Goal: Transaction & Acquisition: Book appointment/travel/reservation

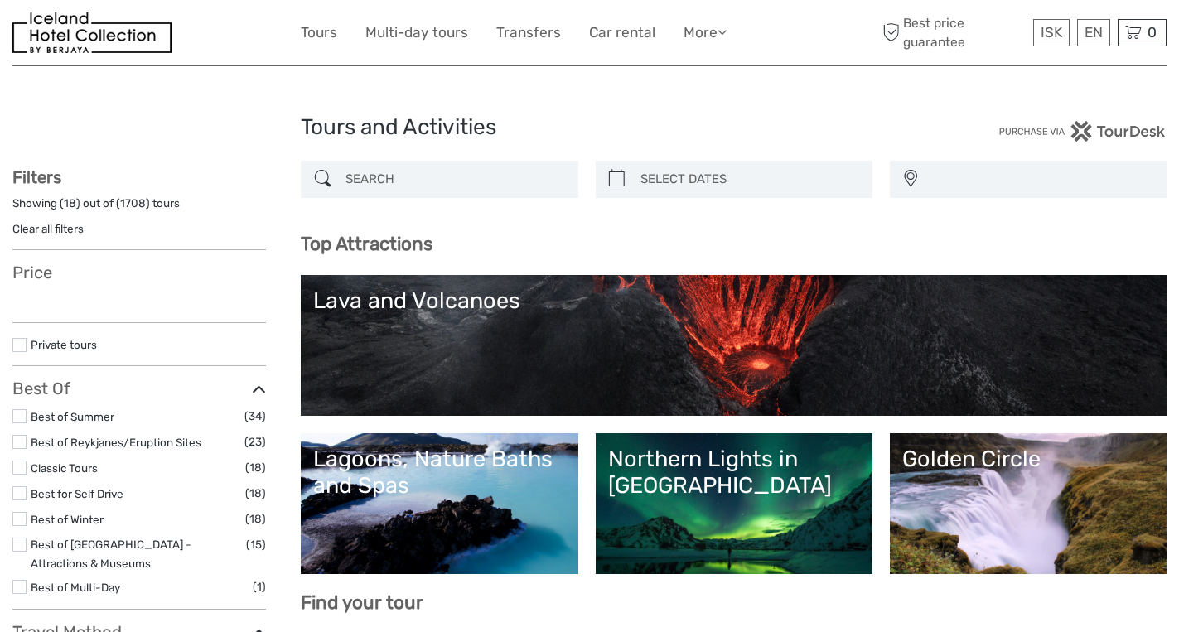
select select
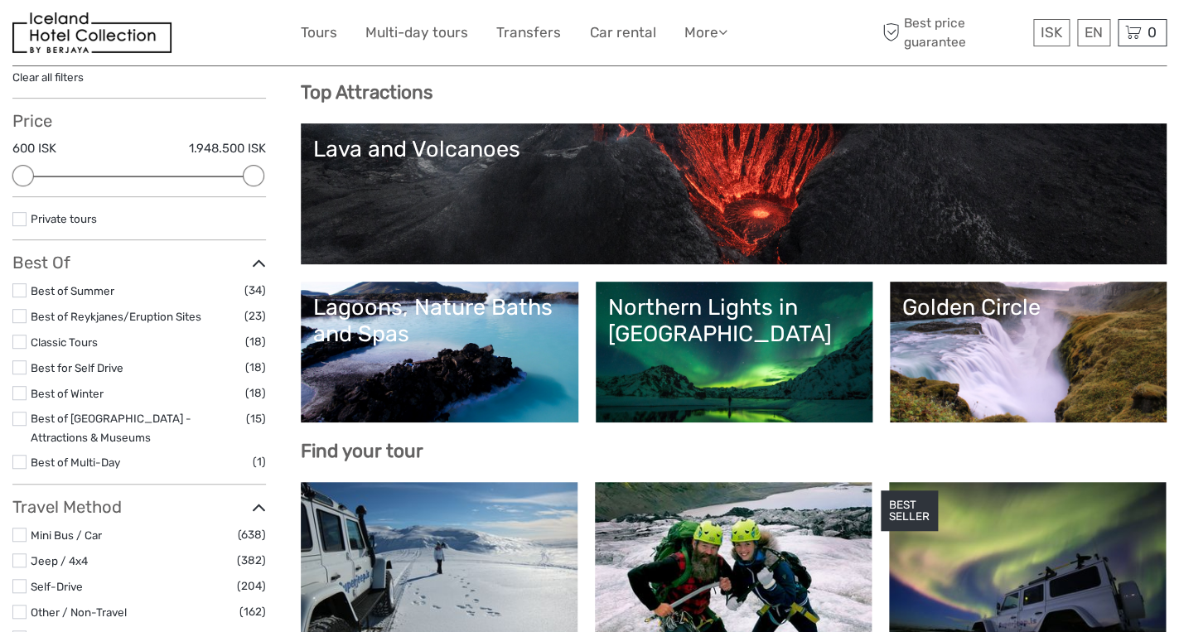
scroll to position [153, 0]
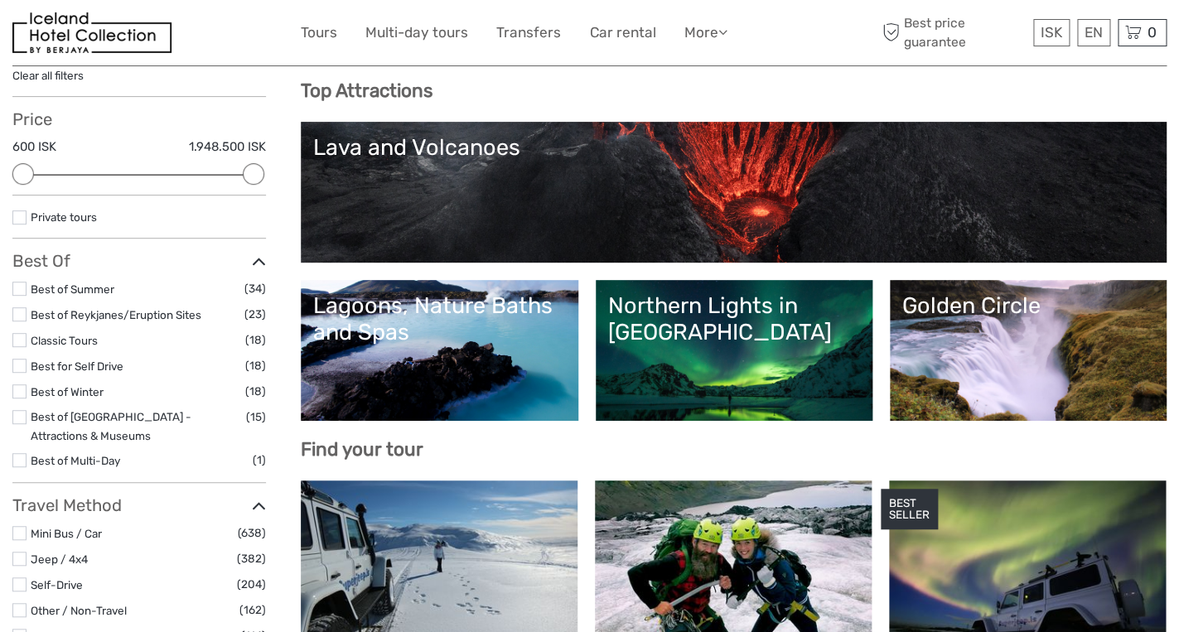
click at [999, 359] on link "Golden Circle" at bounding box center [1028, 351] width 252 height 116
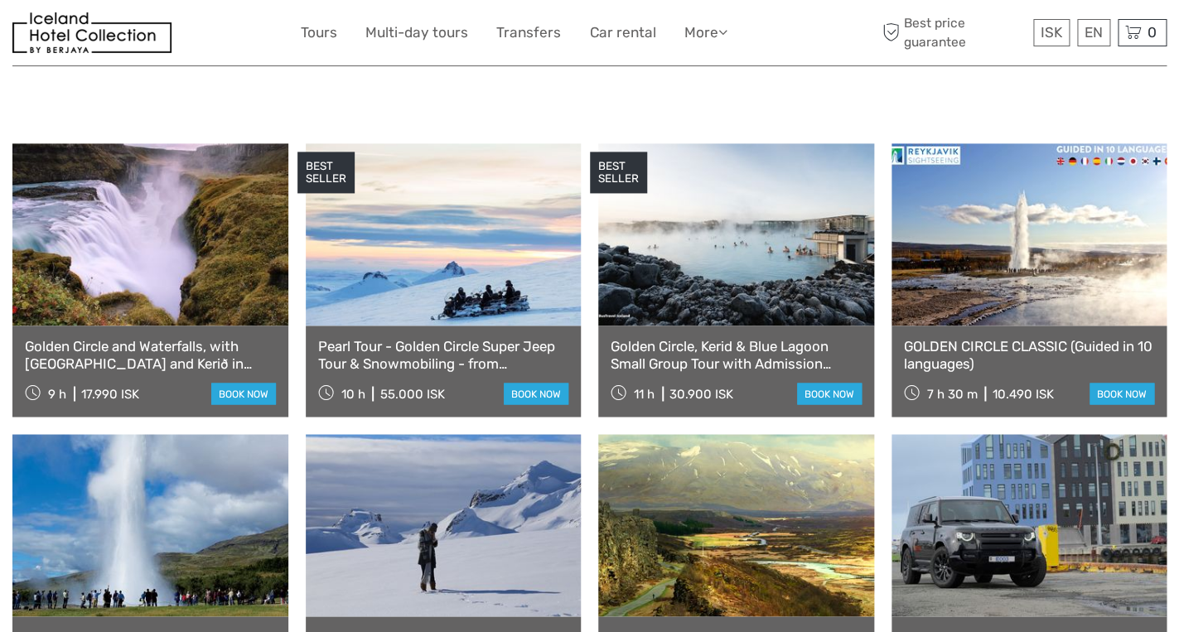
scroll to position [819, 0]
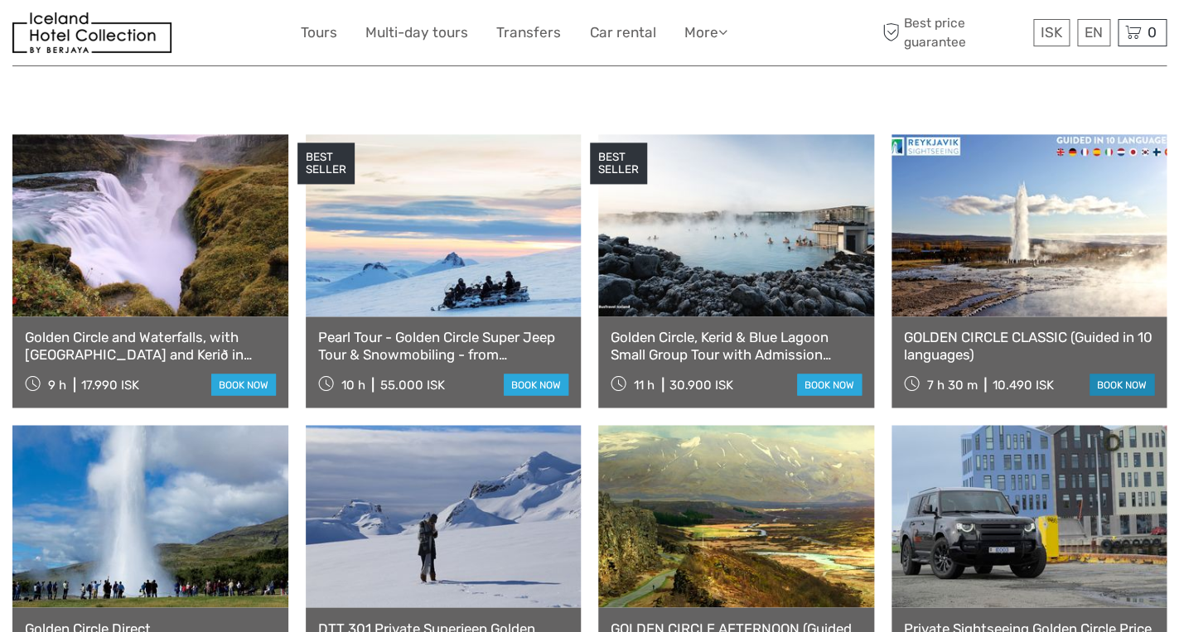
click at [1106, 395] on link "book now" at bounding box center [1122, 385] width 65 height 22
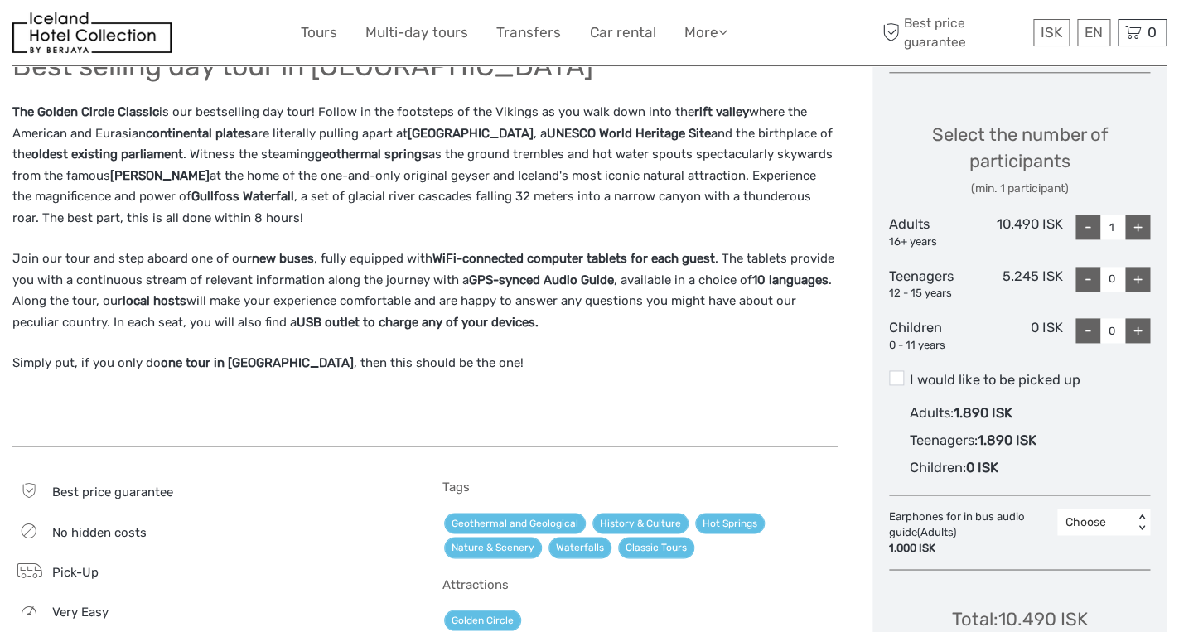
scroll to position [670, 0]
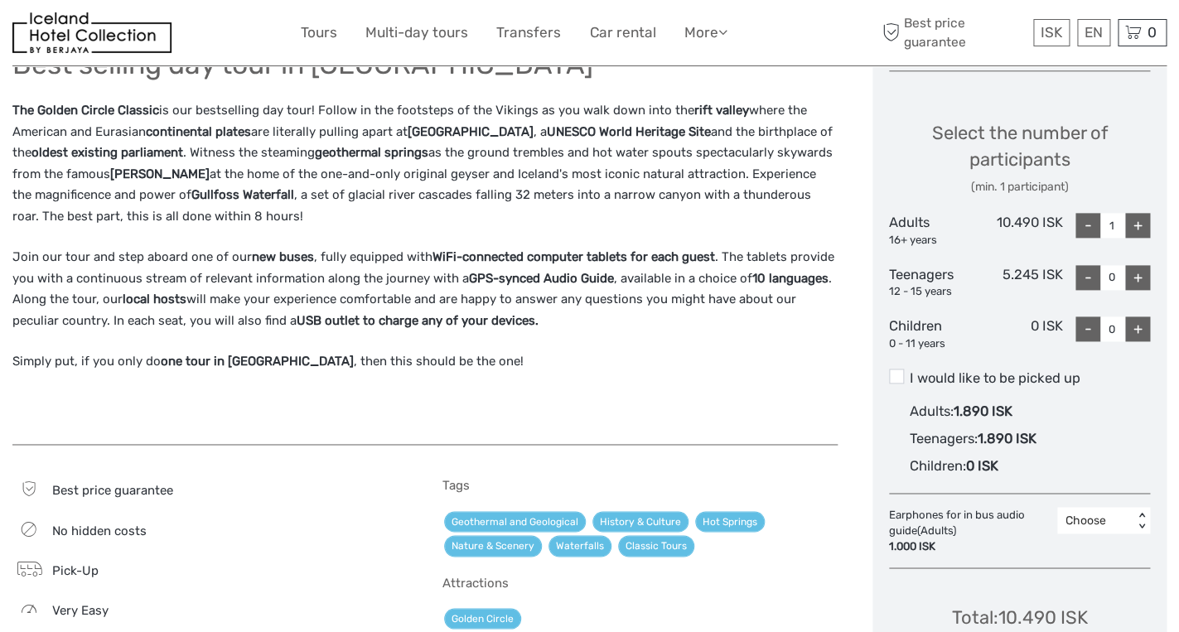
click at [1138, 230] on div "+" at bounding box center [1137, 225] width 25 height 25
type input "2"
click at [898, 381] on span at bounding box center [896, 376] width 15 height 15
click at [910, 372] on input "I would like to be picked up" at bounding box center [910, 372] width 0 height 0
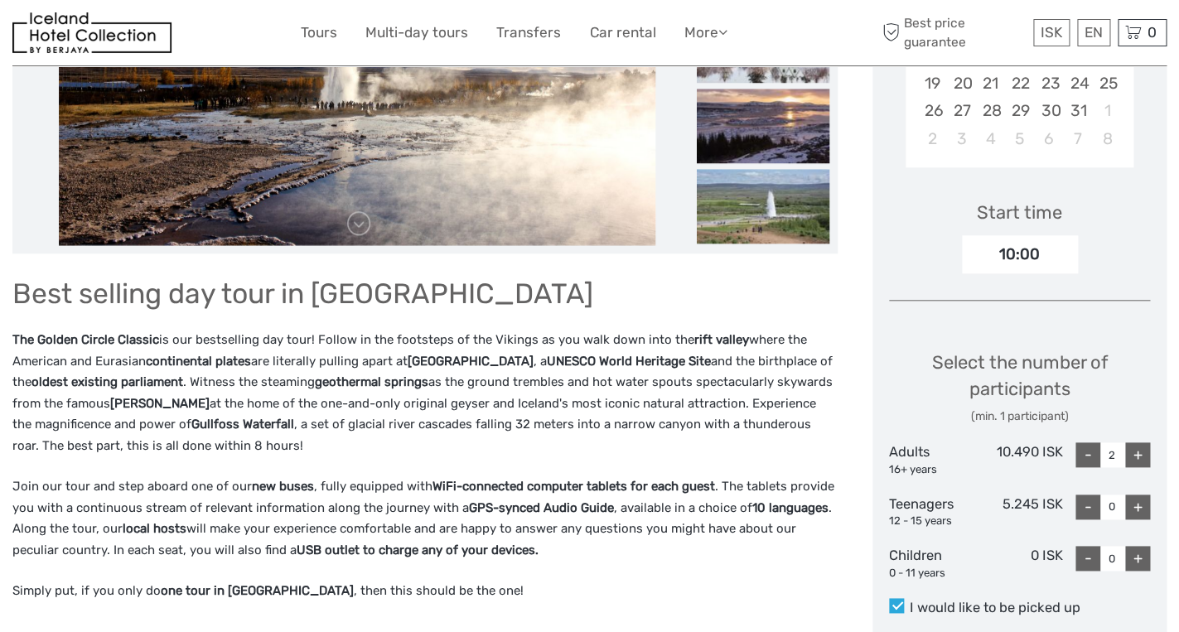
scroll to position [416, 0]
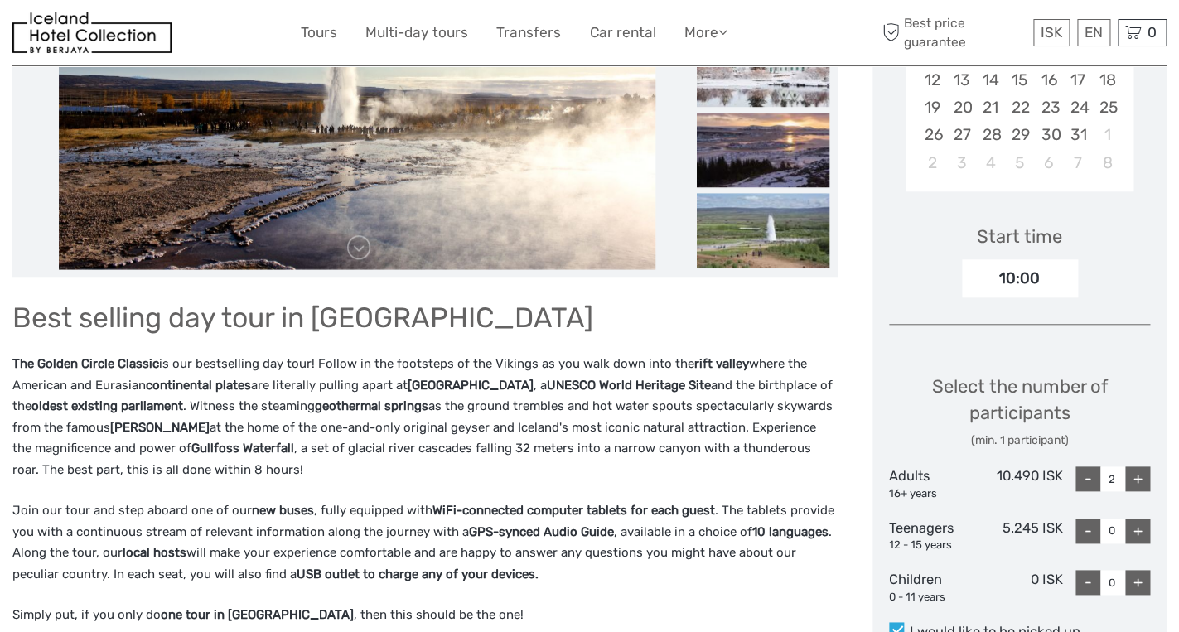
click at [1048, 286] on div "10:00" at bounding box center [1020, 278] width 116 height 38
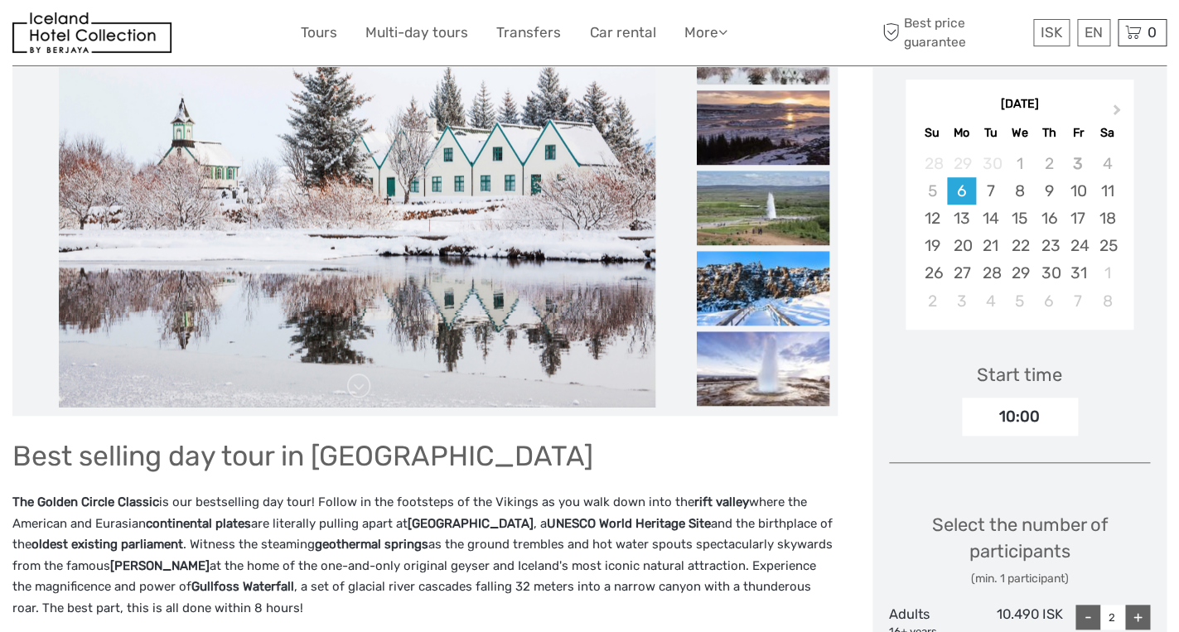
scroll to position [275, 0]
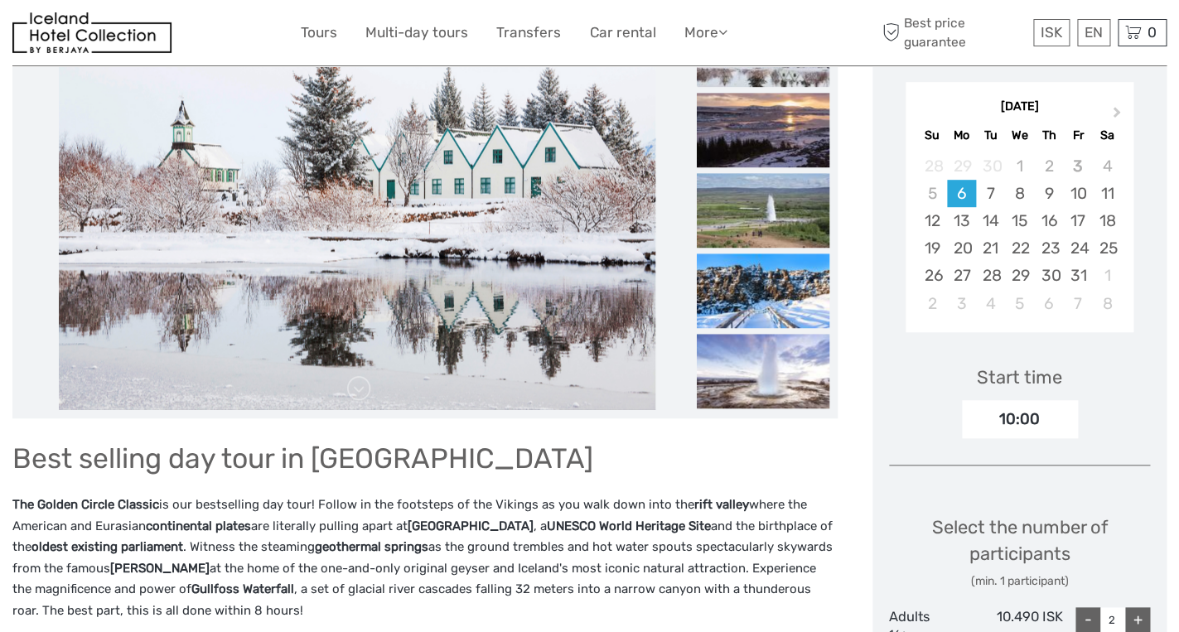
click at [1041, 418] on div "10:00" at bounding box center [1020, 419] width 116 height 38
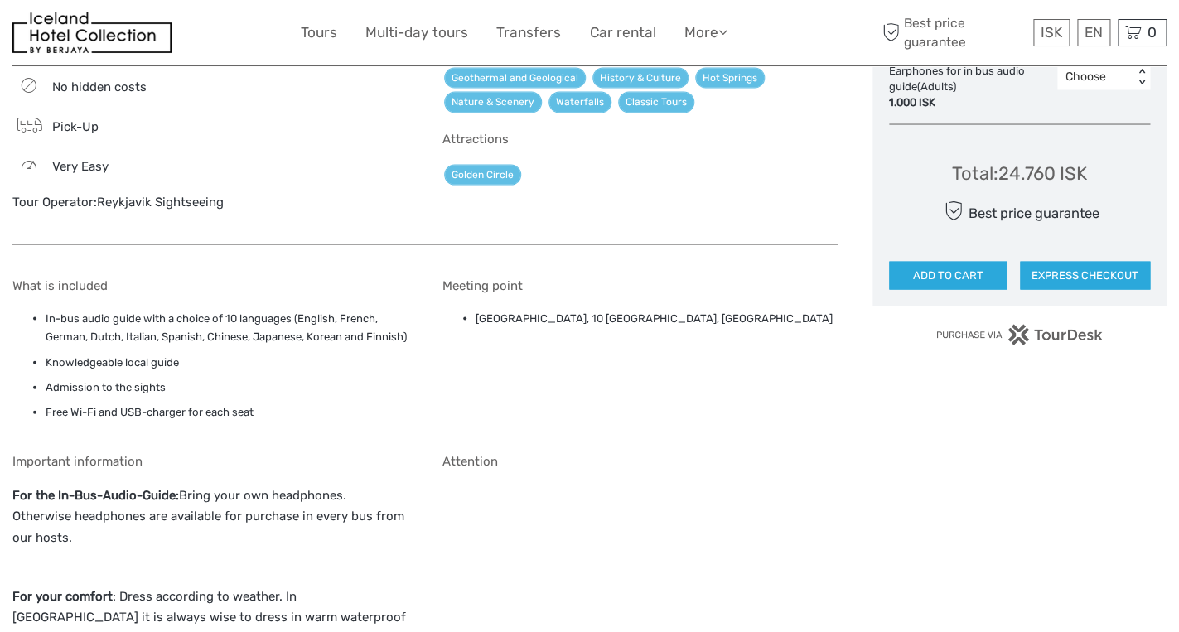
scroll to position [1117, 0]
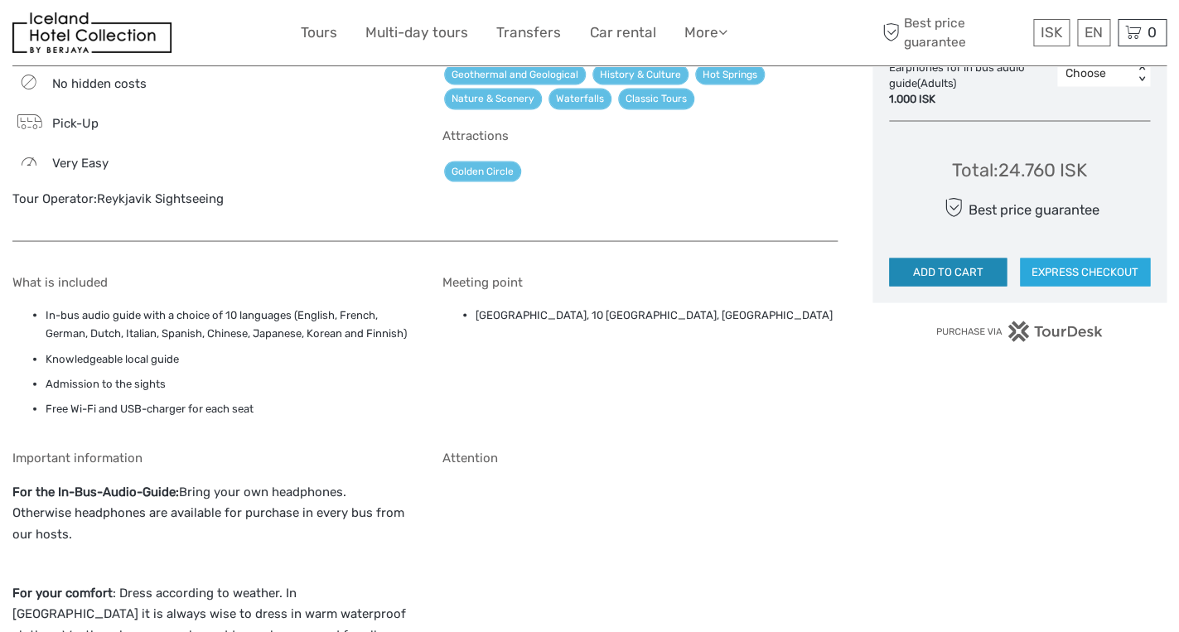
click at [970, 272] on button "ADD TO CART" at bounding box center [948, 272] width 118 height 28
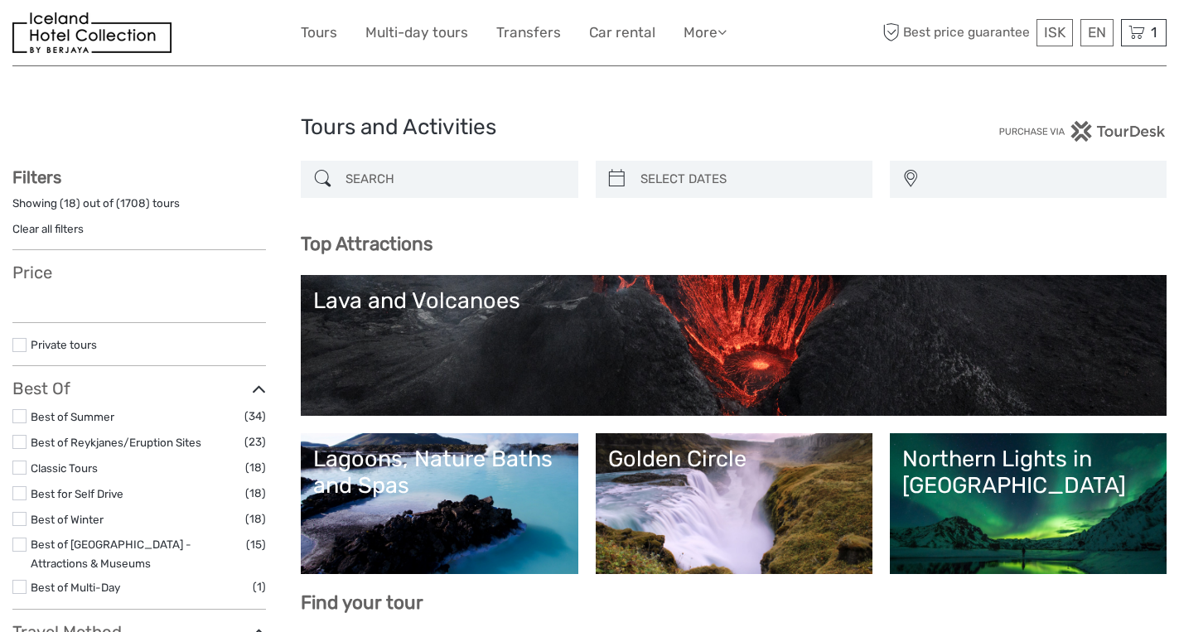
select select
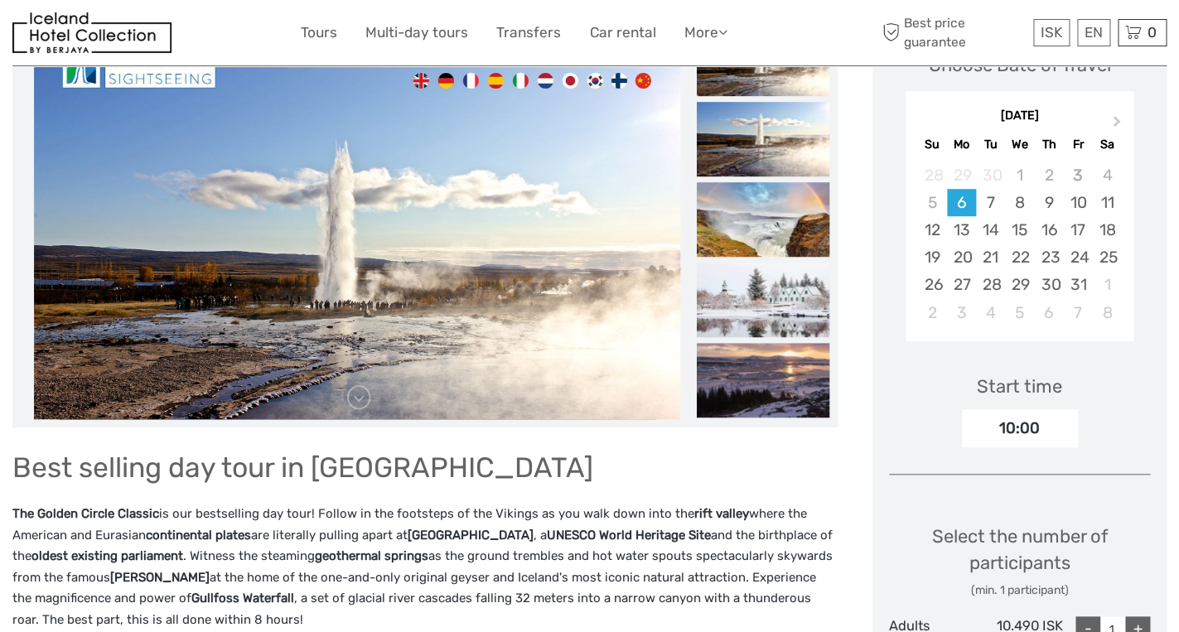
scroll to position [258, 0]
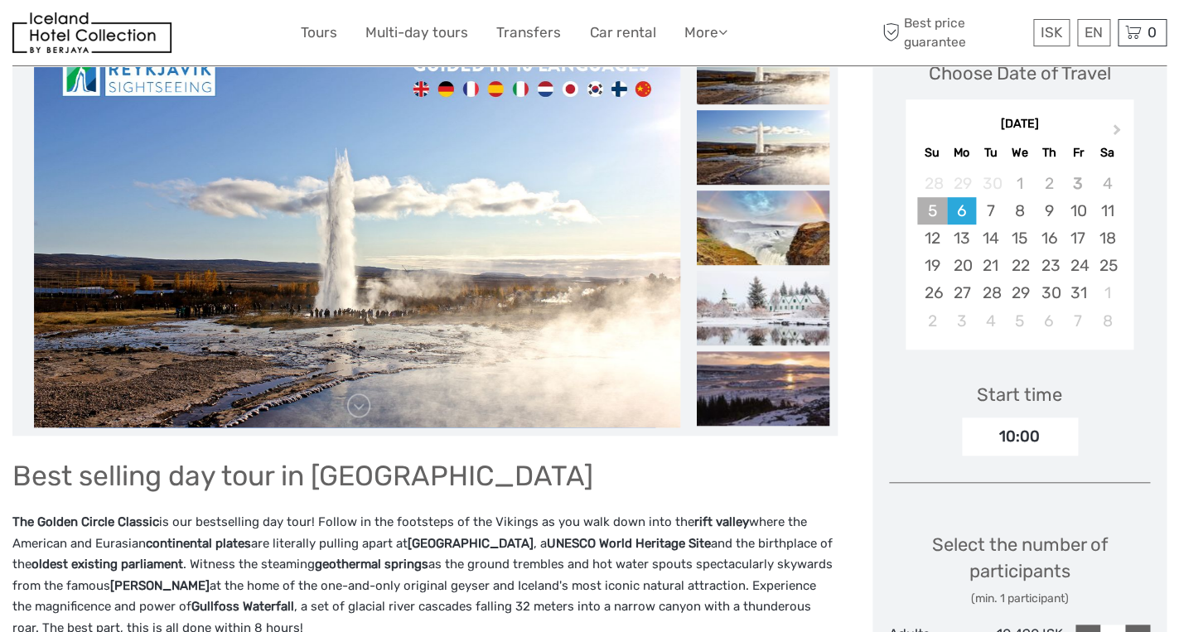
click at [942, 217] on div "5" at bounding box center [931, 210] width 29 height 27
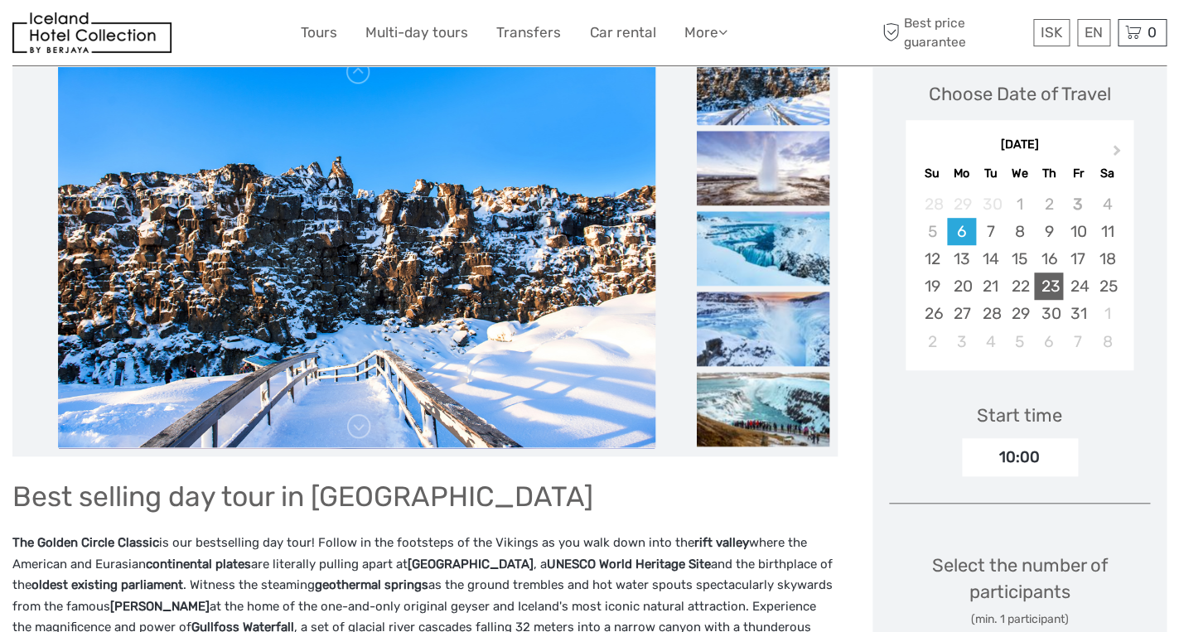
scroll to position [194, 0]
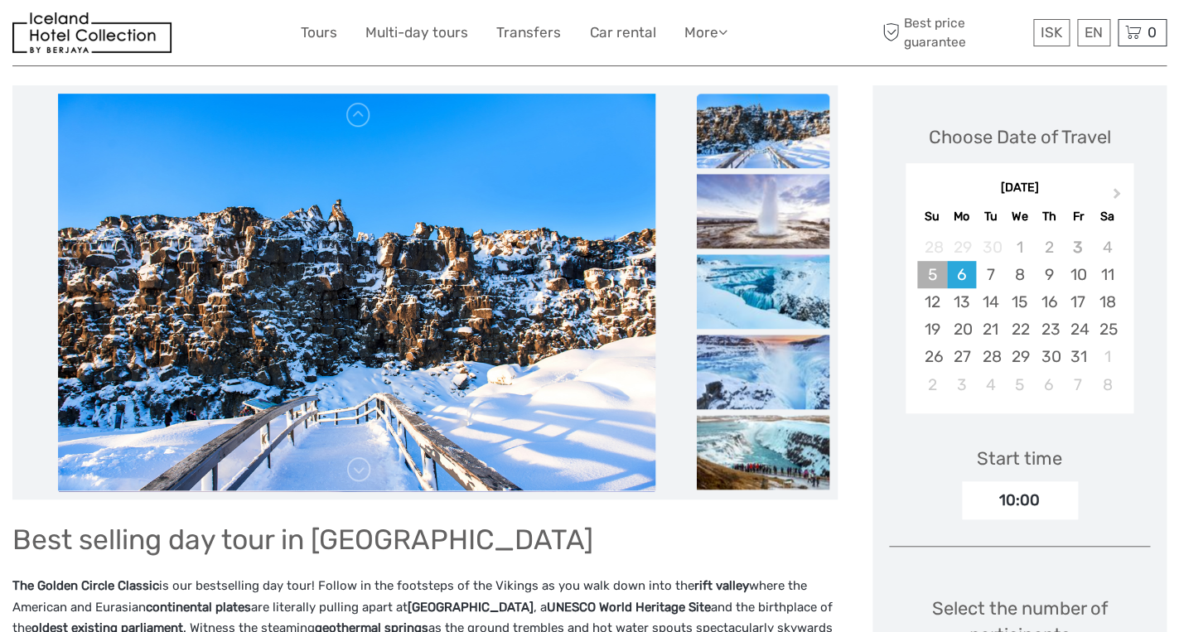
click at [936, 274] on div "5" at bounding box center [931, 274] width 29 height 27
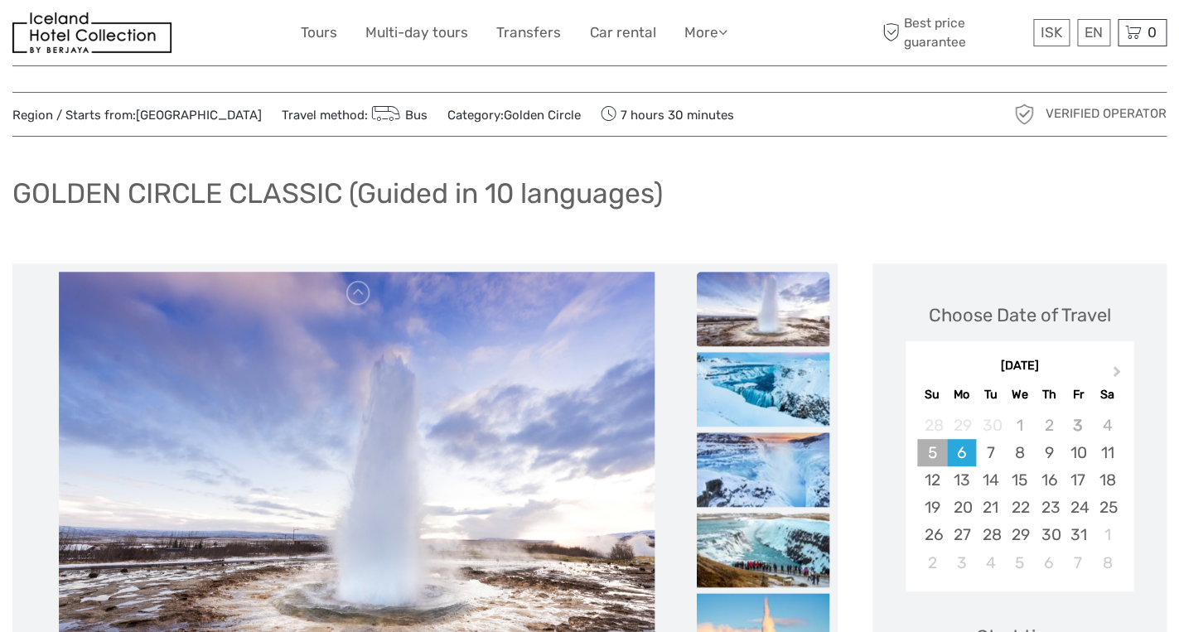
scroll to position [7, 0]
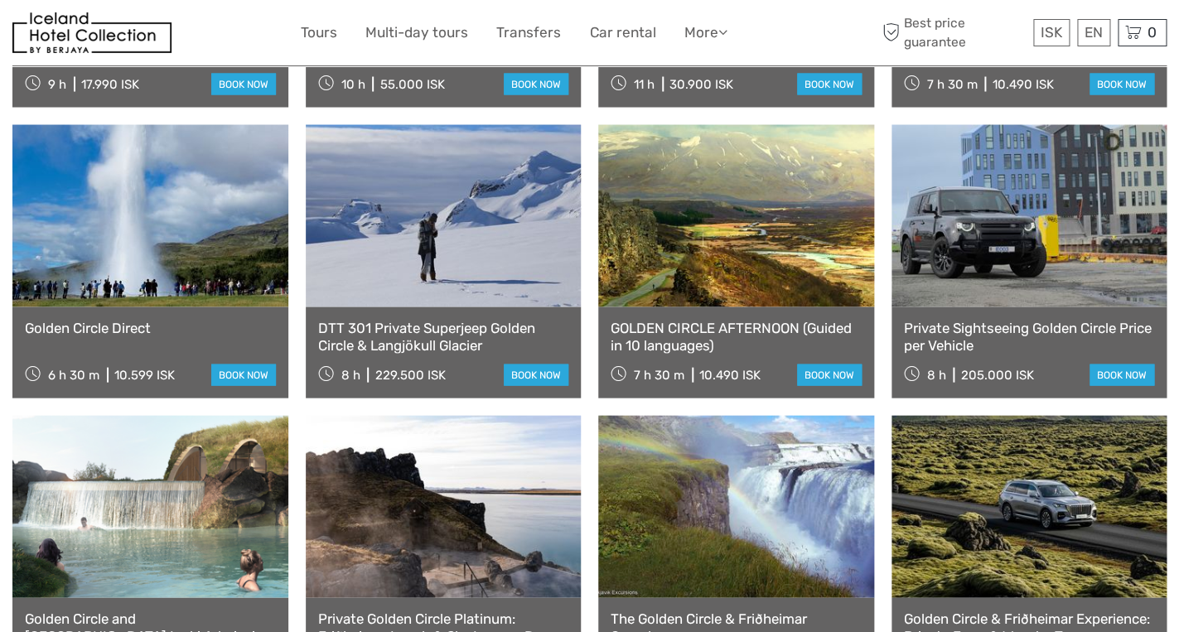
scroll to position [1134, 0]
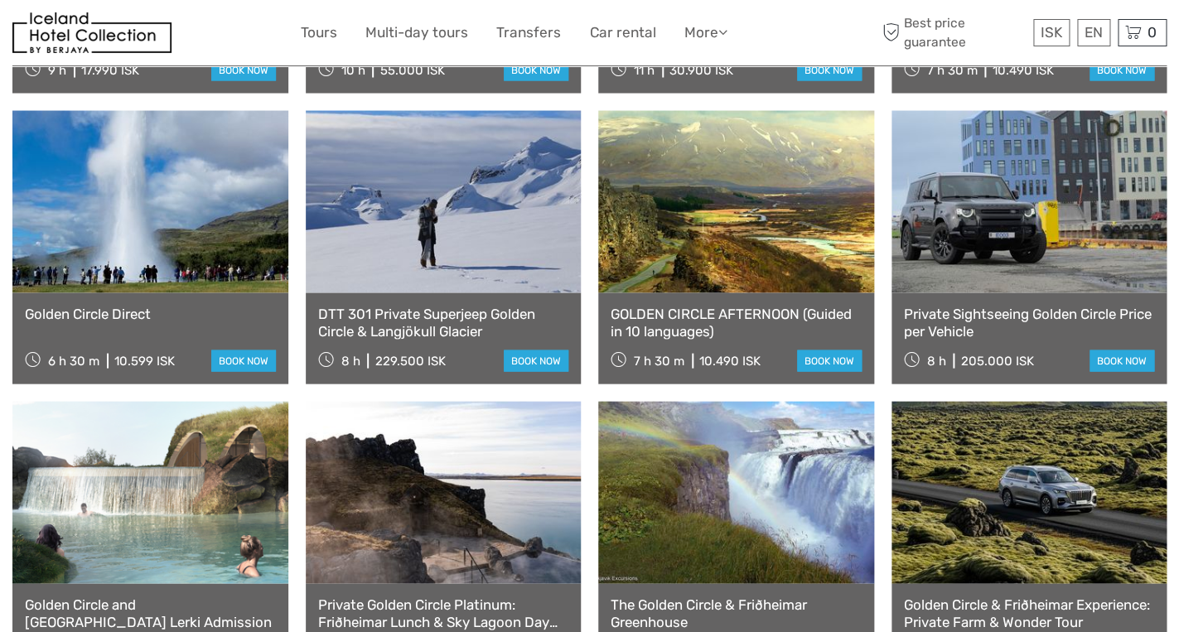
click at [142, 293] on link at bounding box center [150, 201] width 276 height 182
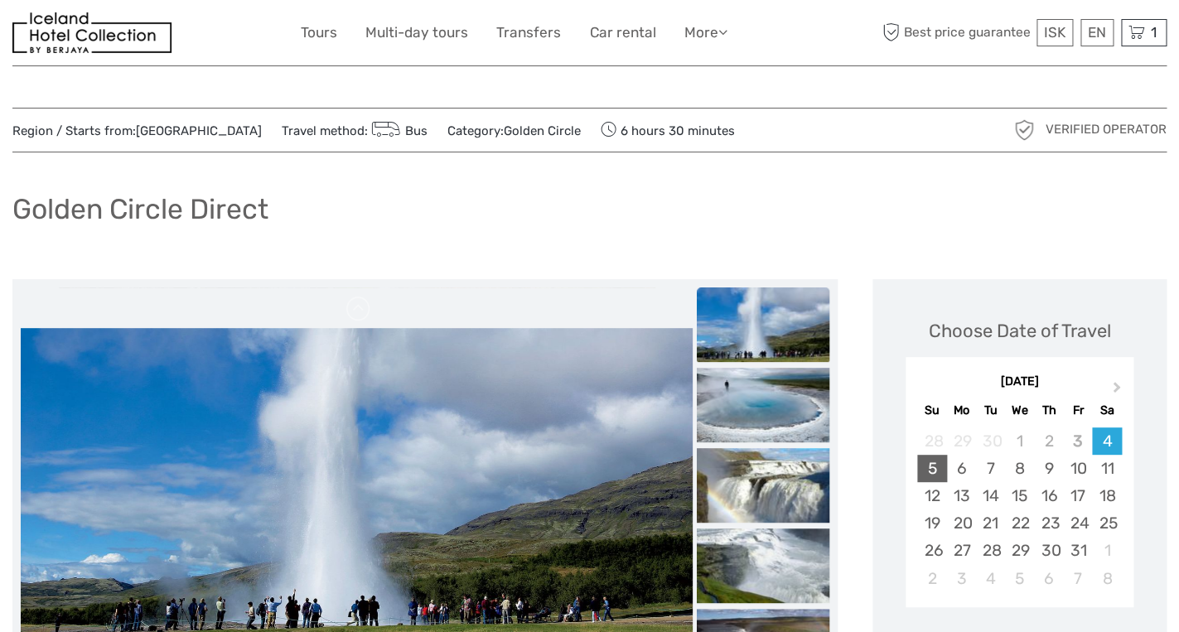
click at [928, 471] on div "5" at bounding box center [931, 468] width 29 height 27
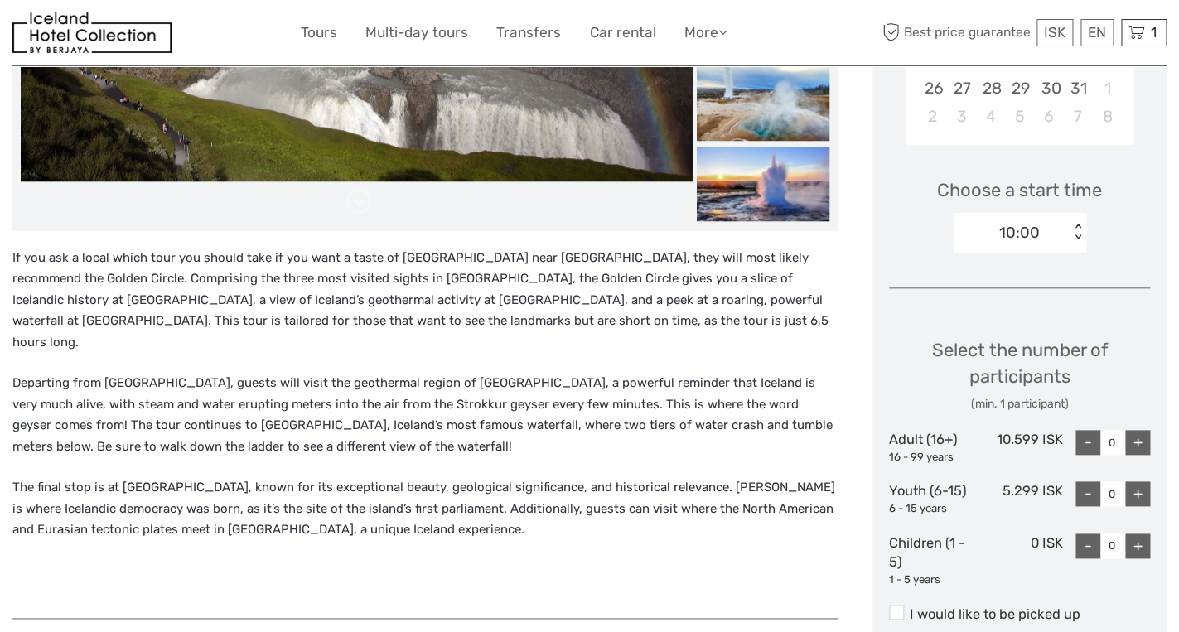
scroll to position [479, 0]
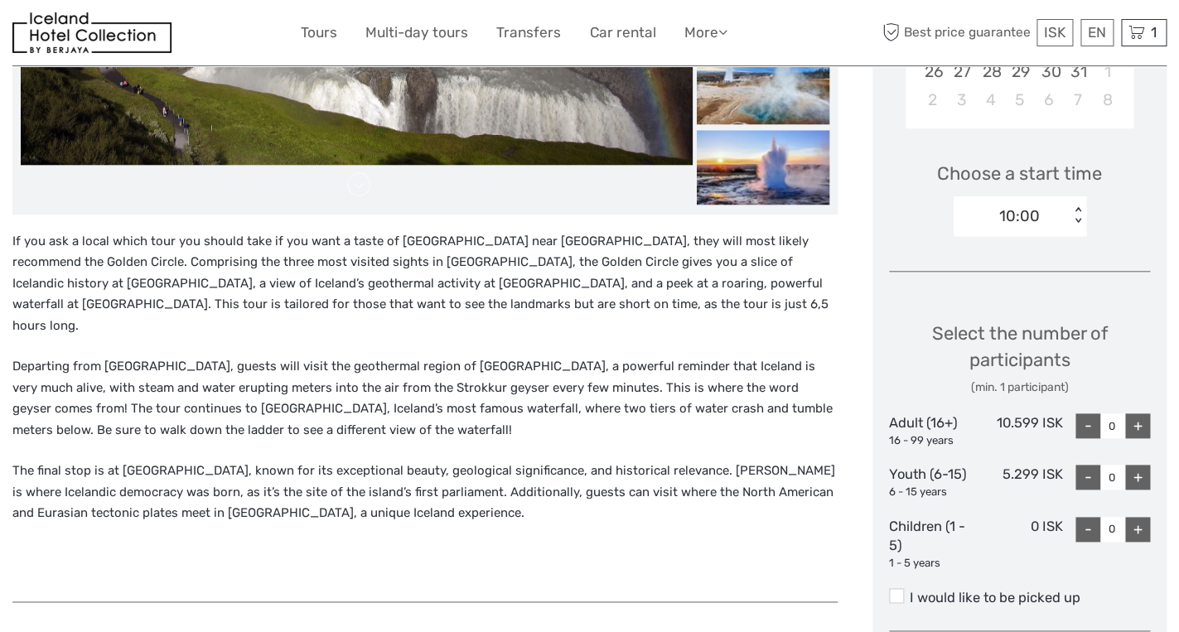
click at [1139, 417] on div "+" at bounding box center [1137, 426] width 25 height 25
type input "2"
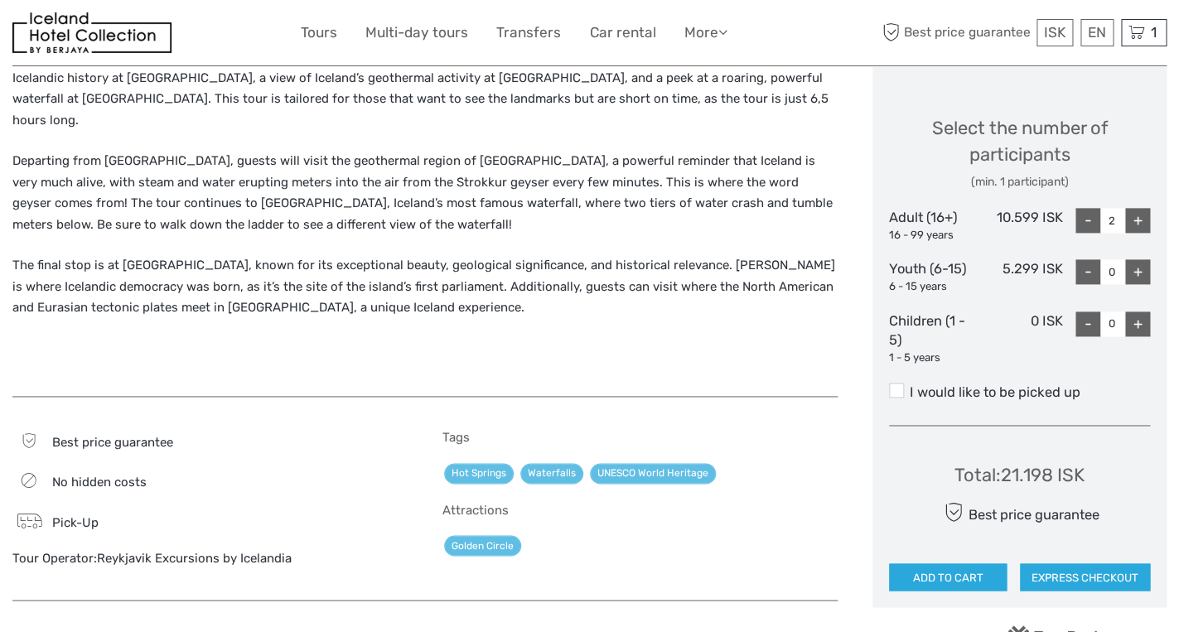
scroll to position [699, 0]
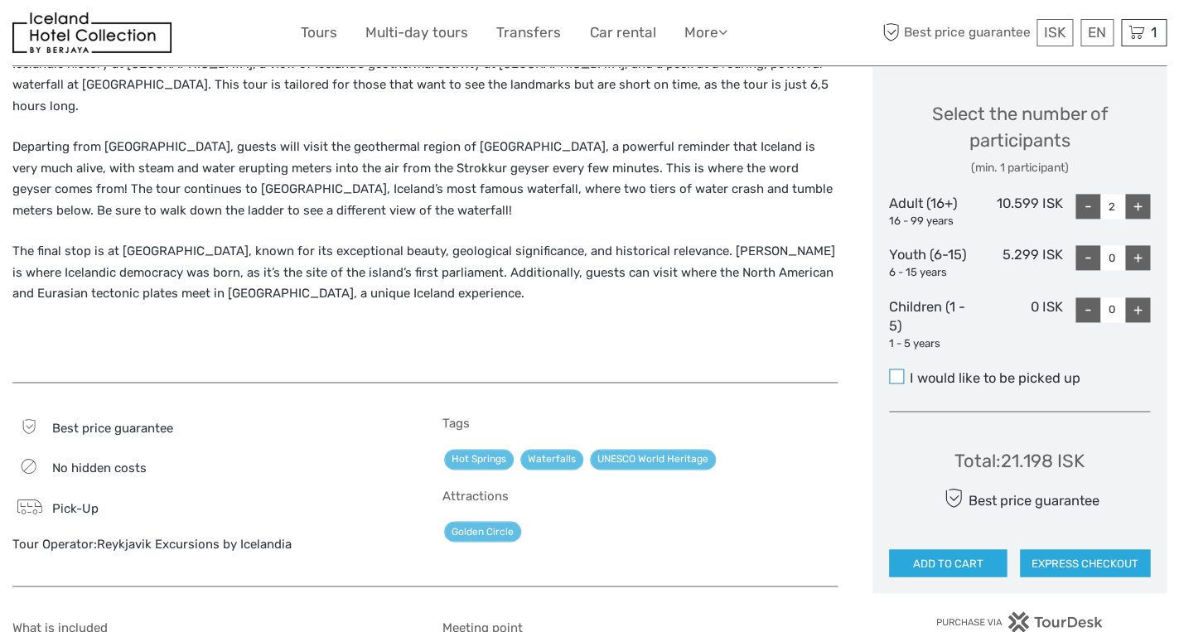
click at [897, 380] on span at bounding box center [896, 376] width 15 height 15
click at [910, 372] on input "I would like to be picked up" at bounding box center [910, 372] width 0 height 0
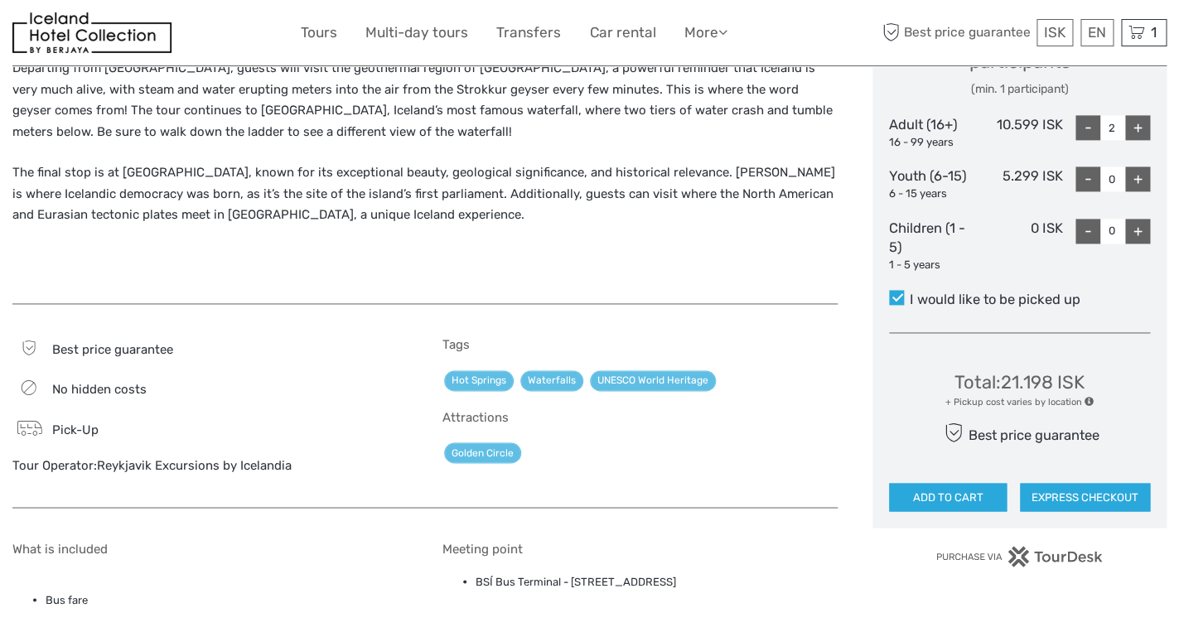
scroll to position [791, 0]
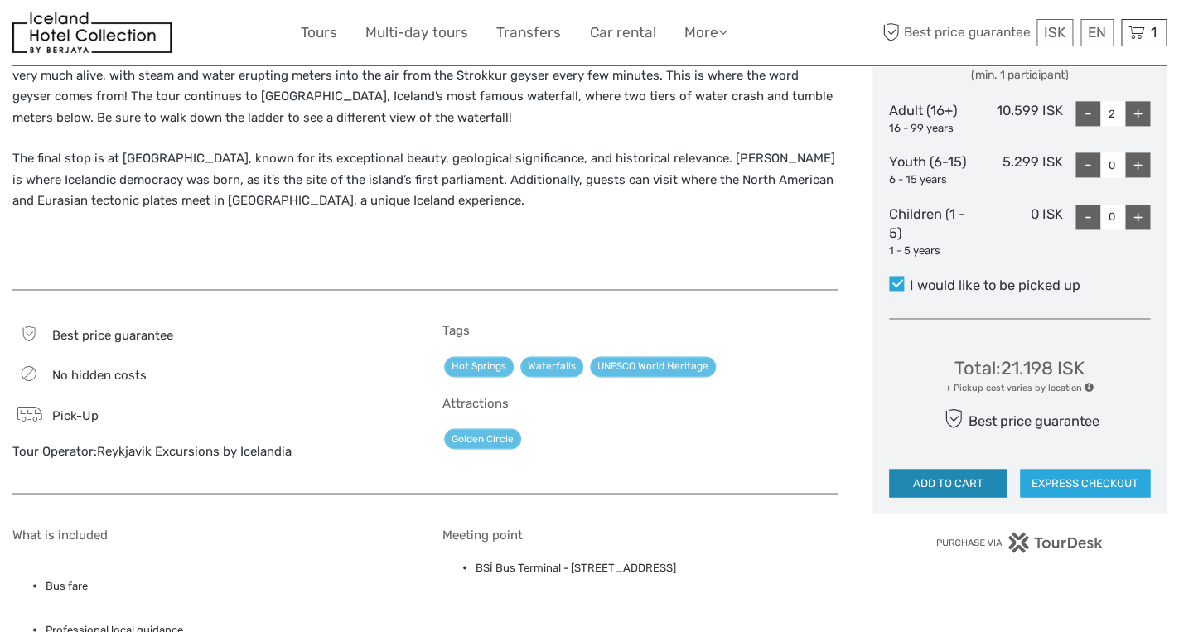
click at [956, 486] on button "ADD TO CART" at bounding box center [948, 483] width 118 height 28
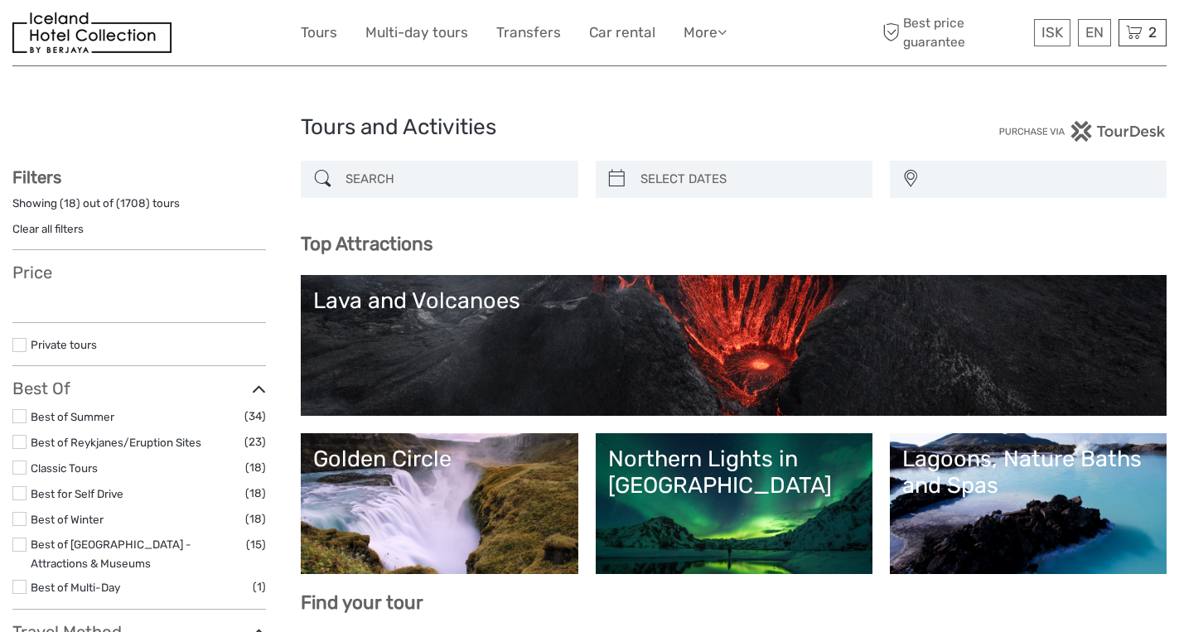
select select
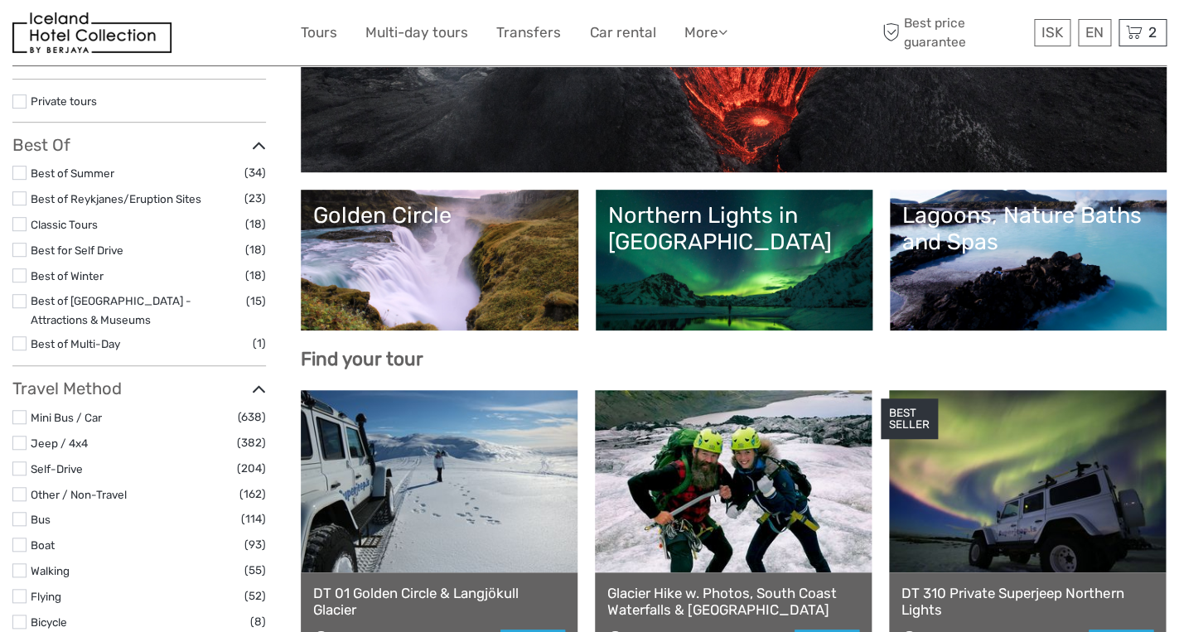
scroll to position [248, 0]
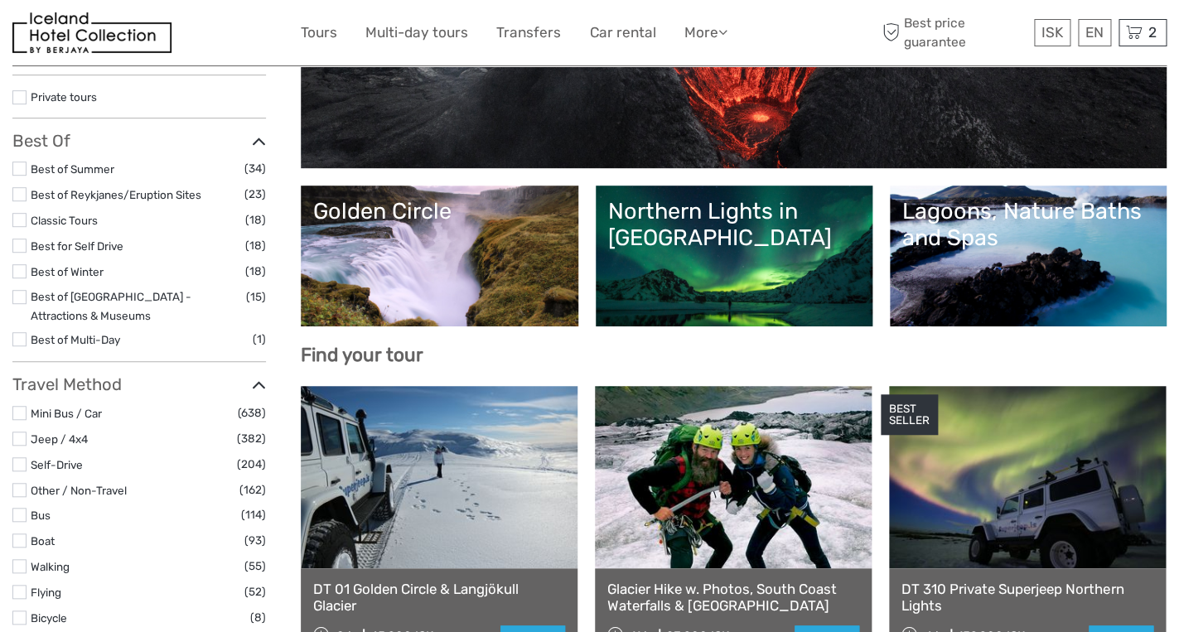
select select
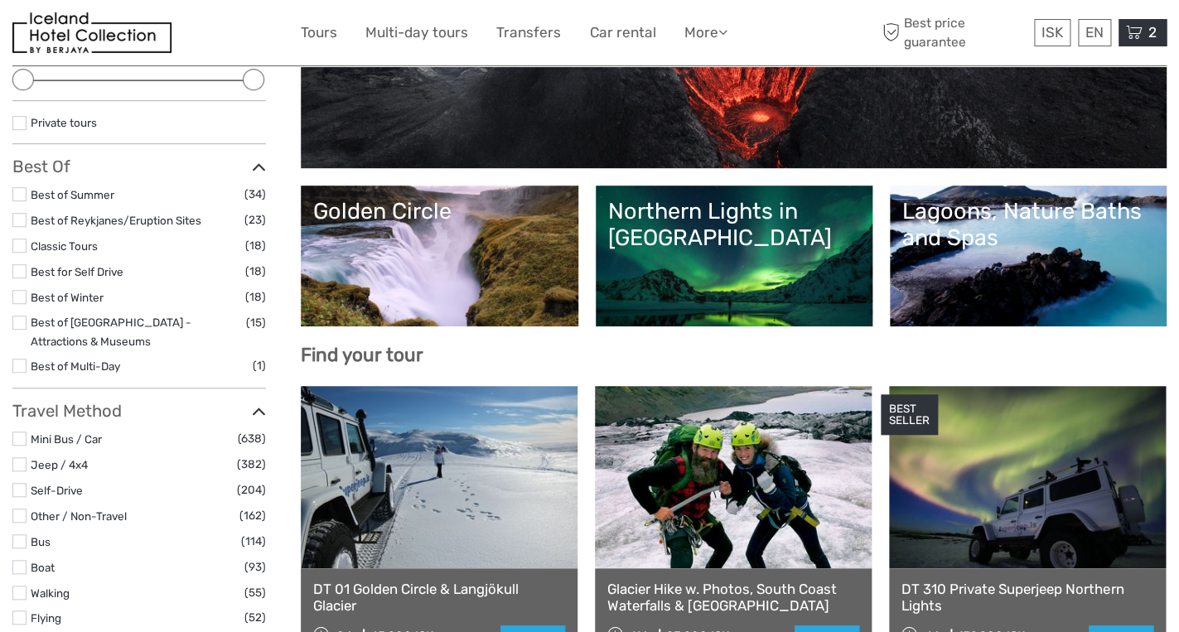
click at [1145, 27] on div "2 Items GOLDEN CIRCLE CLASSIC (Guided in 10 languages) 2x Adults Monday, 06 Oct…" at bounding box center [1143, 32] width 48 height 27
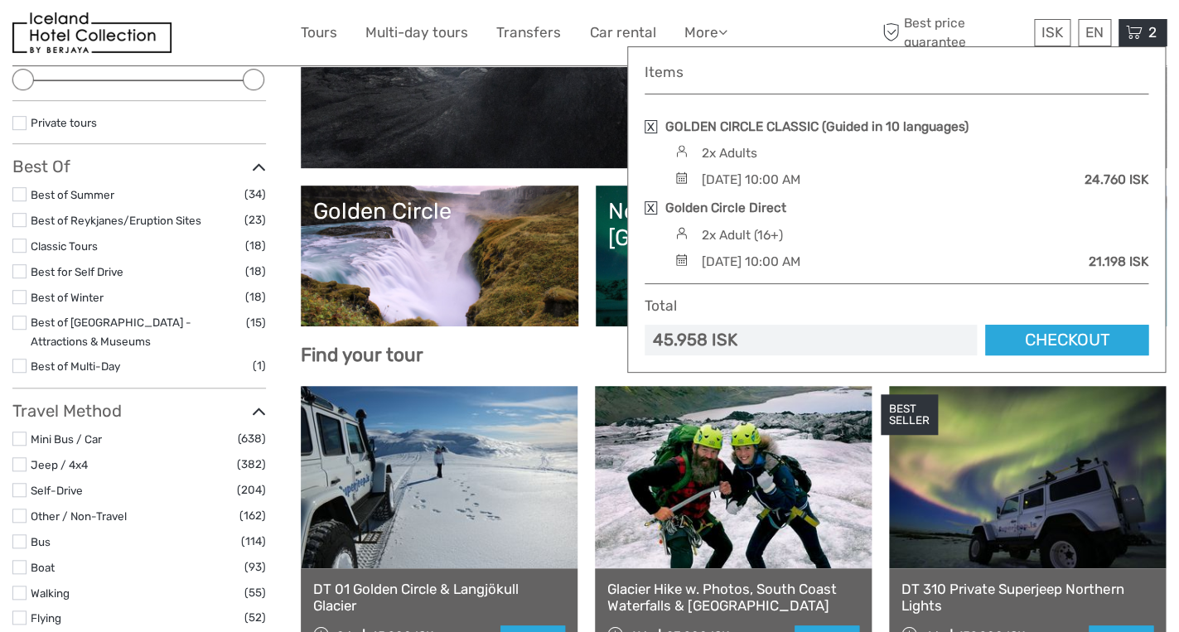
scroll to position [0, 0]
click at [651, 128] on link at bounding box center [651, 126] width 12 height 13
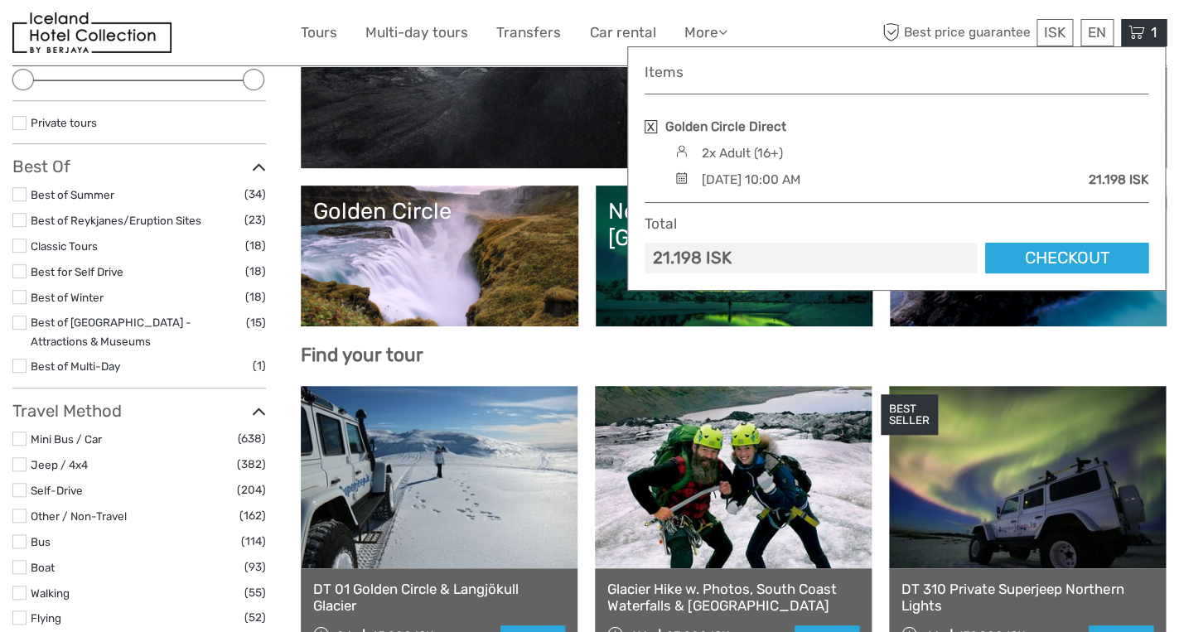
click at [446, 285] on link "Golden Circle" at bounding box center [439, 256] width 252 height 116
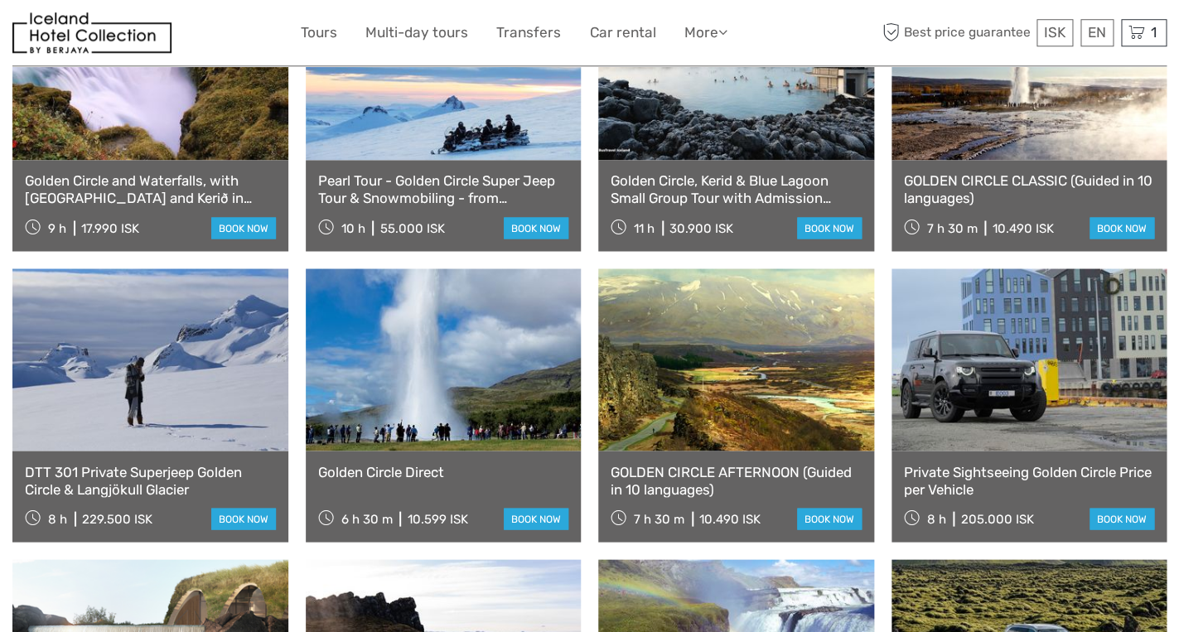
scroll to position [980, 0]
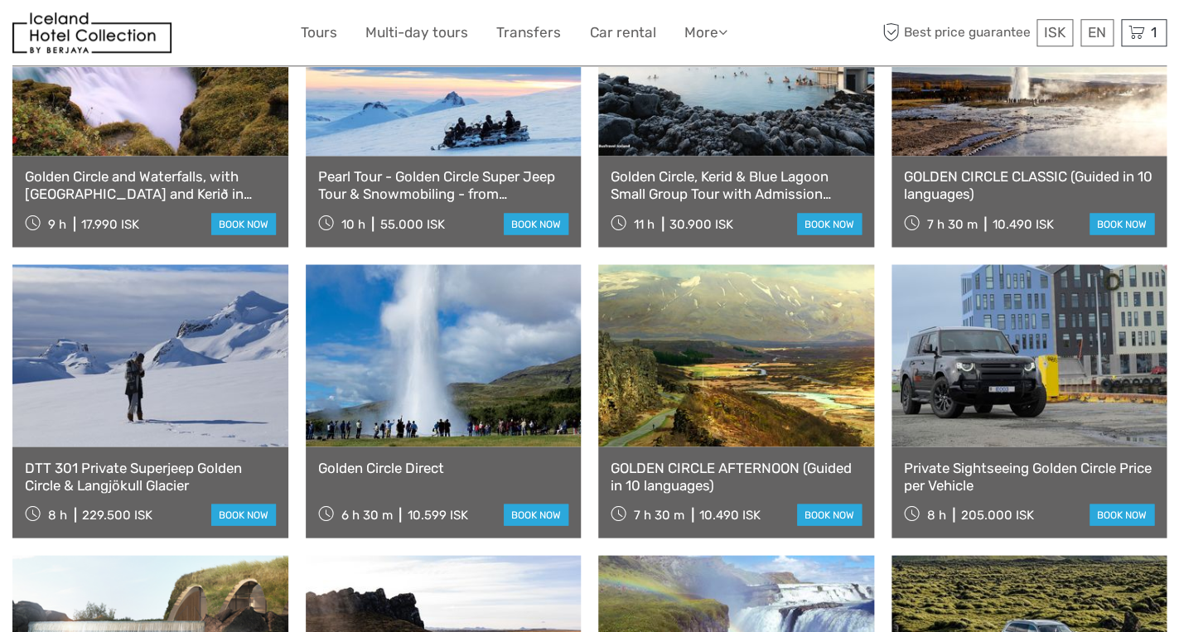
click at [149, 202] on link "Golden Circle and Waterfalls, with [GEOGRAPHIC_DATA] and Kerið in small group" at bounding box center [150, 185] width 251 height 34
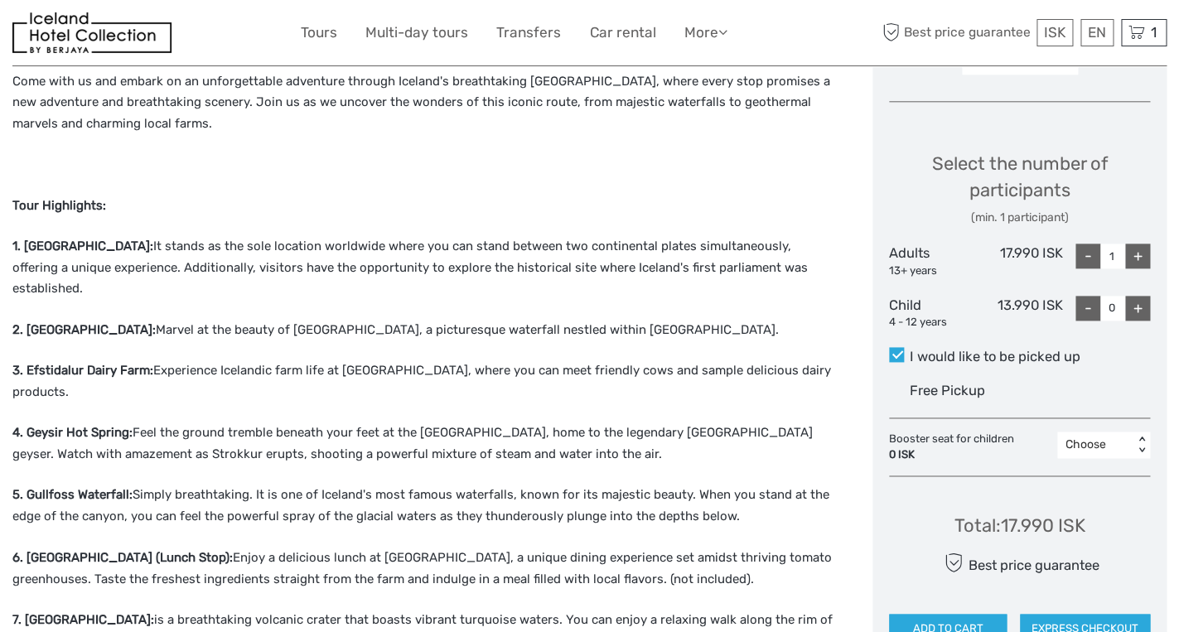
scroll to position [644, 0]
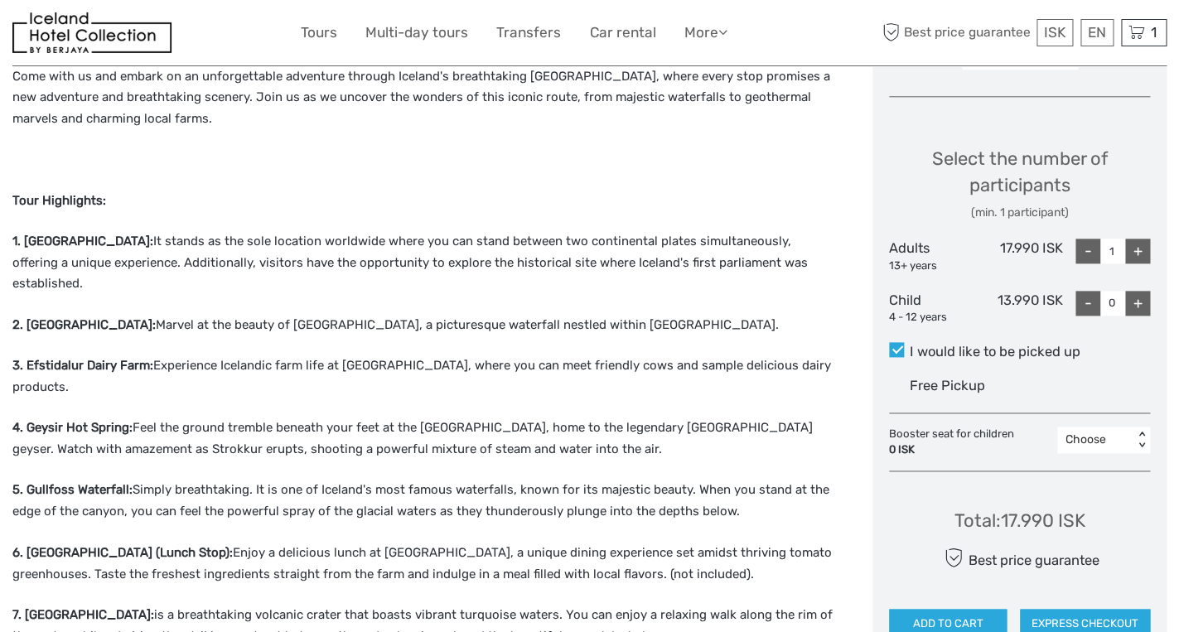
click at [1132, 259] on div "+" at bounding box center [1137, 251] width 25 height 25
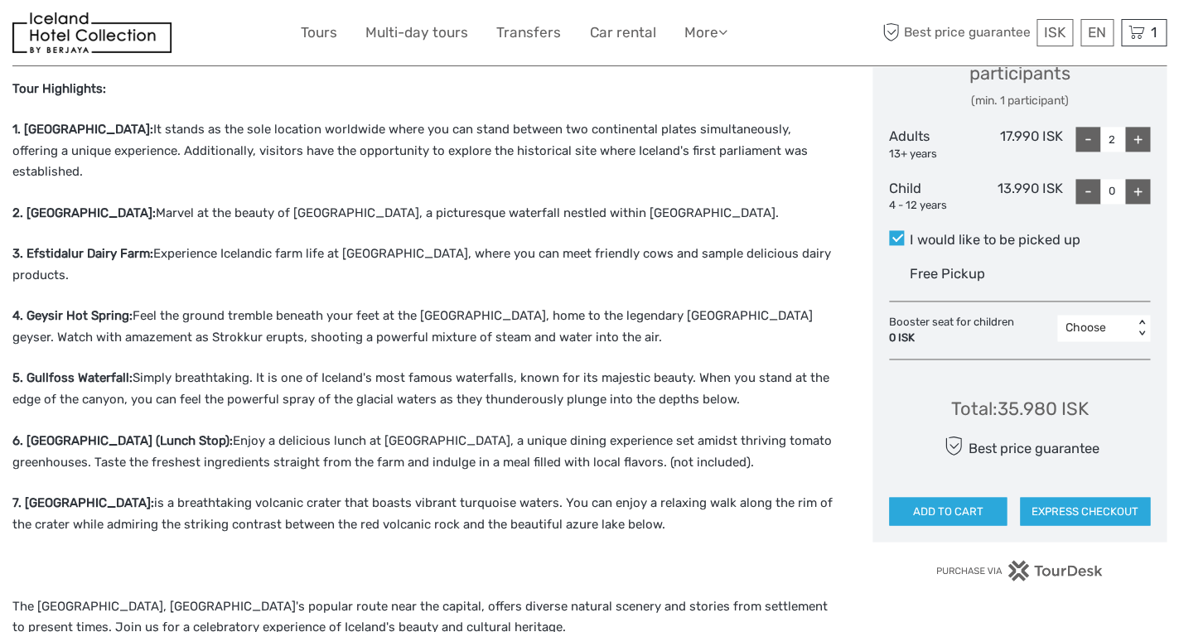
scroll to position [763, 0]
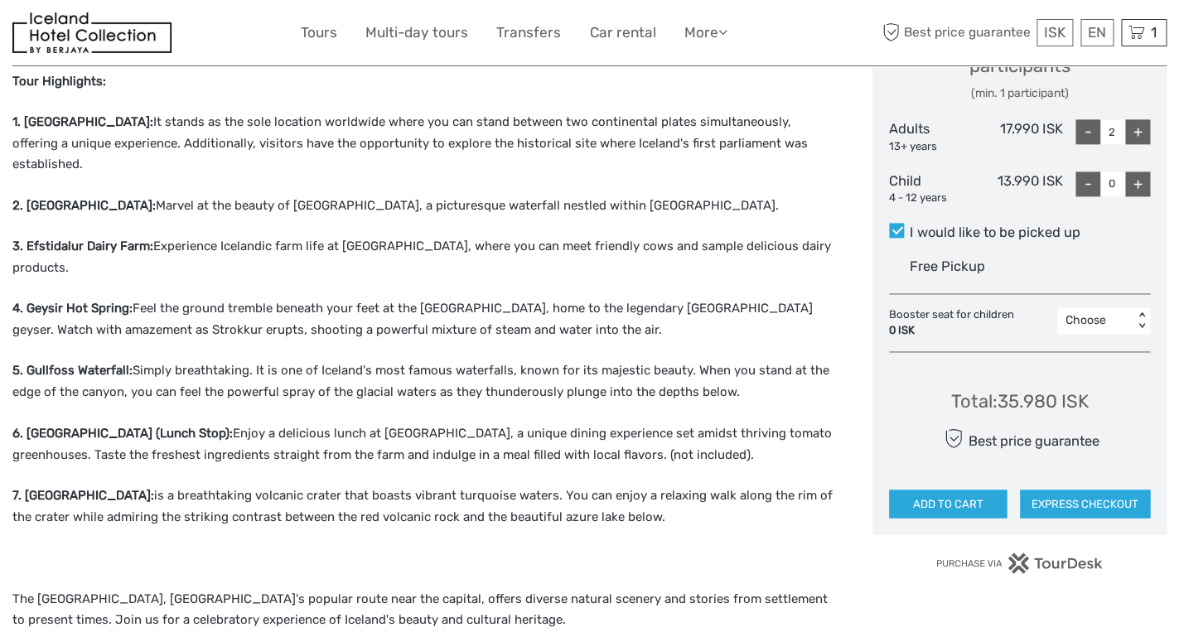
click at [1084, 130] on div "-" at bounding box center [1088, 131] width 25 height 25
type input "1"
click at [1125, 415] on div "Total : 17.990 ISK Best price guarantee ADD TO CART EXPRESS CHECKOUT" at bounding box center [1019, 441] width 261 height 152
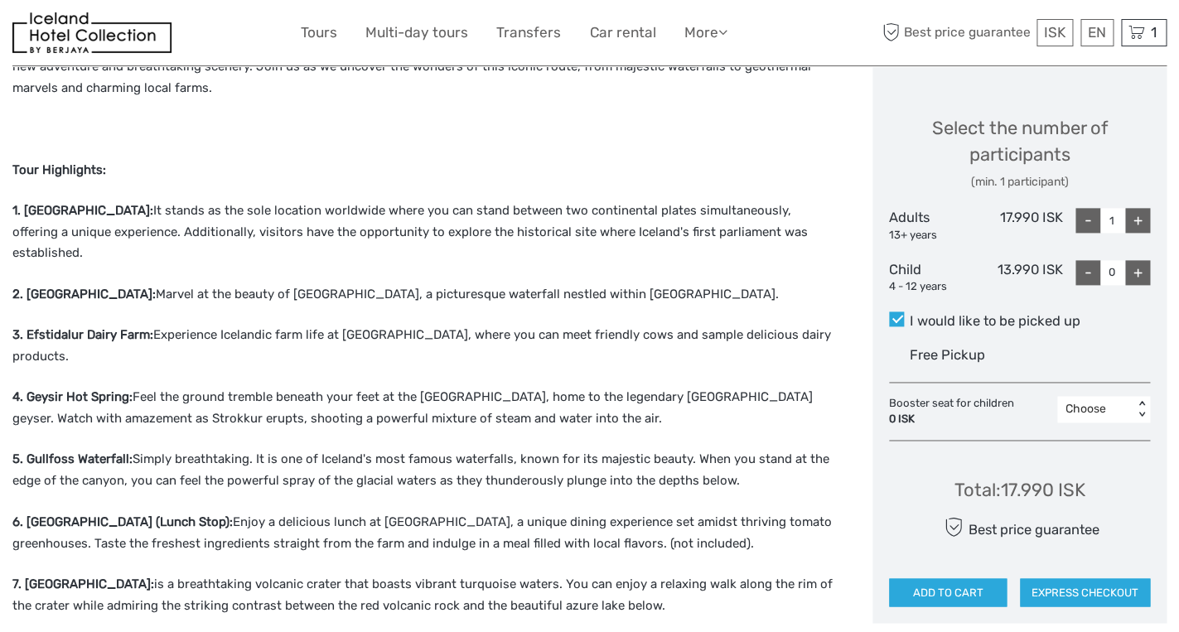
scroll to position [662, 0]
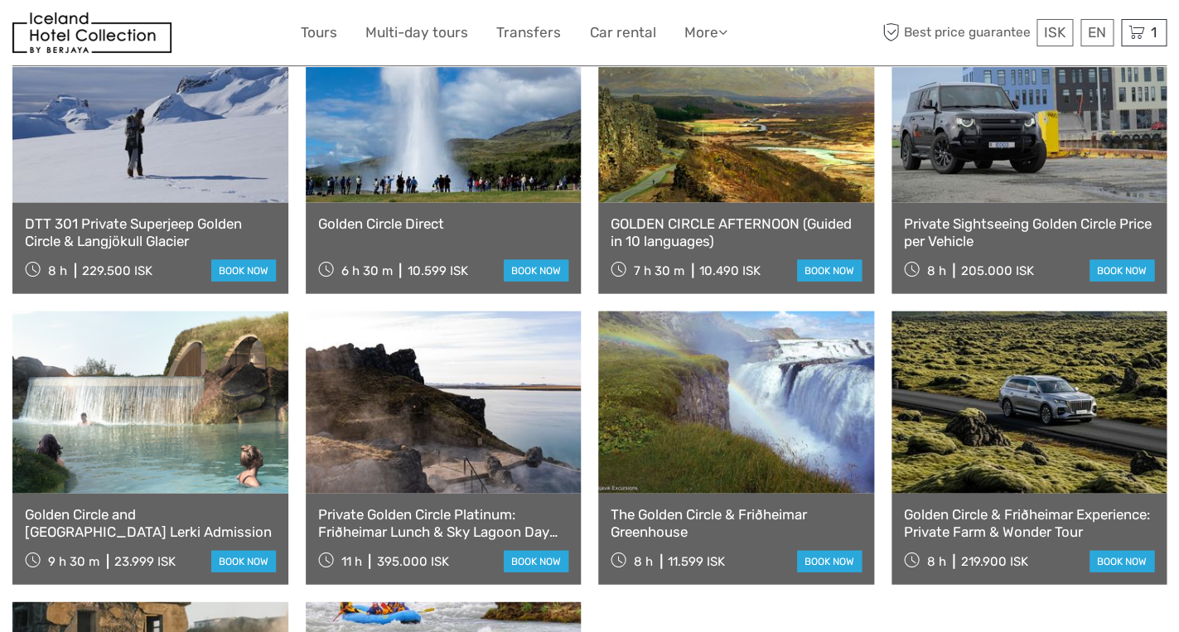
scroll to position [1207, 0]
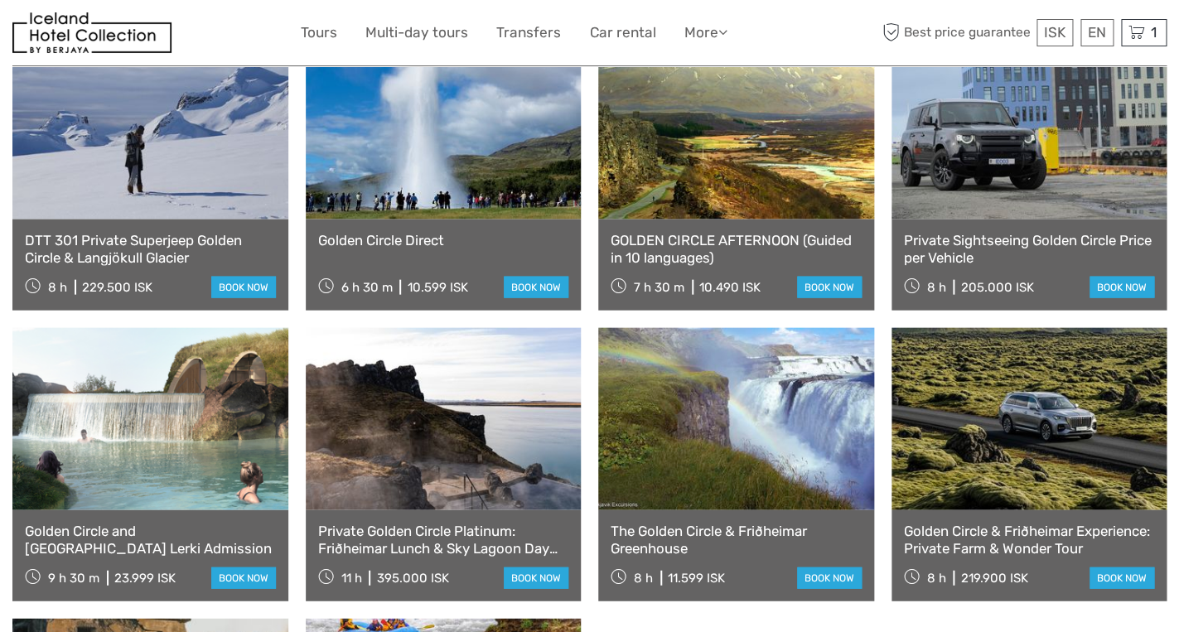
click at [762, 220] on link at bounding box center [736, 128] width 276 height 182
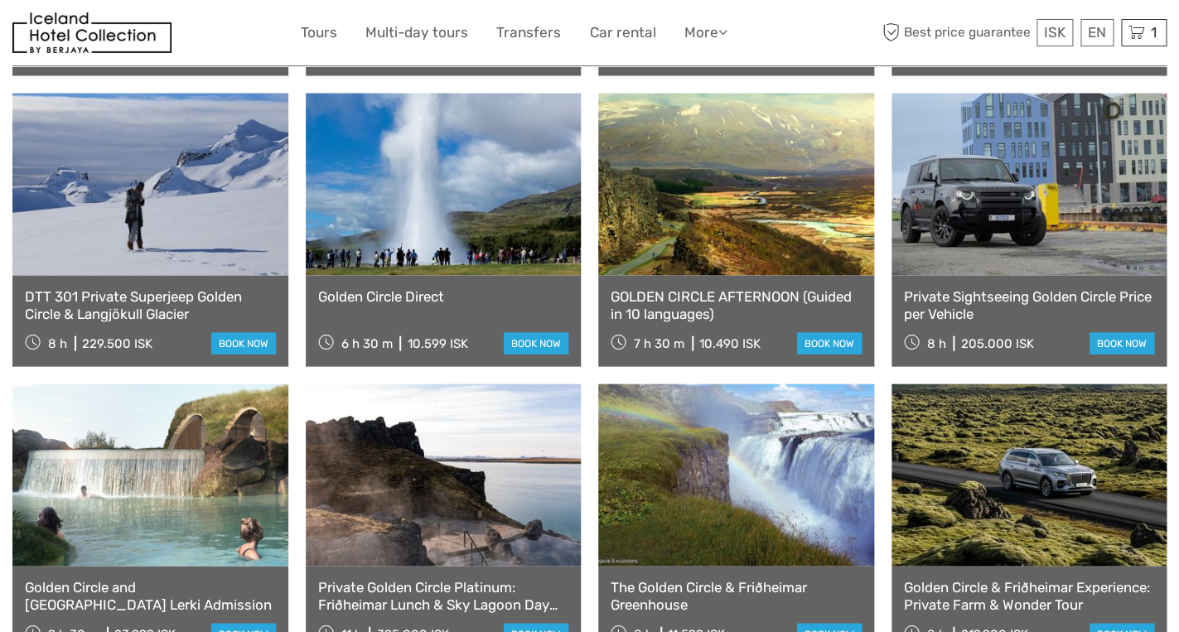
scroll to position [1106, 0]
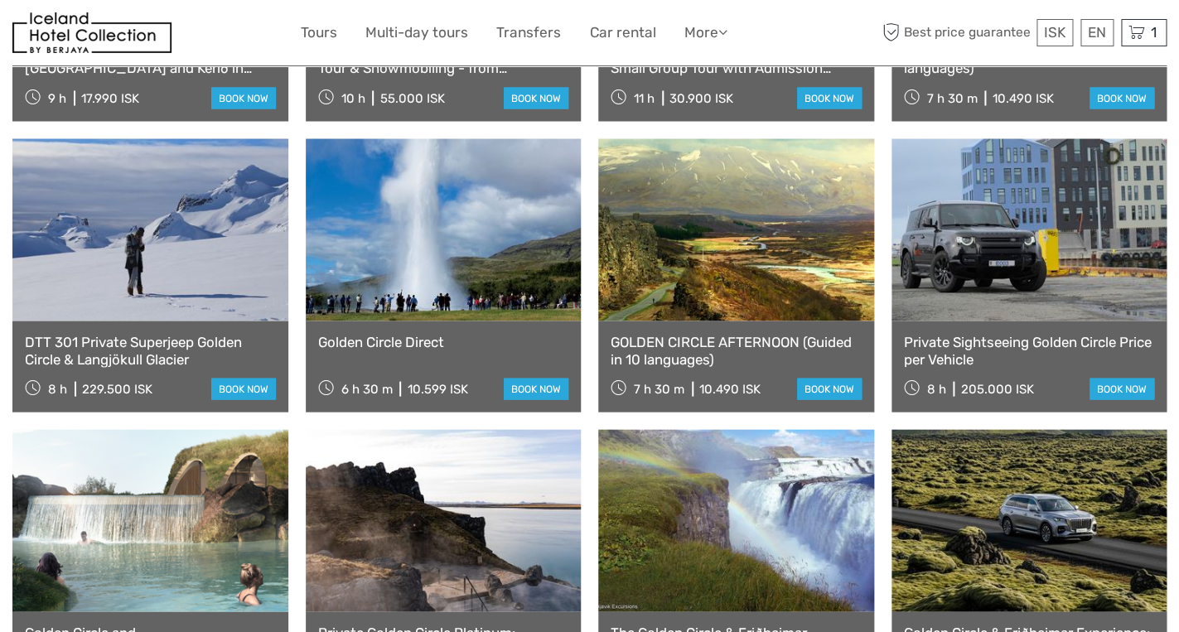
click at [468, 321] on link at bounding box center [444, 229] width 276 height 182
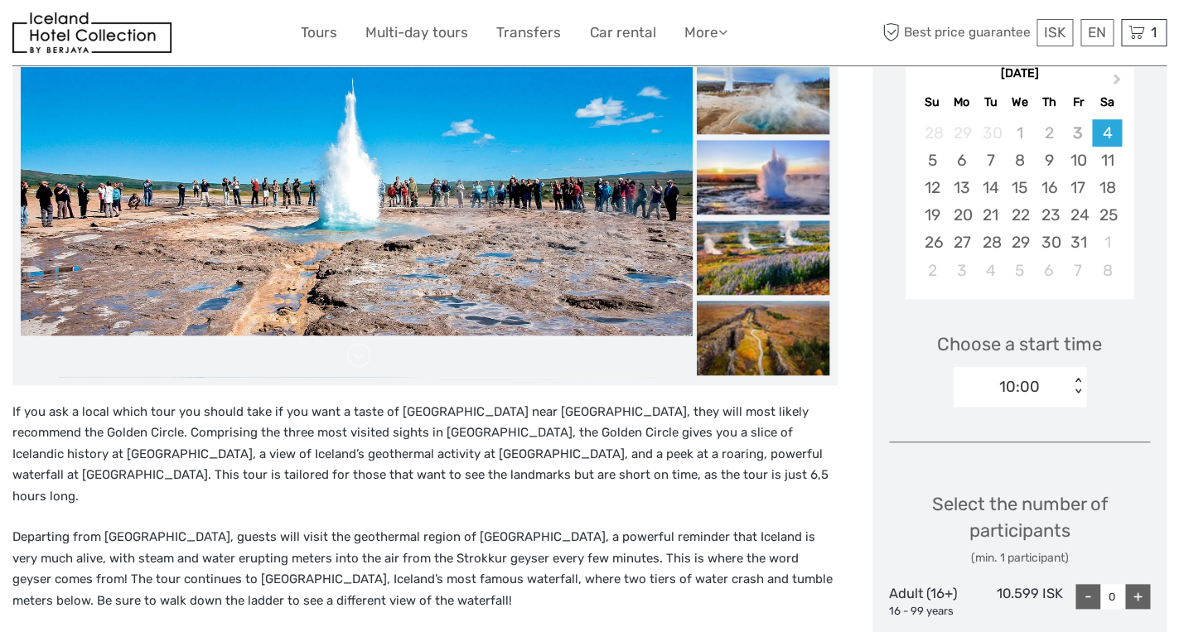
scroll to position [307, 0]
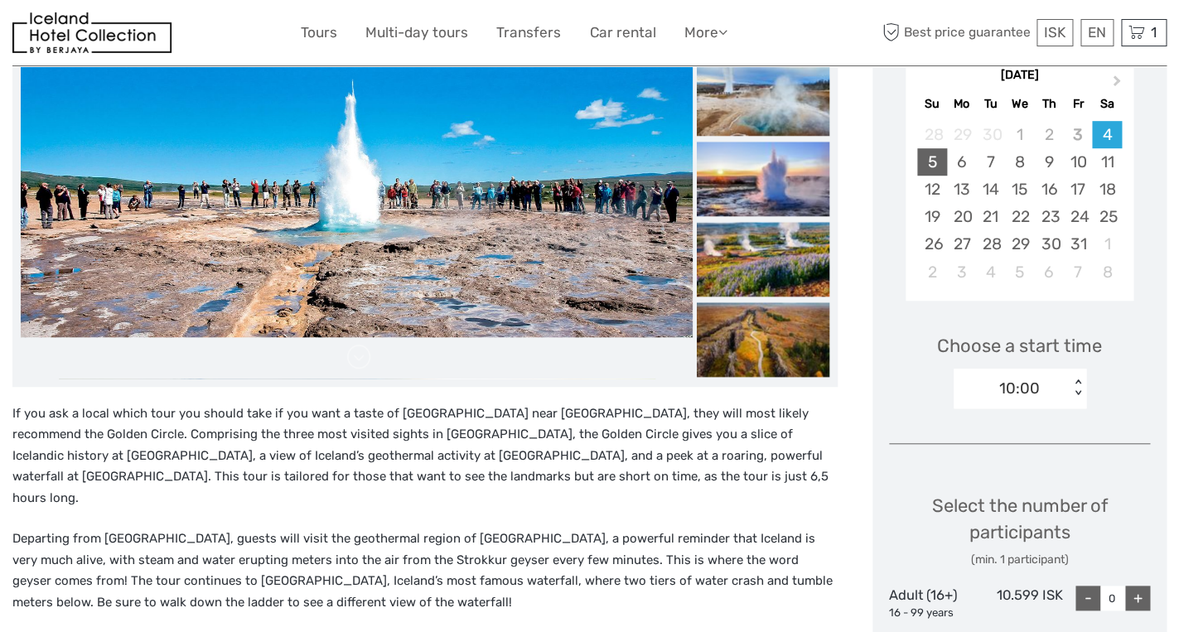
click at [933, 162] on div "5" at bounding box center [931, 161] width 29 height 27
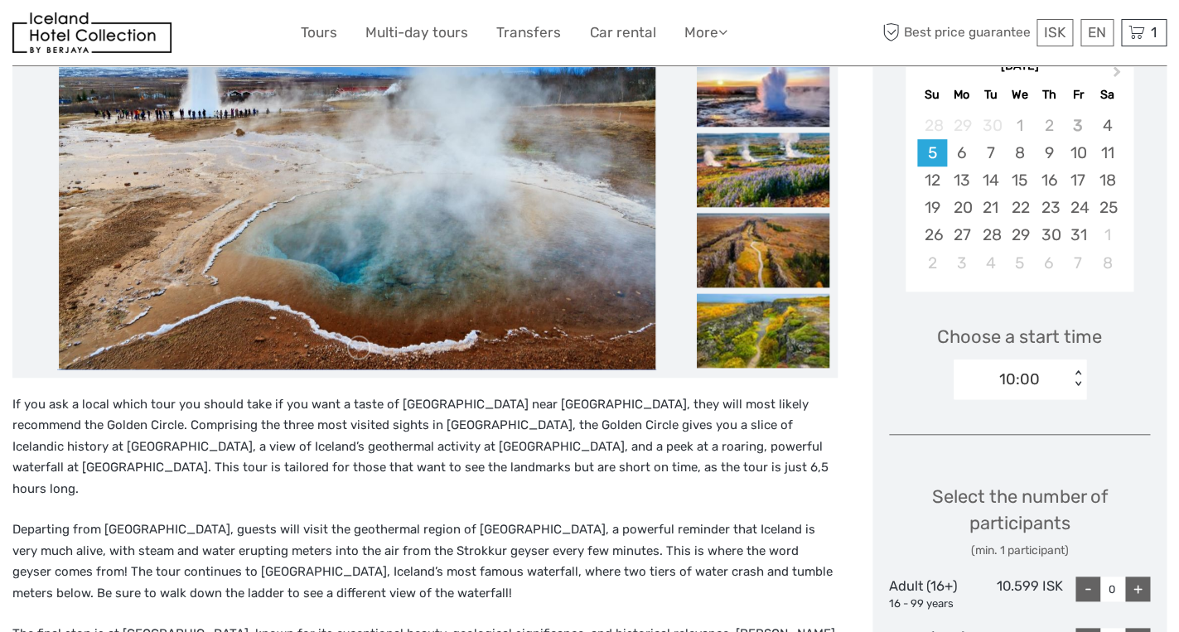
scroll to position [352, 0]
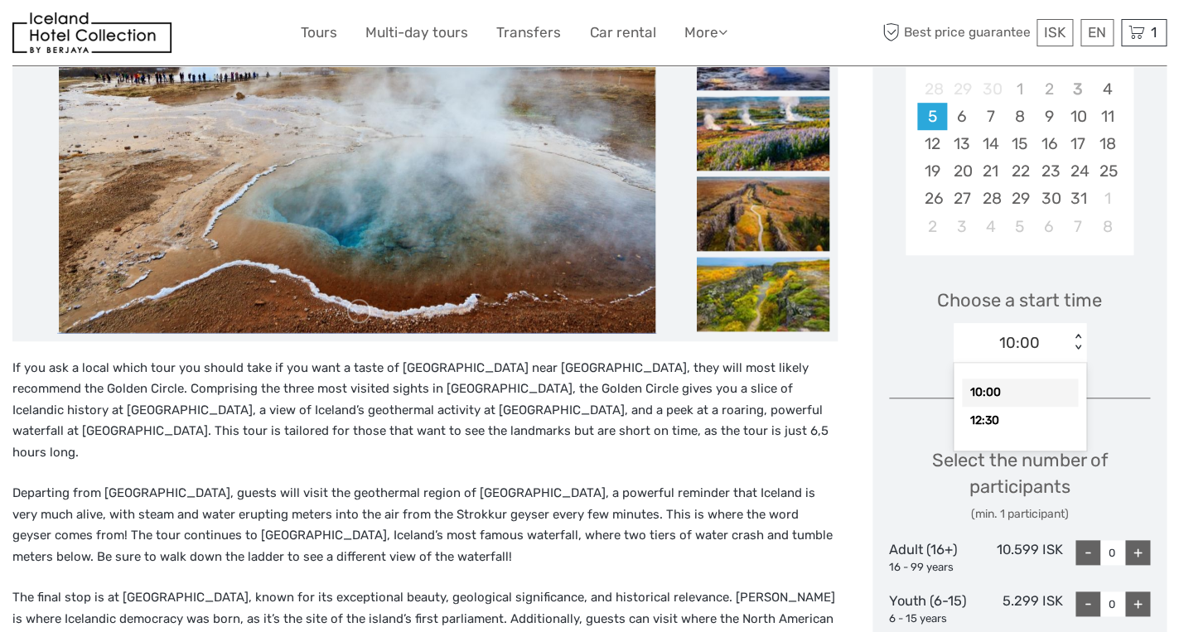
click at [1075, 346] on div "< >" at bounding box center [1077, 342] width 14 height 17
click at [1048, 397] on div "10:00" at bounding box center [1020, 393] width 116 height 28
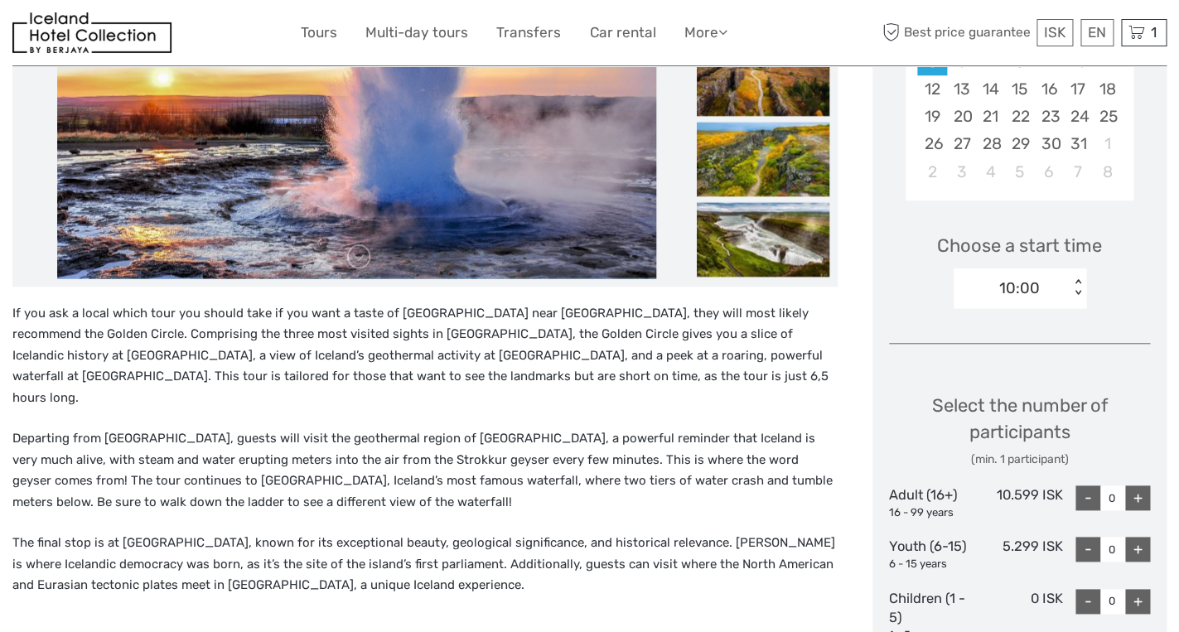
scroll to position [408, 0]
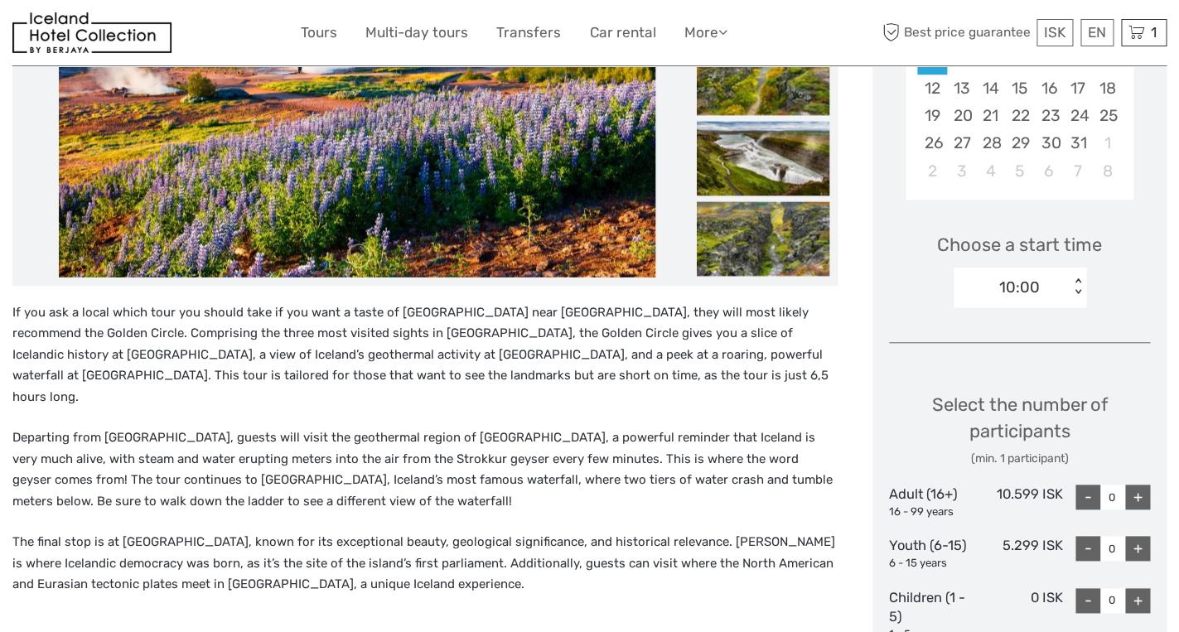
click at [1139, 492] on div "+" at bounding box center [1137, 497] width 25 height 25
type input "2"
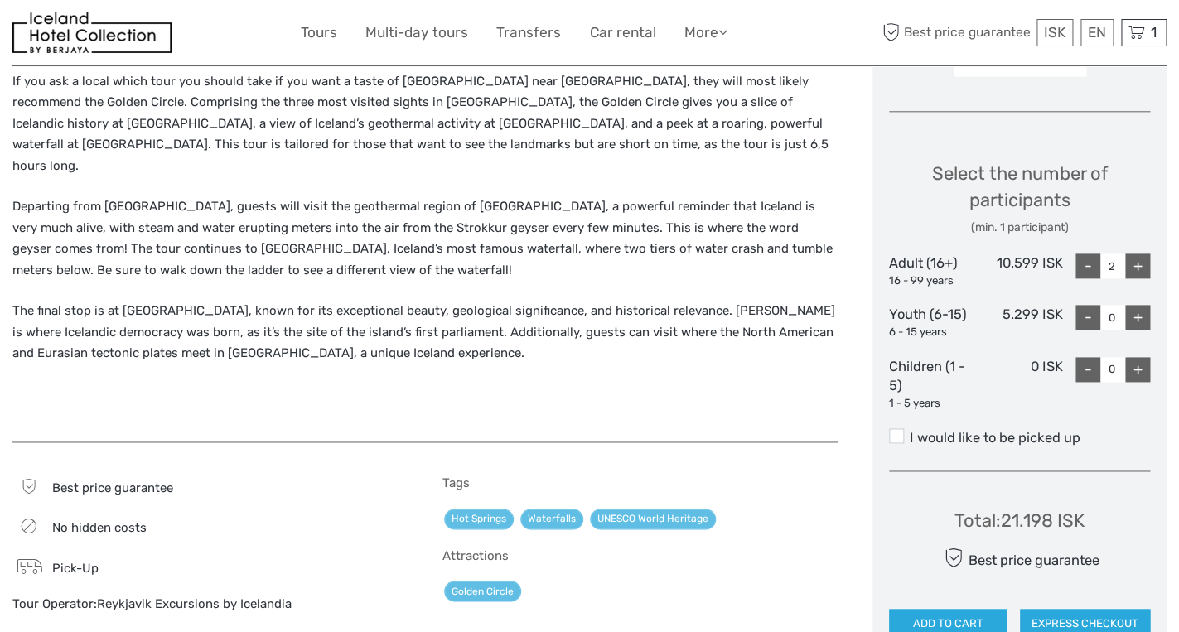
scroll to position [686, 0]
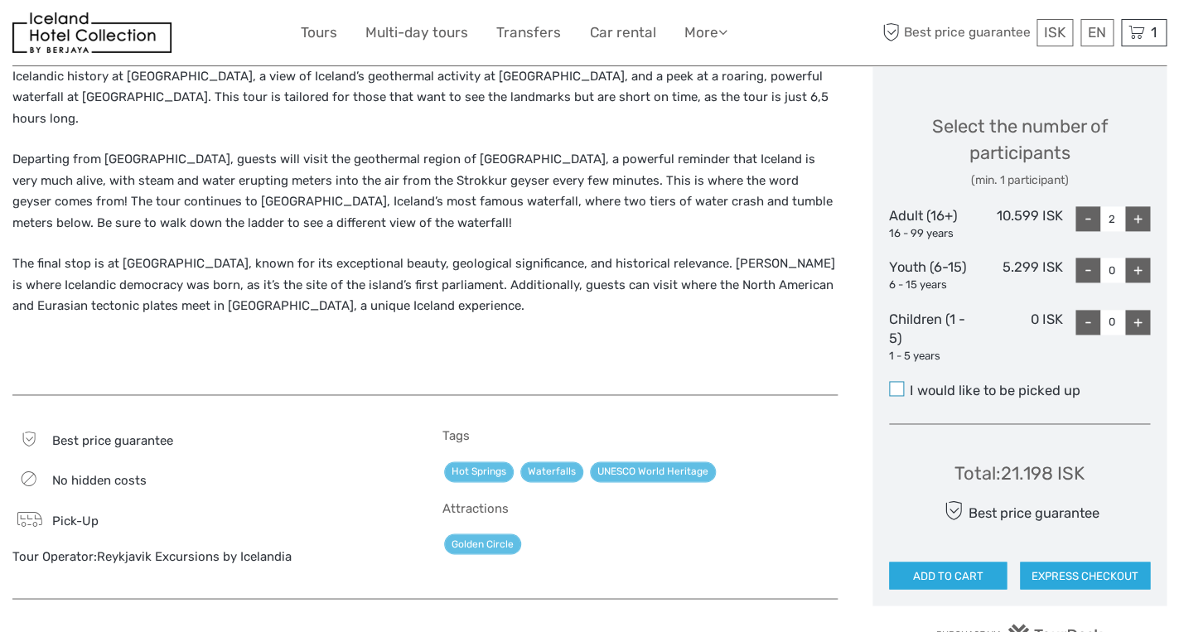
click at [900, 384] on span at bounding box center [896, 388] width 15 height 15
click at [910, 385] on input "I would like to be picked up" at bounding box center [910, 385] width 0 height 0
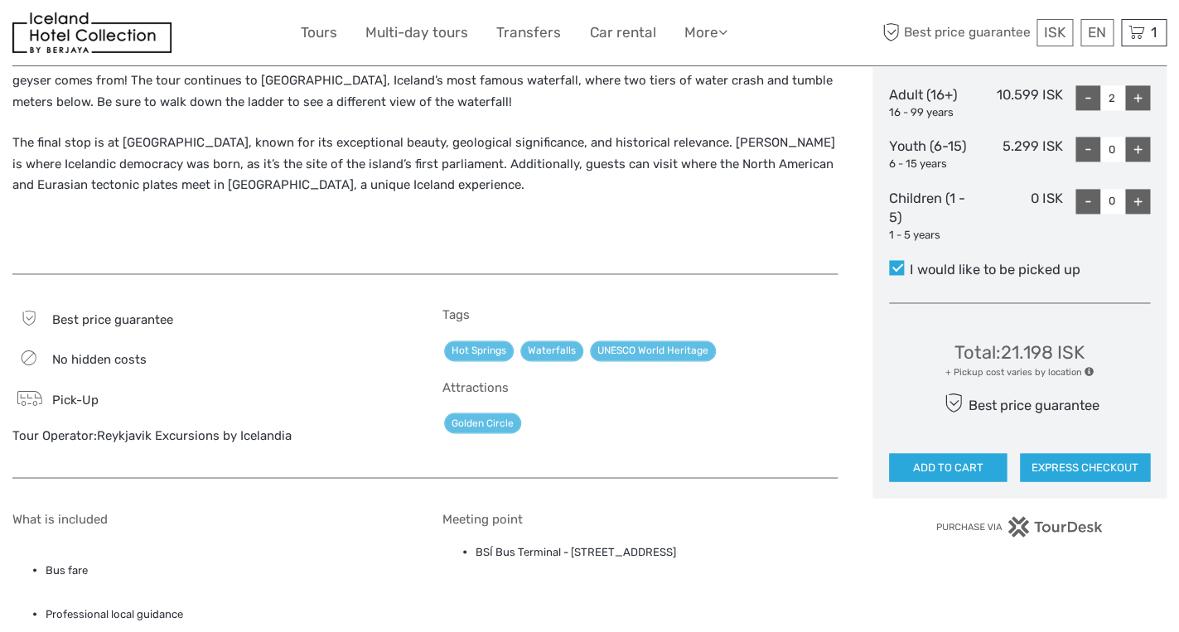
scroll to position [822, 0]
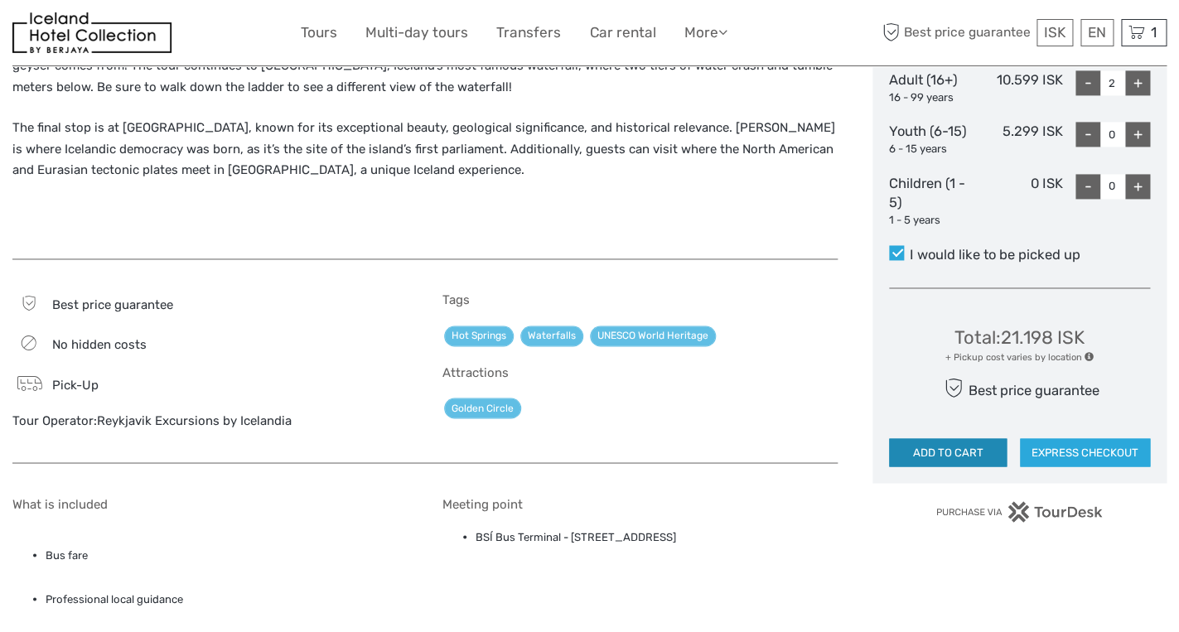
click at [957, 452] on button "ADD TO CART" at bounding box center [948, 452] width 118 height 28
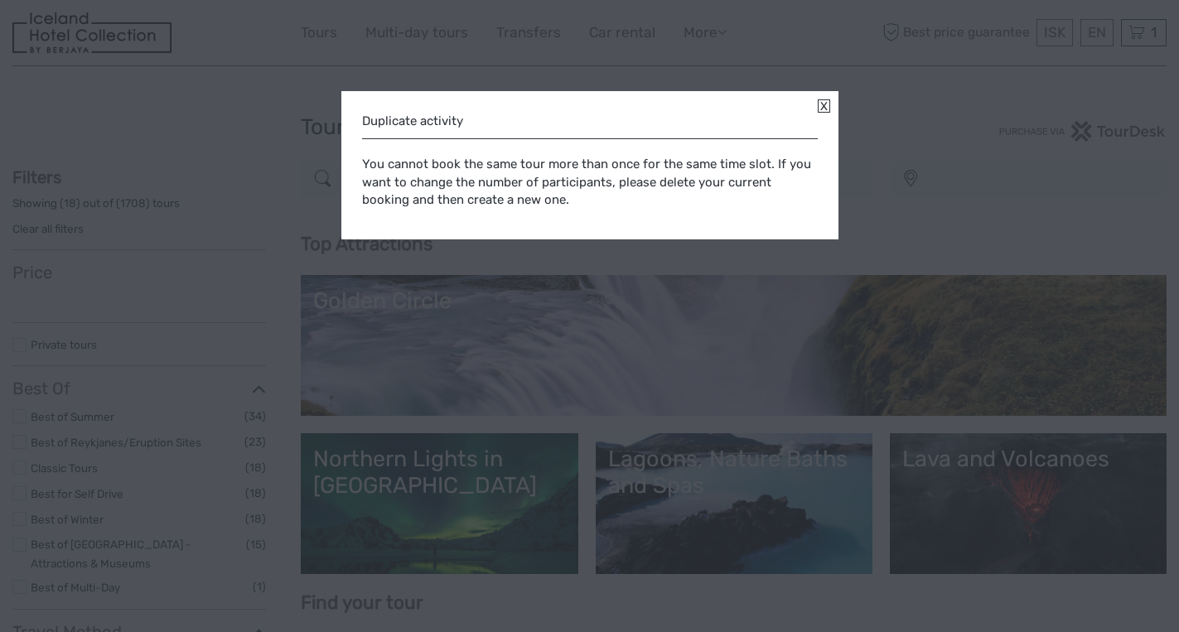
select select
click at [827, 107] on link at bounding box center [824, 105] width 12 height 13
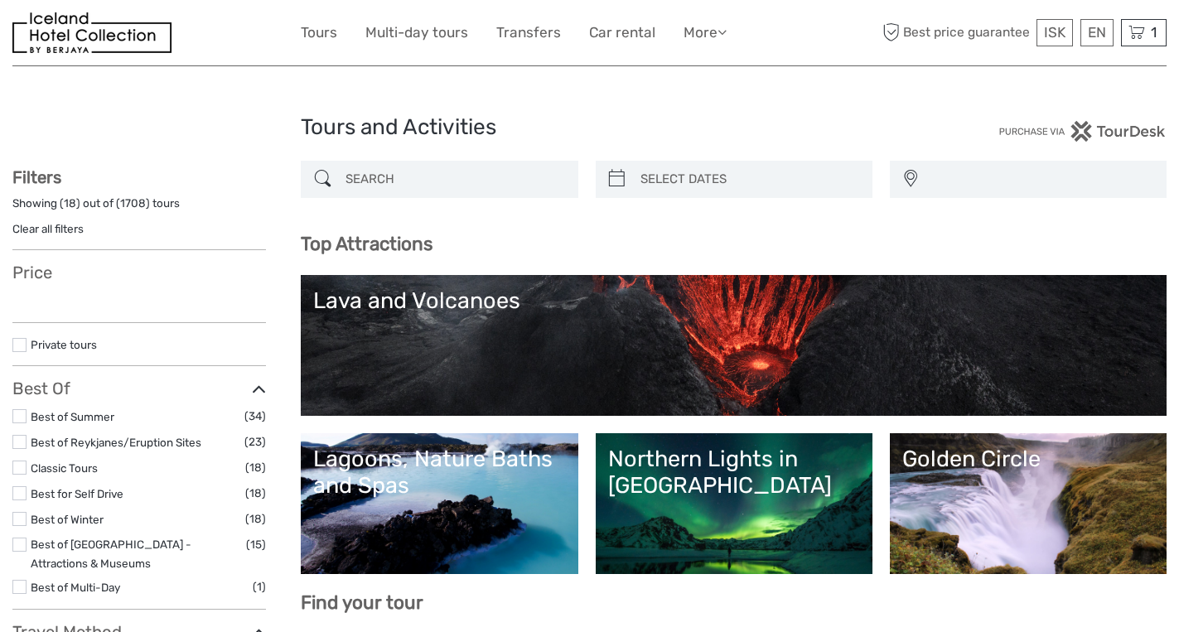
select select
click at [1137, 24] on icon at bounding box center [1137, 32] width 17 height 21
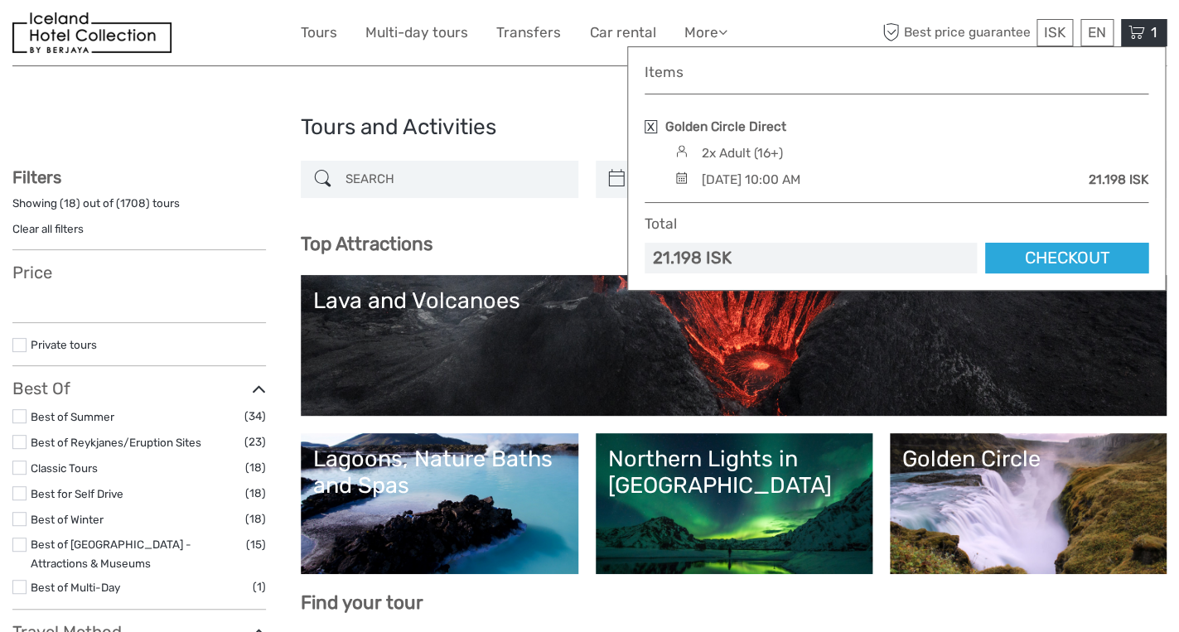
select select
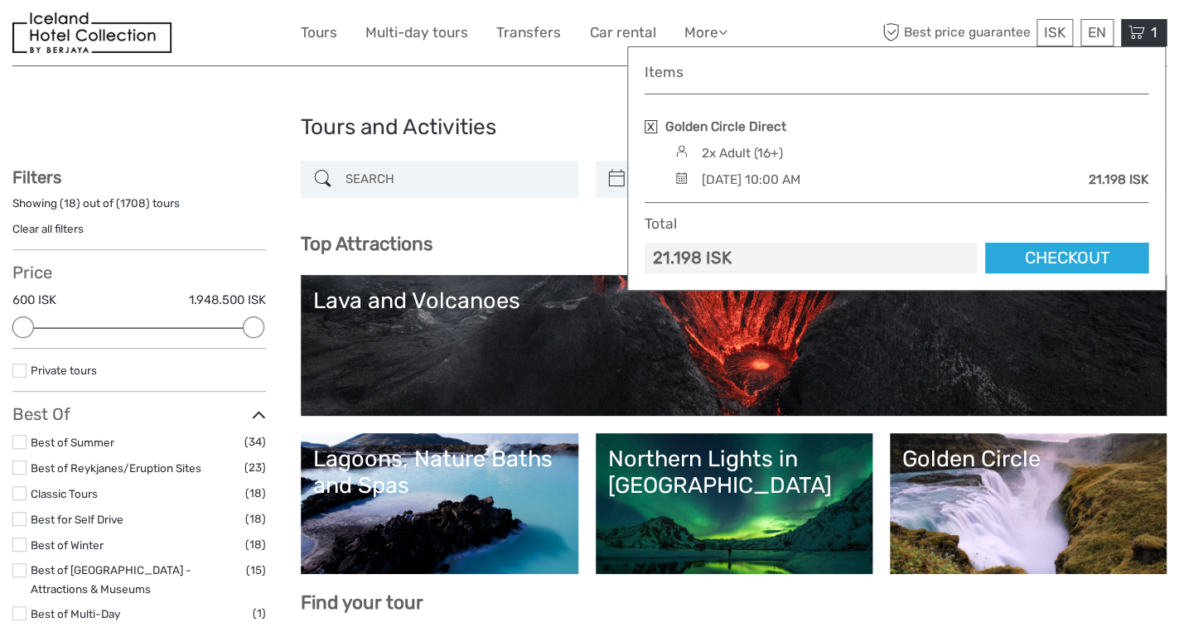
click at [649, 124] on link at bounding box center [651, 126] width 12 height 13
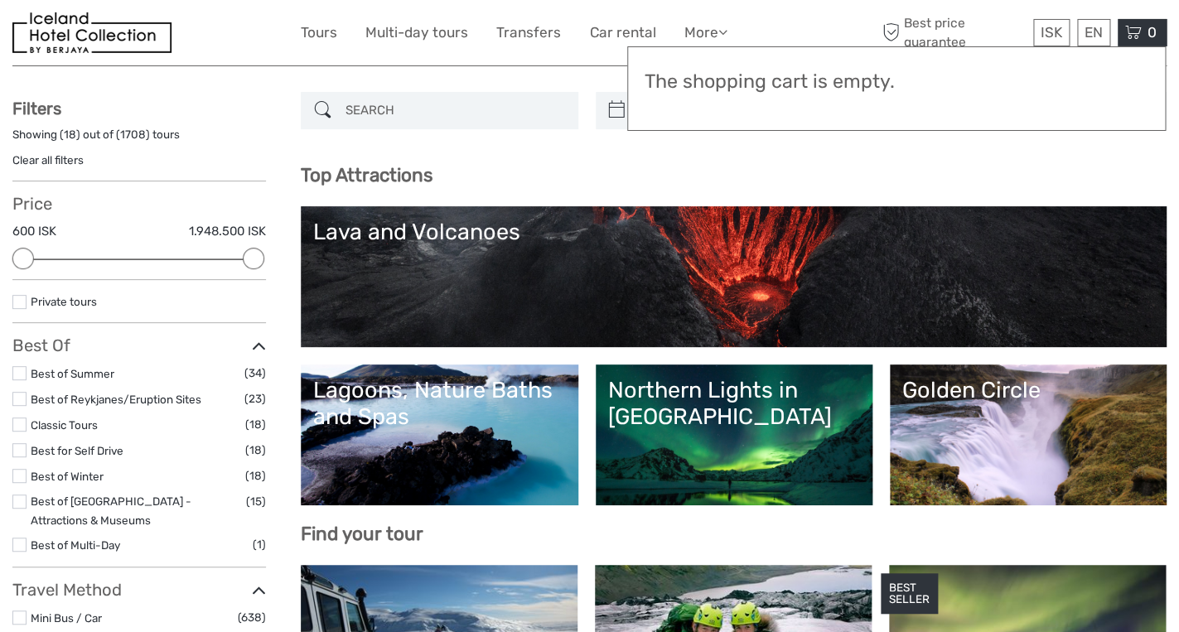
scroll to position [97, 0]
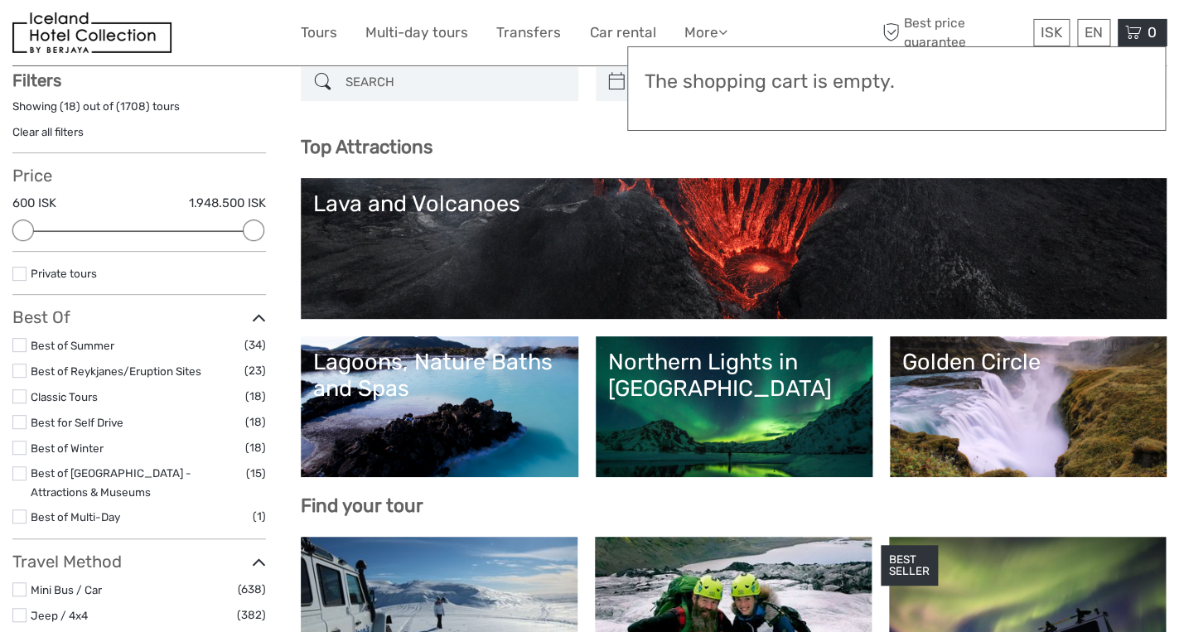
click at [994, 446] on link "Golden Circle" at bounding box center [1028, 407] width 252 height 116
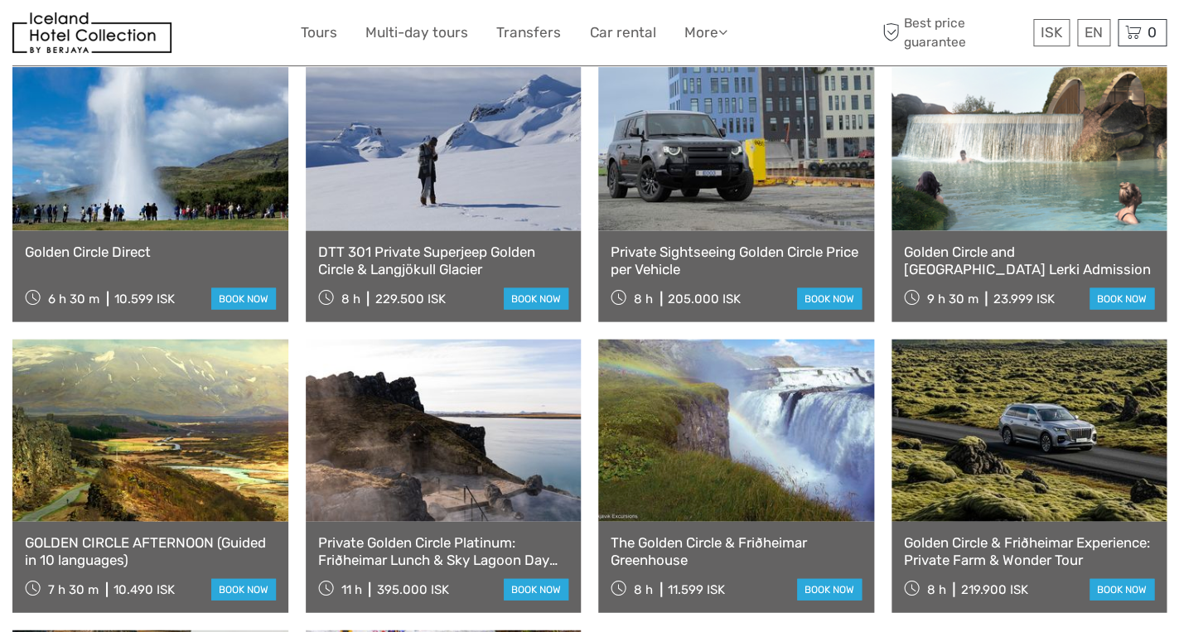
scroll to position [1202, 0]
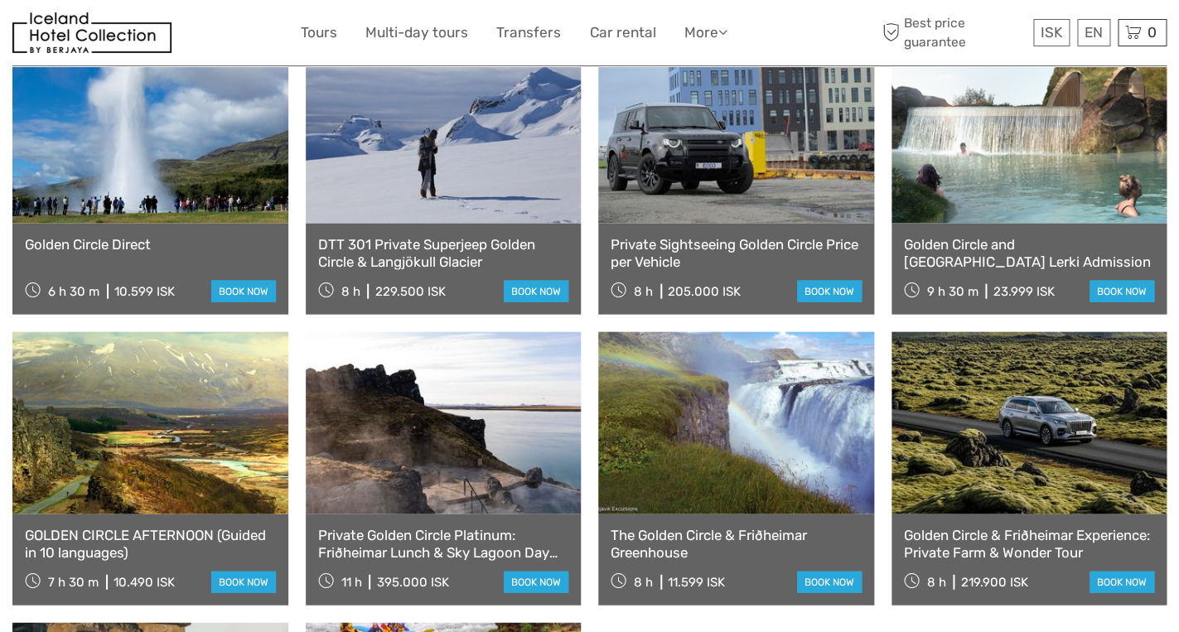
click at [161, 224] on link at bounding box center [150, 132] width 276 height 182
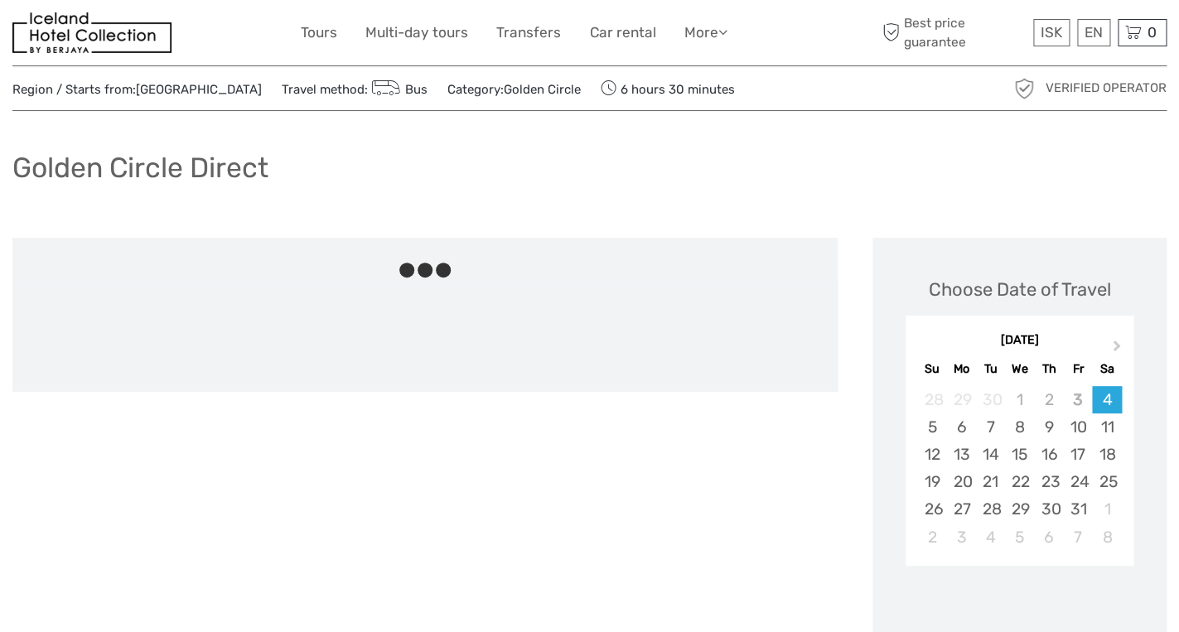
scroll to position [46, 0]
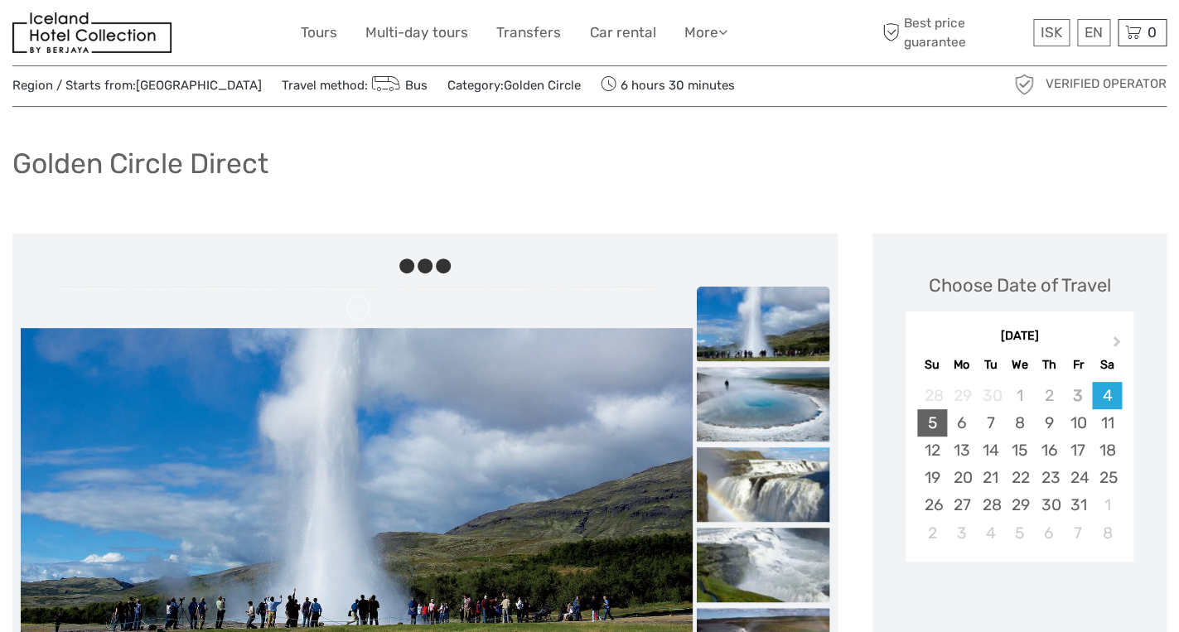
click at [931, 420] on div "5" at bounding box center [931, 422] width 29 height 27
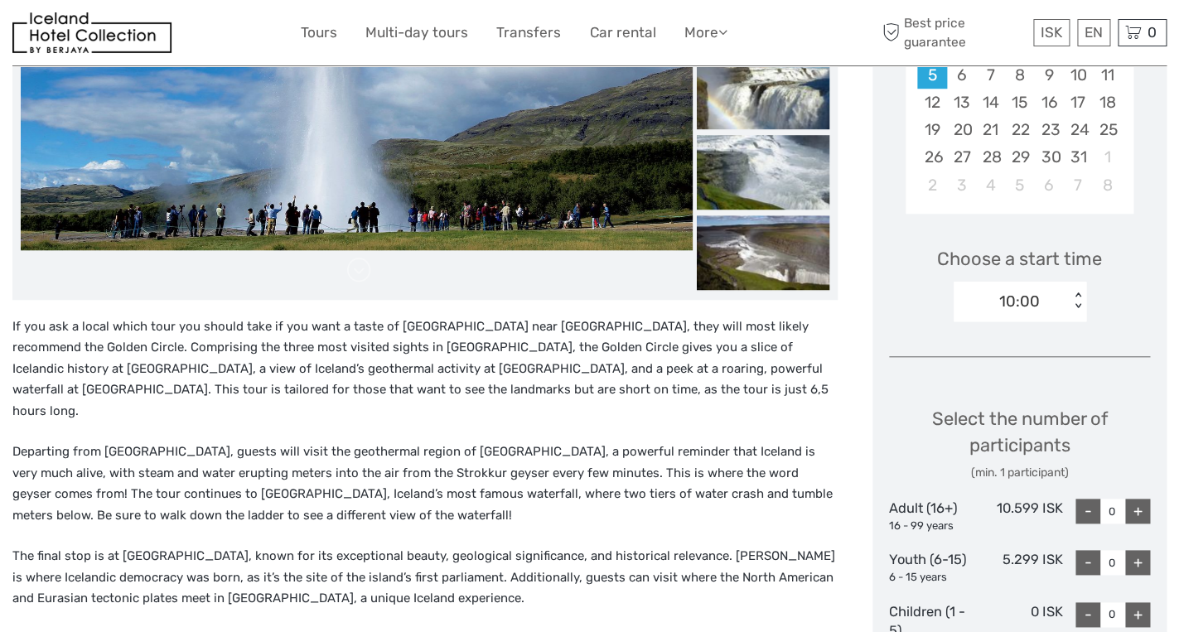
scroll to position [401, 0]
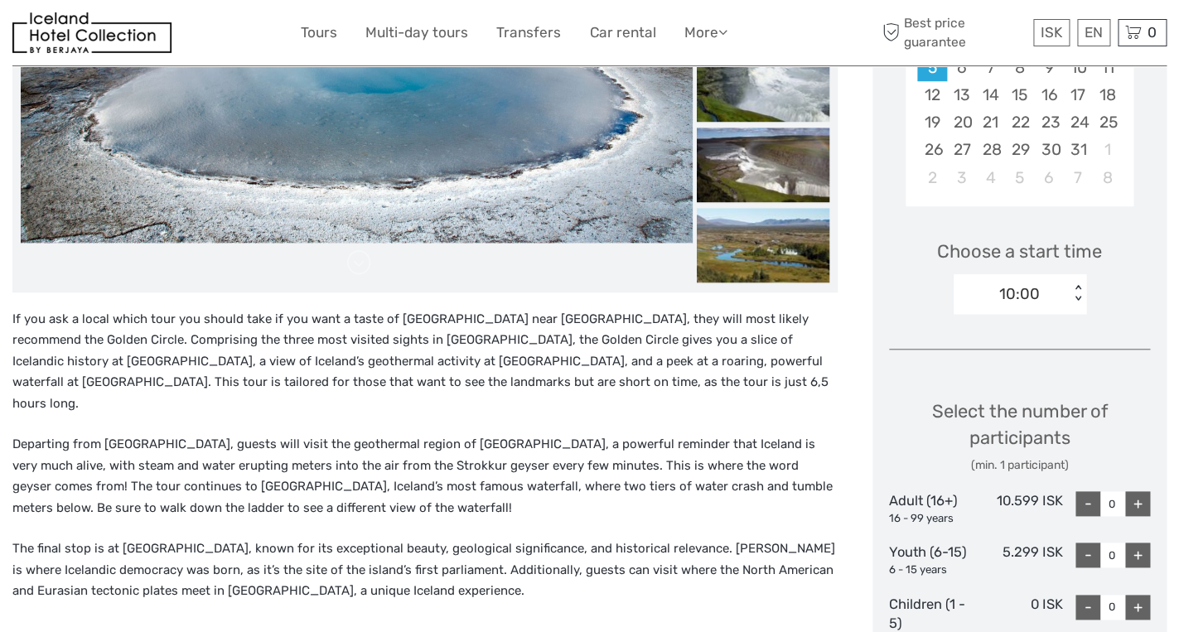
click at [1074, 297] on div "< >" at bounding box center [1077, 293] width 14 height 17
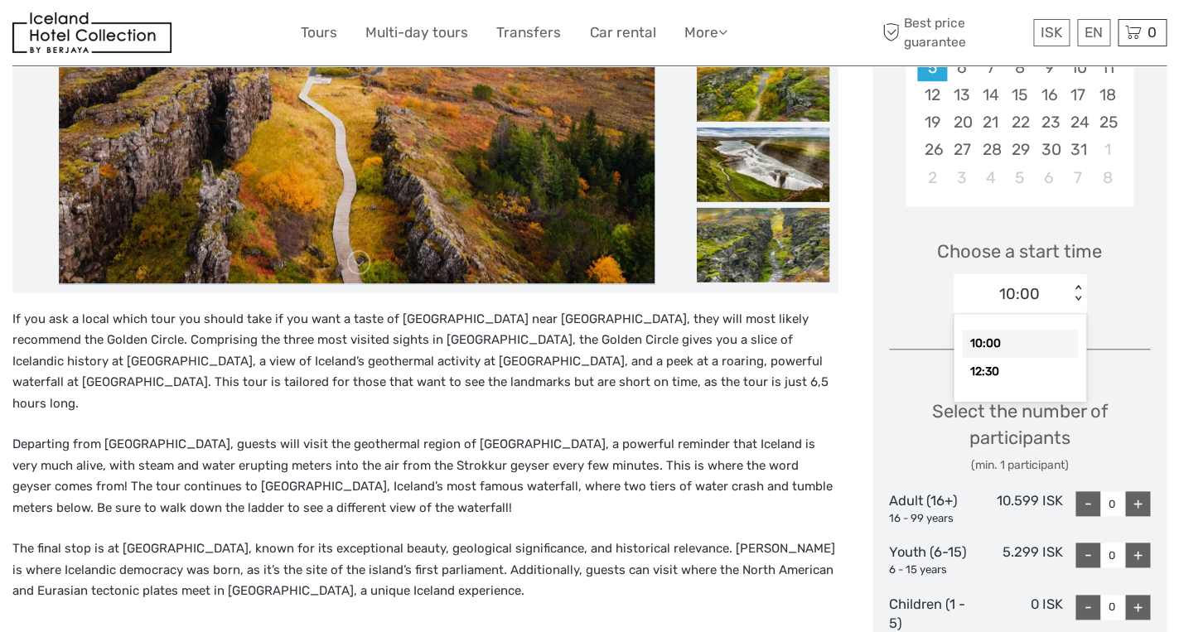
click at [1026, 351] on div "10:00" at bounding box center [1020, 344] width 116 height 28
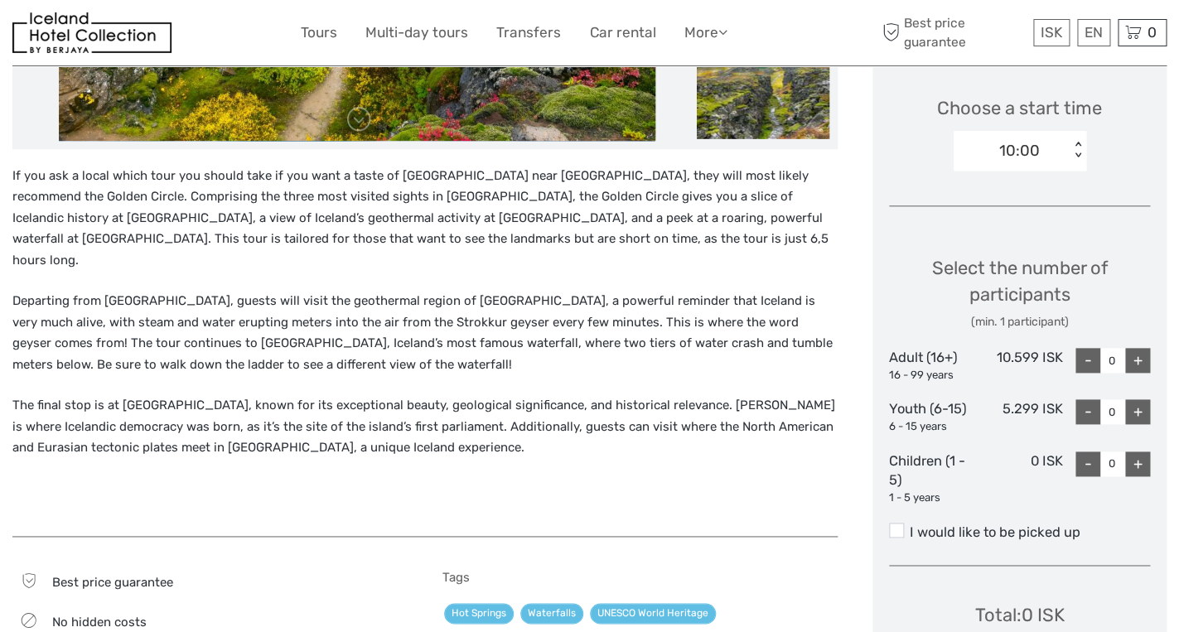
scroll to position [557, 0]
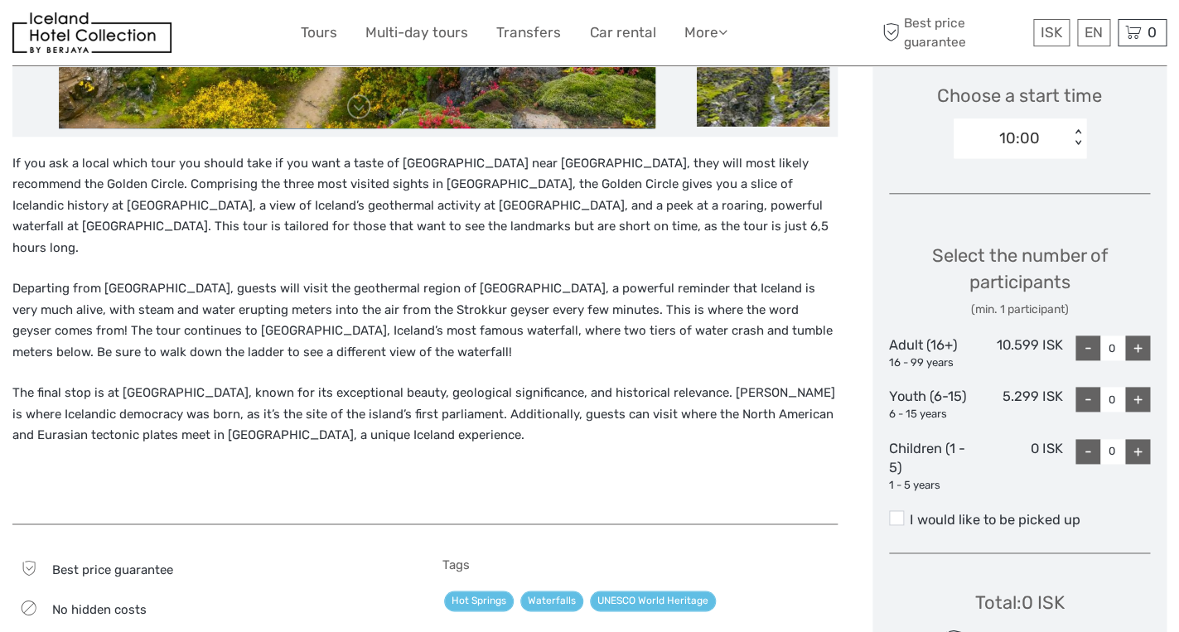
click at [1136, 349] on div "+" at bounding box center [1137, 348] width 25 height 25
type input "1"
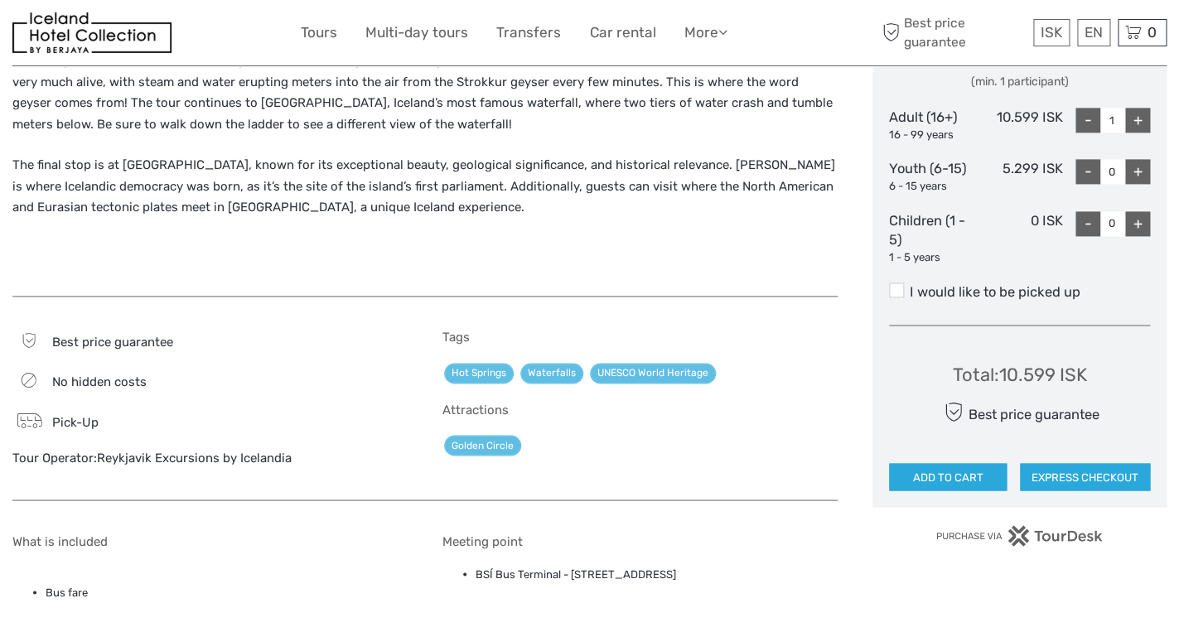
scroll to position [786, 0]
click at [959, 475] on button "ADD TO CART" at bounding box center [948, 476] width 118 height 28
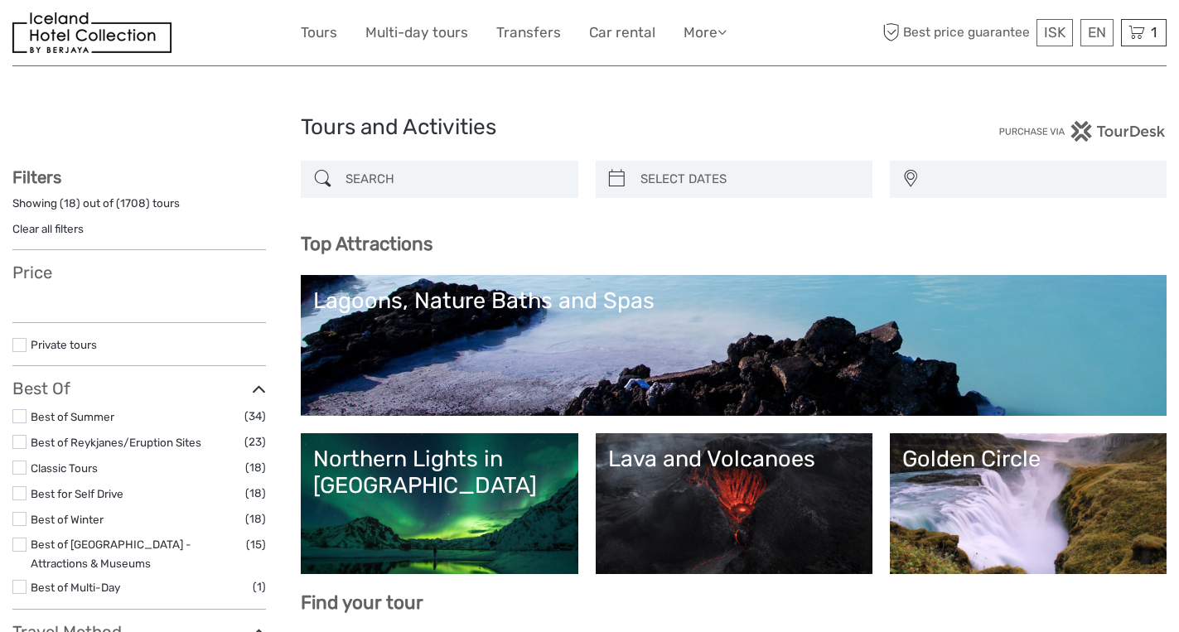
select select
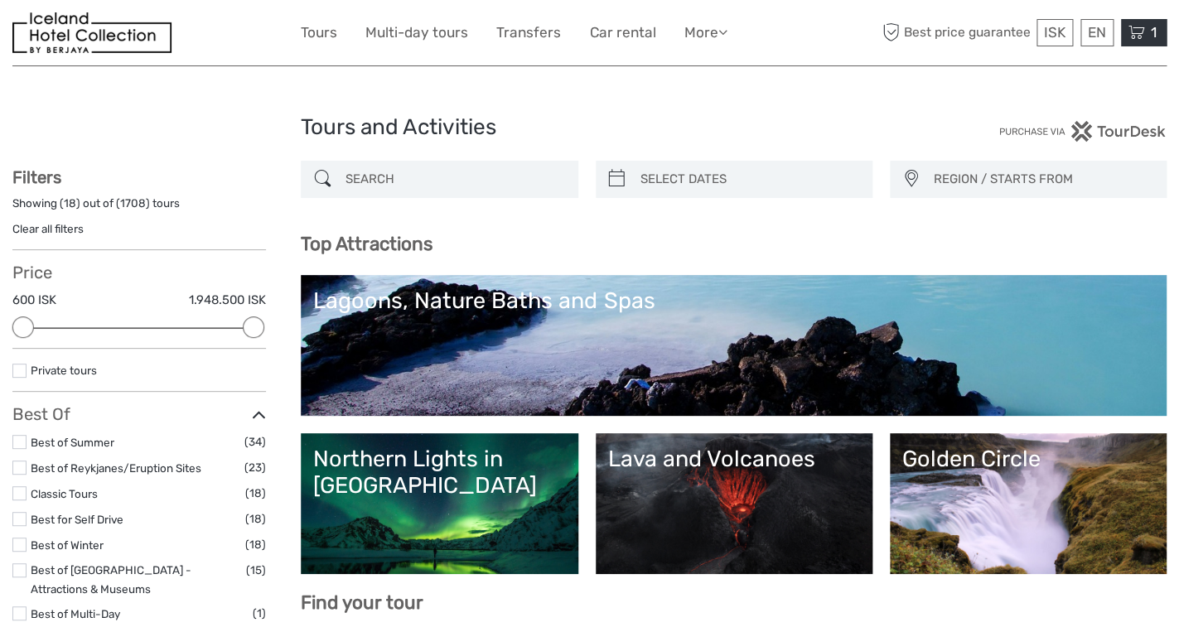
click at [1140, 31] on icon at bounding box center [1137, 32] width 17 height 21
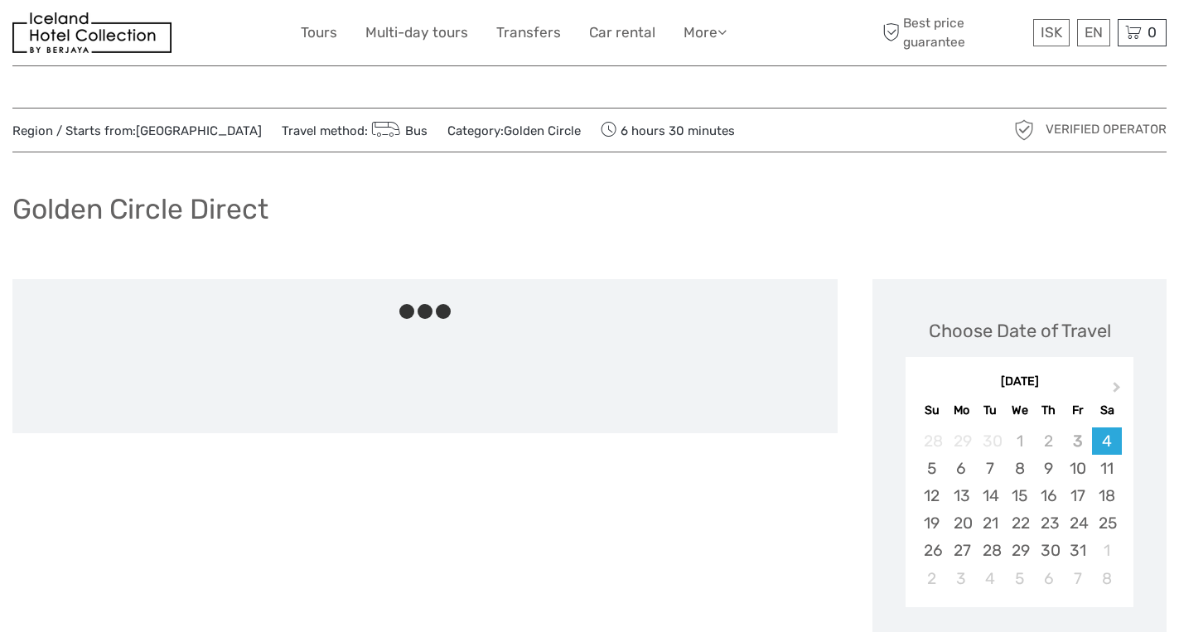
scroll to position [786, 0]
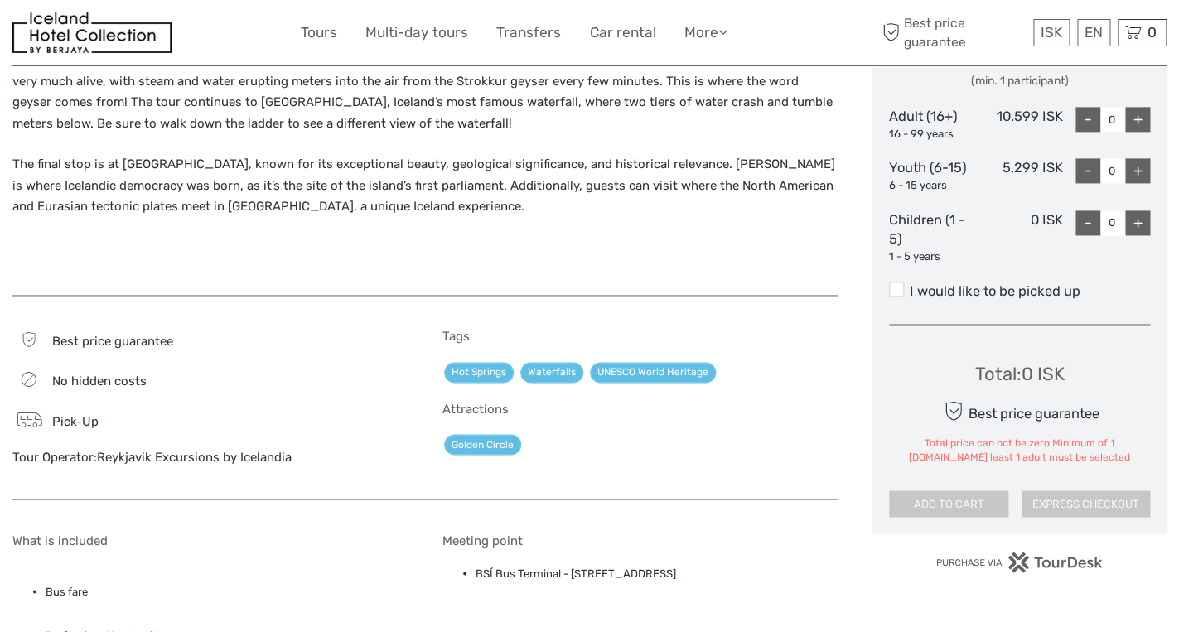
click at [680, 312] on div "Best price guarantee No hidden costs Pick-Up Tour Operator: Reykjavik Excursion…" at bounding box center [424, 405] width 825 height 187
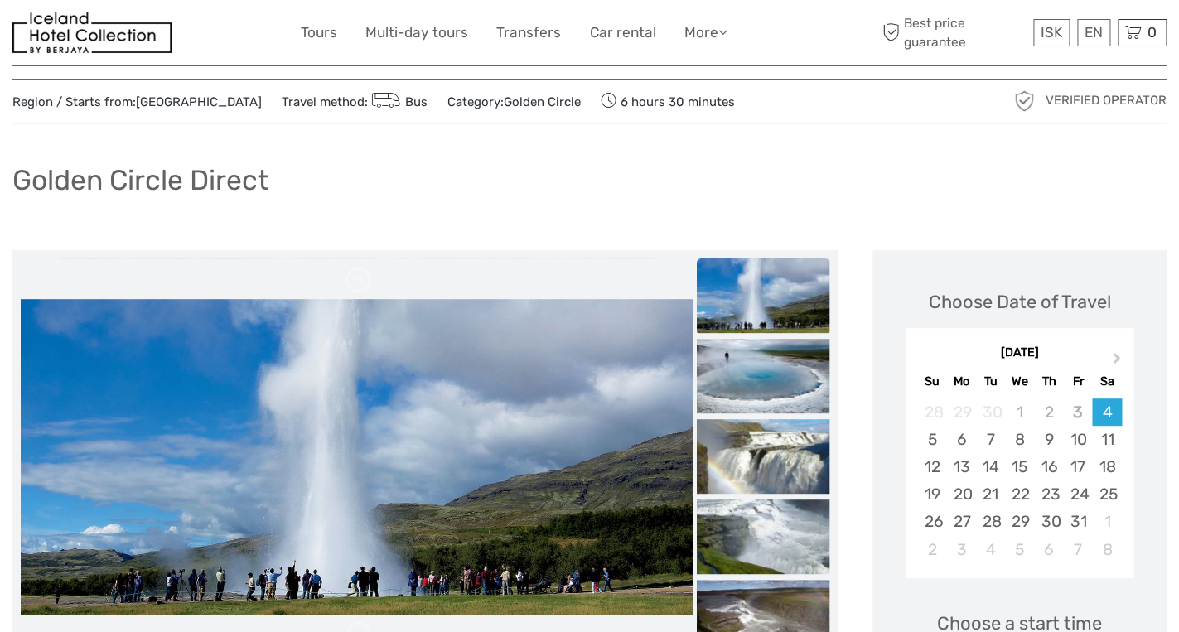
scroll to position [0, 0]
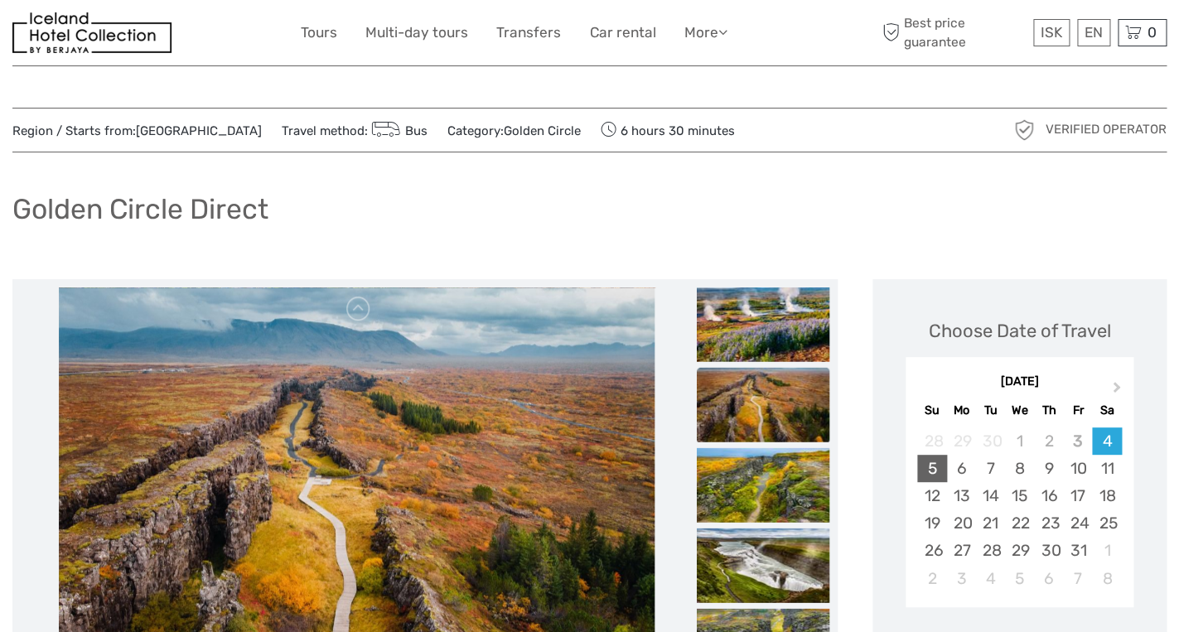
click at [924, 472] on div "5" at bounding box center [931, 468] width 29 height 27
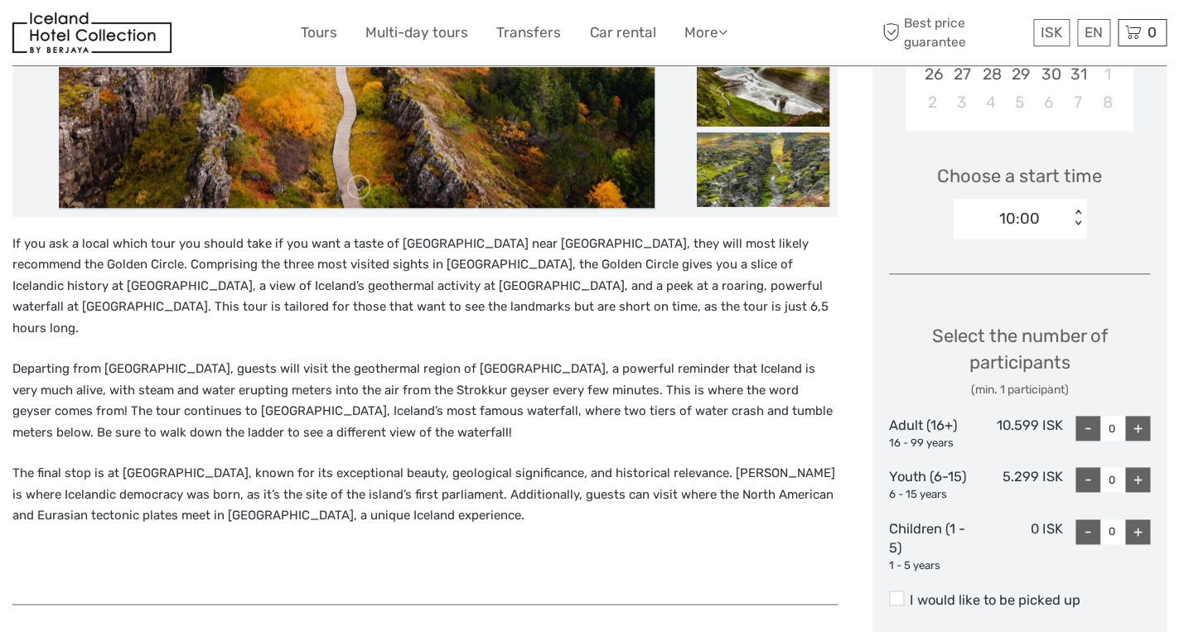
scroll to position [498, 0]
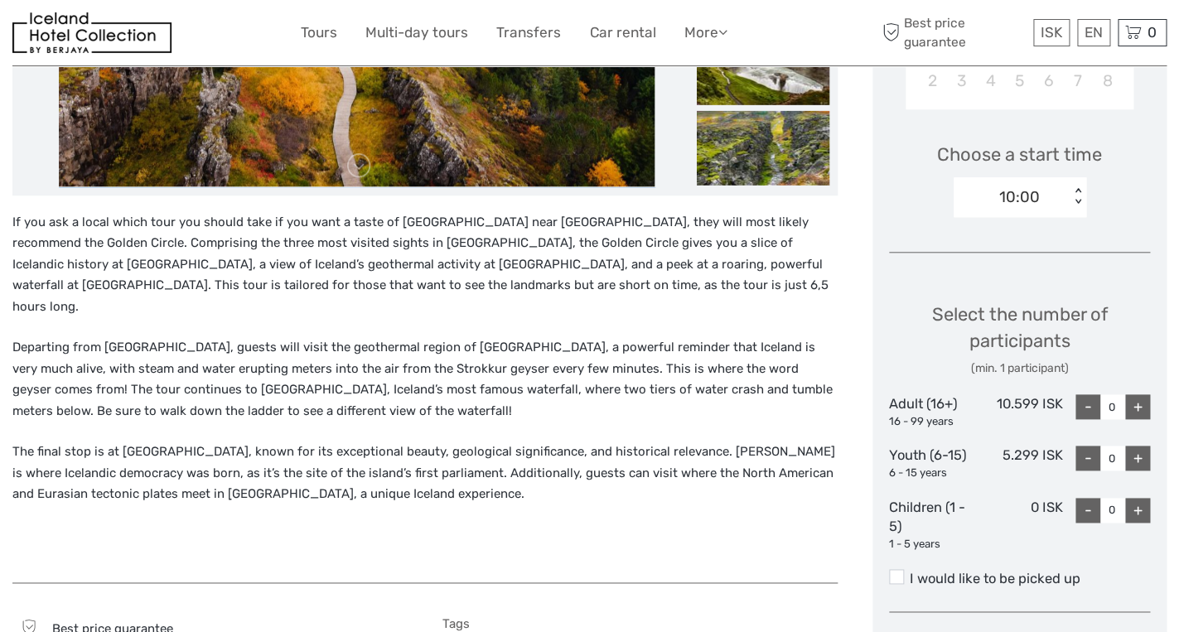
click at [1140, 411] on div "+" at bounding box center [1137, 406] width 25 height 25
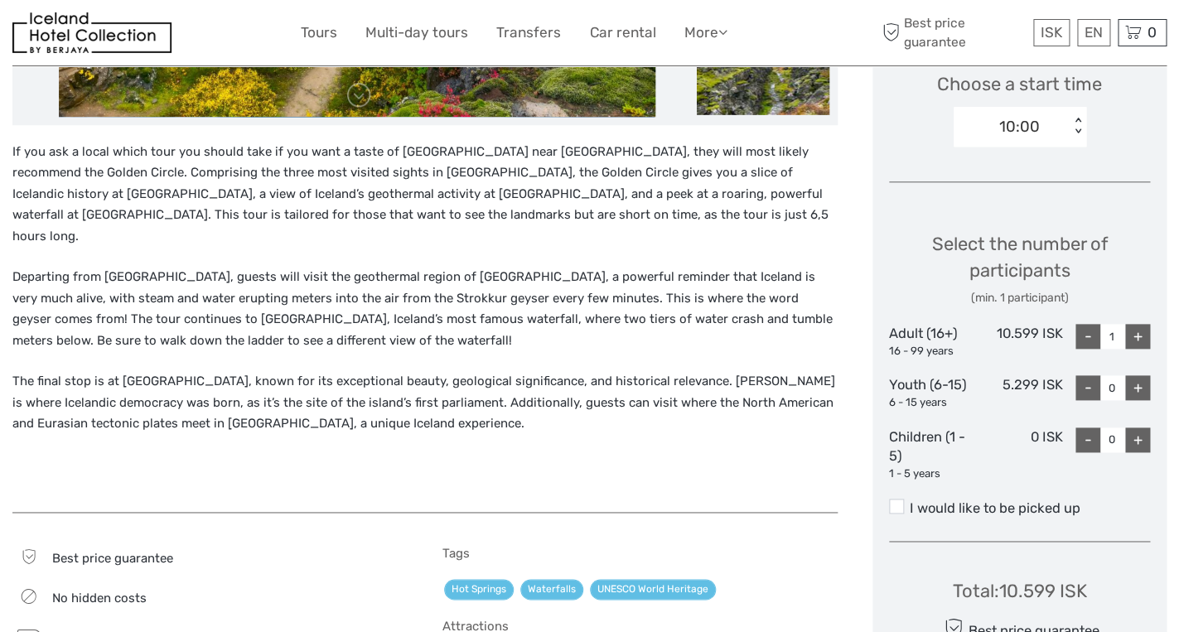
scroll to position [582, 0]
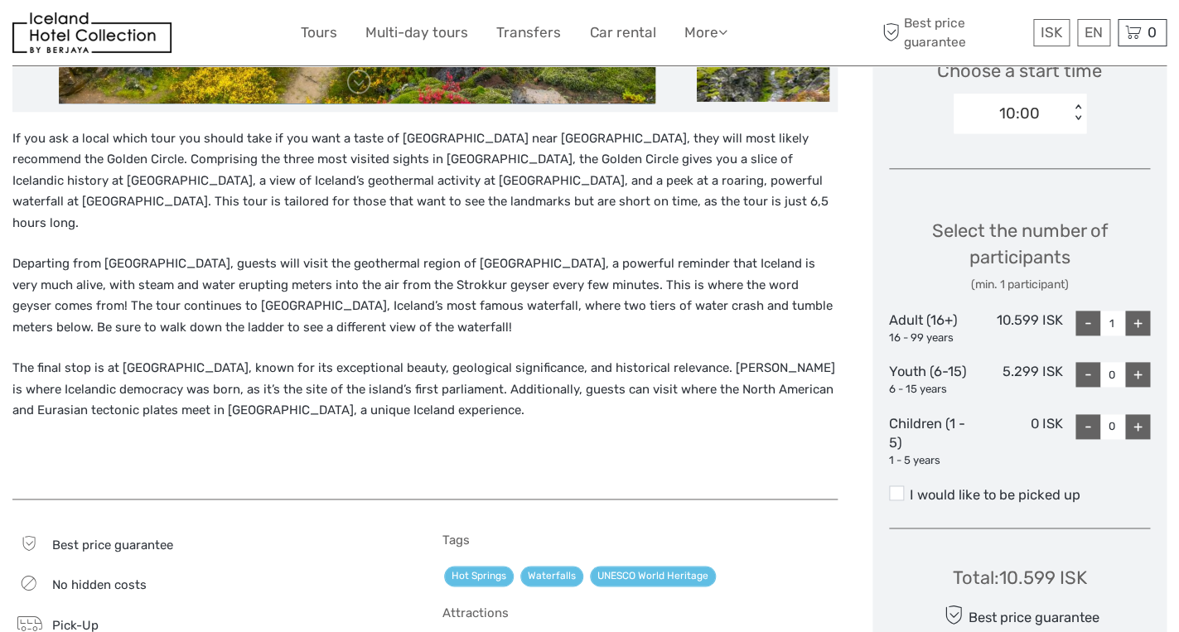
click at [1138, 328] on div "+" at bounding box center [1137, 323] width 25 height 25
type input "2"
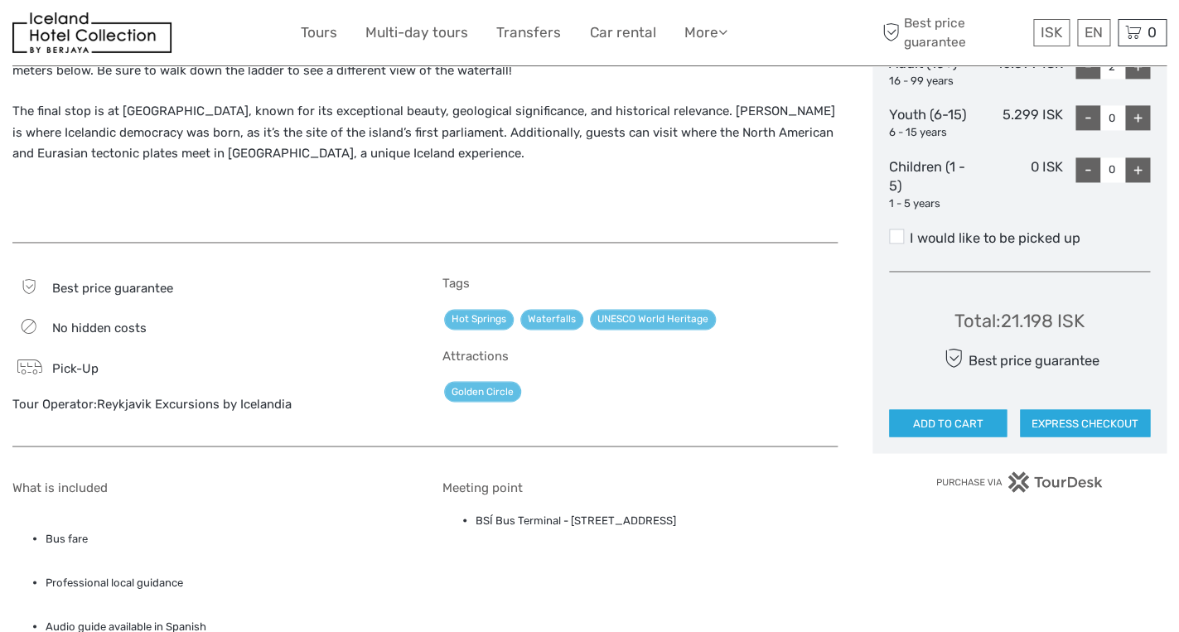
scroll to position [855, 0]
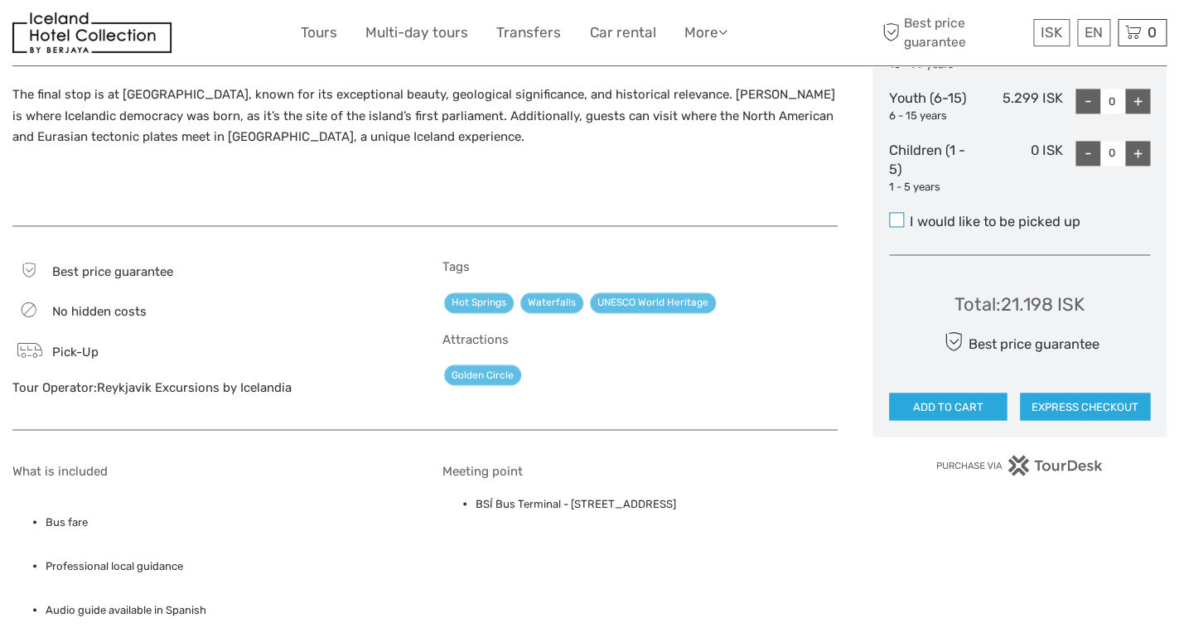
click at [893, 224] on span at bounding box center [896, 219] width 15 height 15
click at [910, 215] on input "I would like to be picked up" at bounding box center [910, 215] width 0 height 0
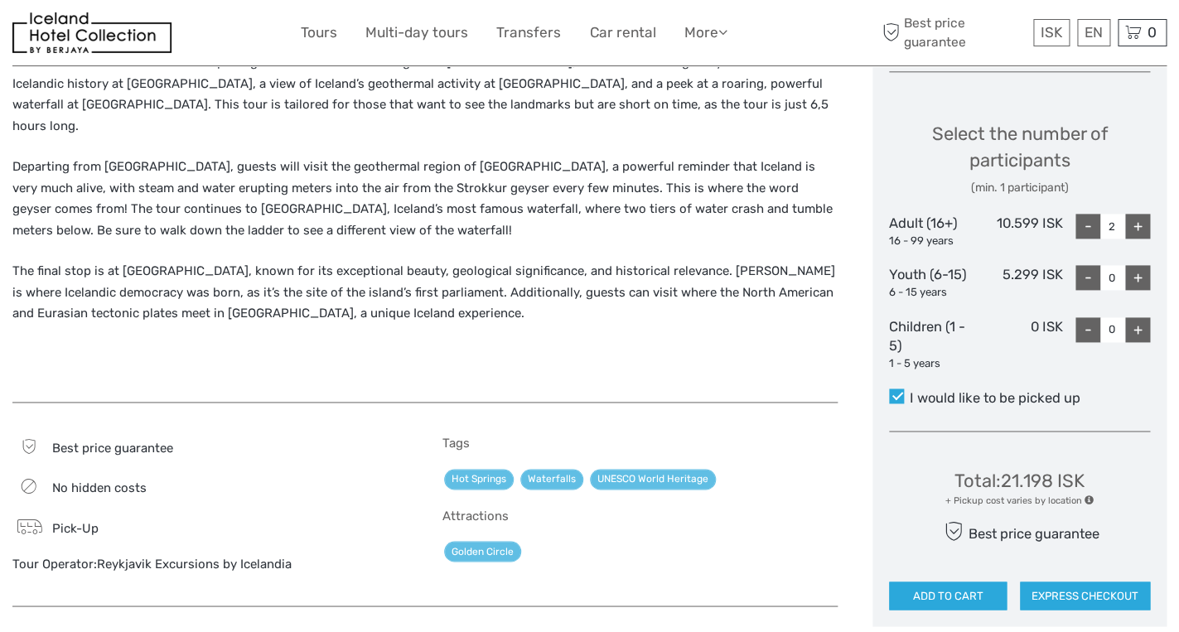
scroll to position [675, 0]
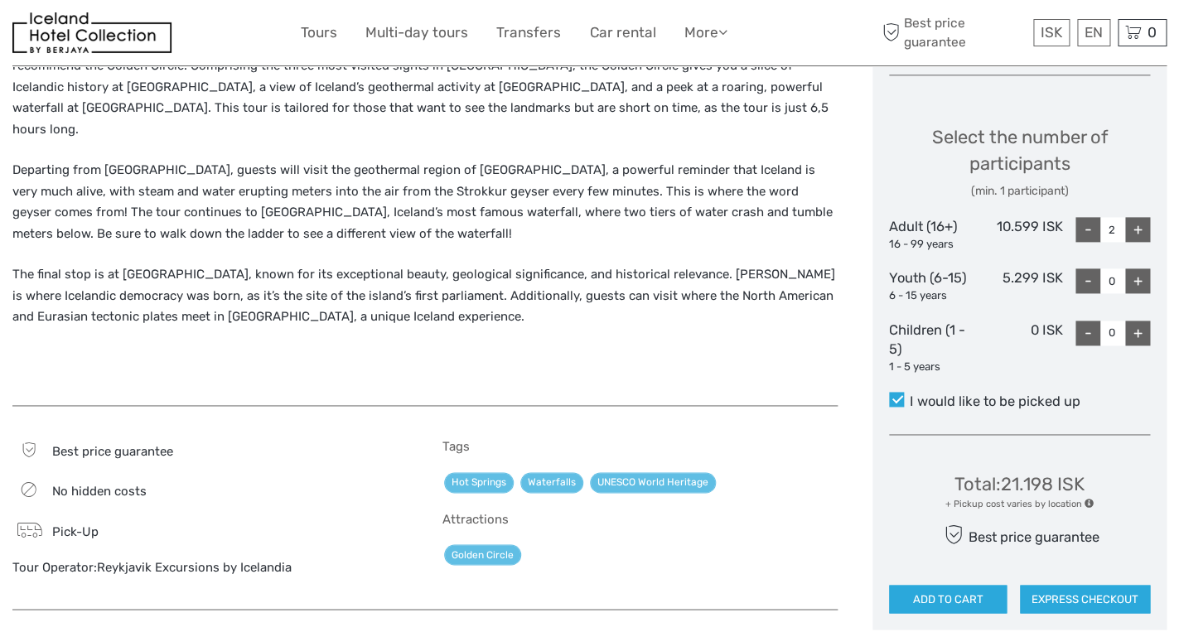
click at [1088, 505] on span at bounding box center [1089, 502] width 9 height 9
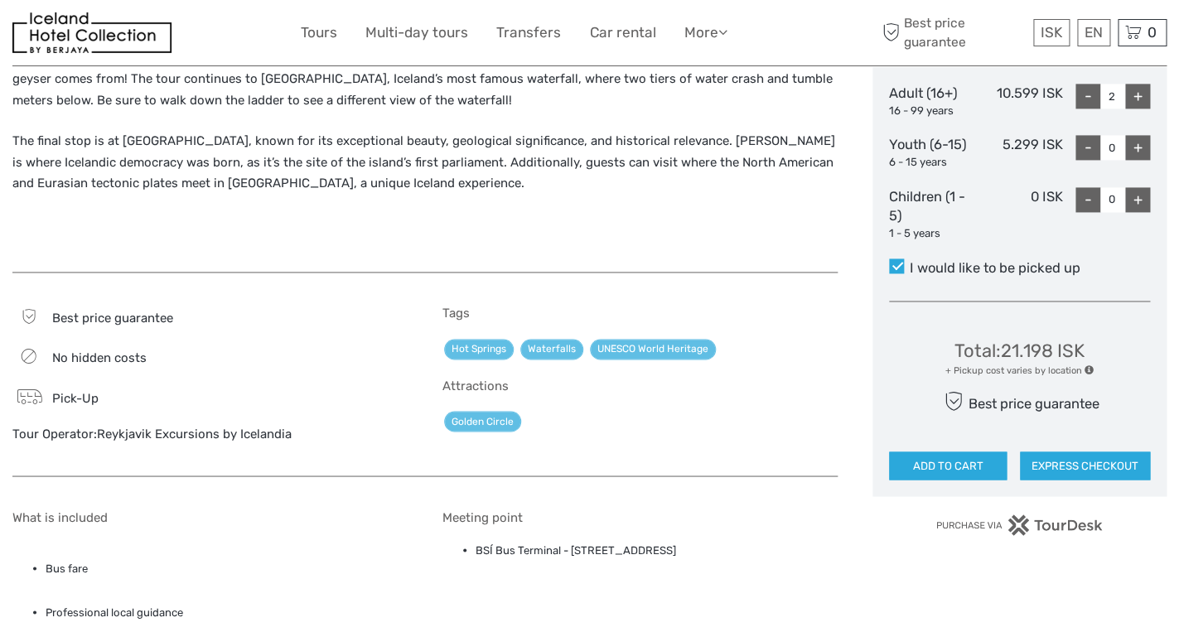
scroll to position [810, 0]
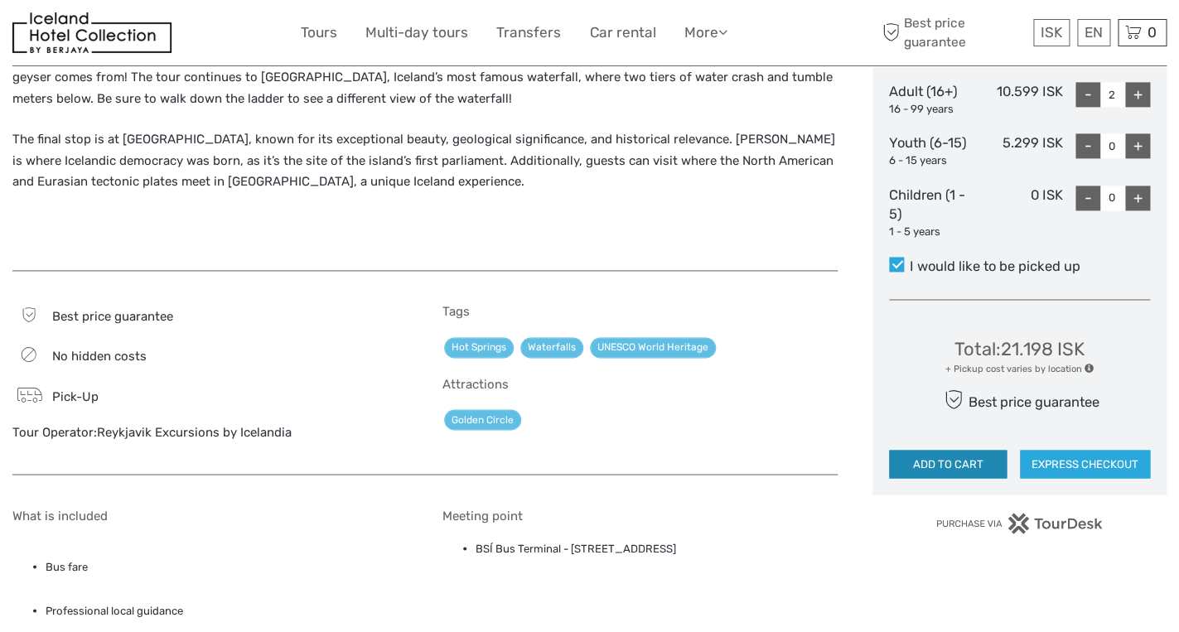
click at [942, 458] on button "ADD TO CART" at bounding box center [948, 464] width 118 height 28
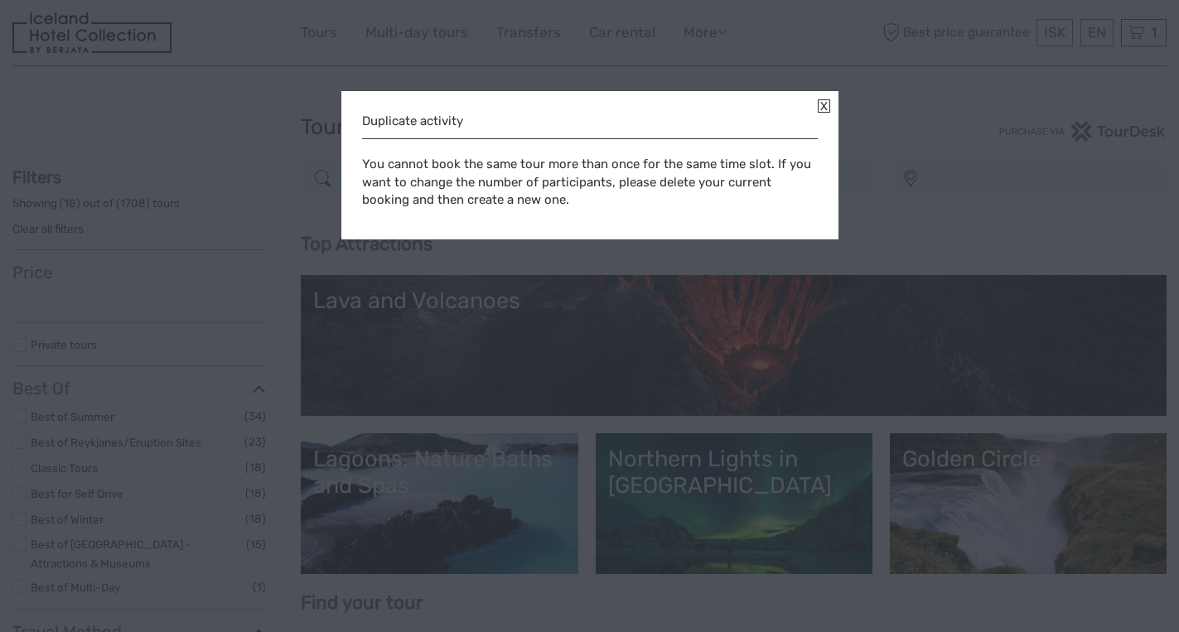
select select
click at [826, 106] on link at bounding box center [824, 105] width 12 height 13
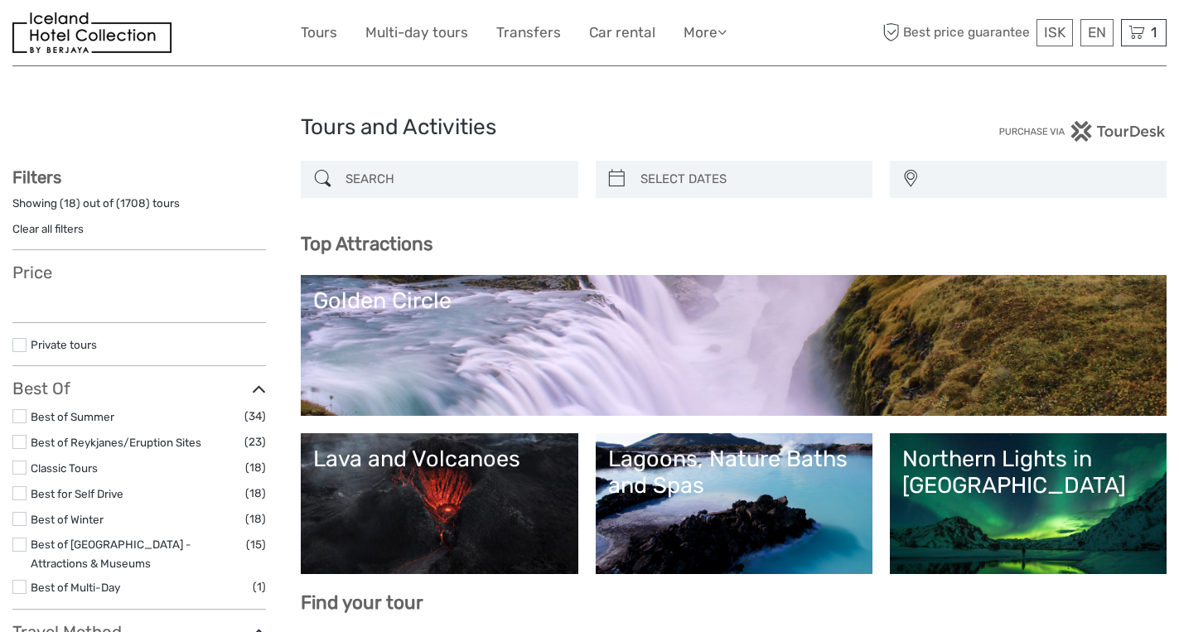
select select
click at [1159, 27] on div "1 Items Golden Circle Direct 1x Adult (16+) Sunday, 05 October 2025 - 10:00 AM …" at bounding box center [1144, 32] width 46 height 27
select select
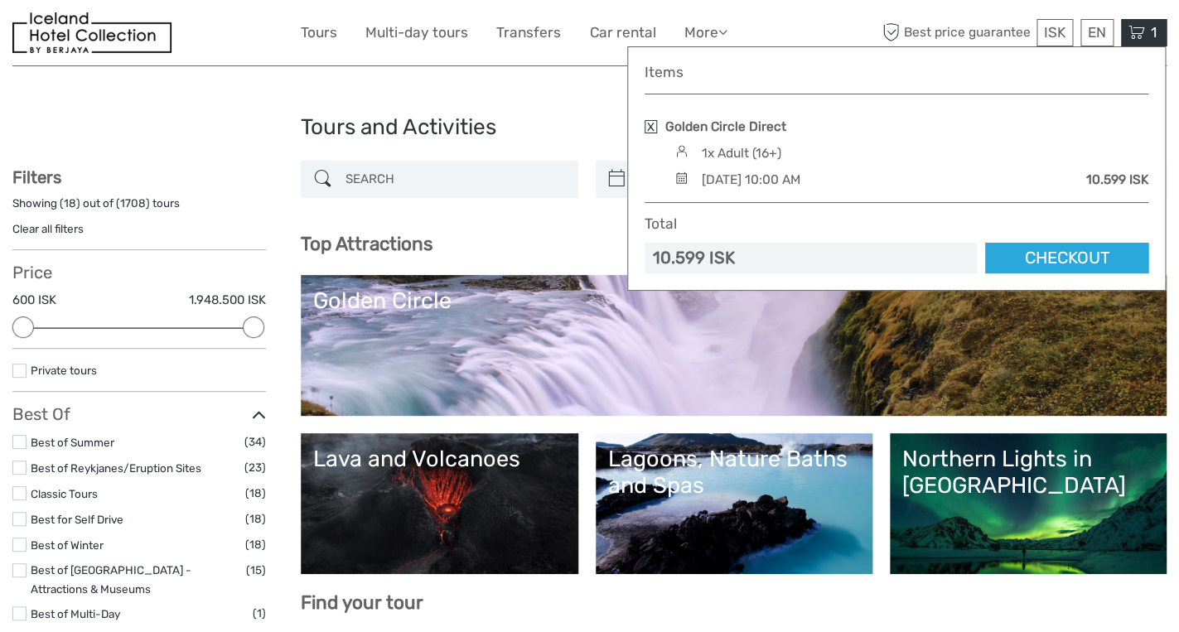
click at [932, 177] on div "Sunday, 05 October 2025 - 10:00 AM 10.599 ISK" at bounding box center [909, 180] width 478 height 18
click at [1086, 253] on link "Checkout" at bounding box center [1066, 258] width 163 height 31
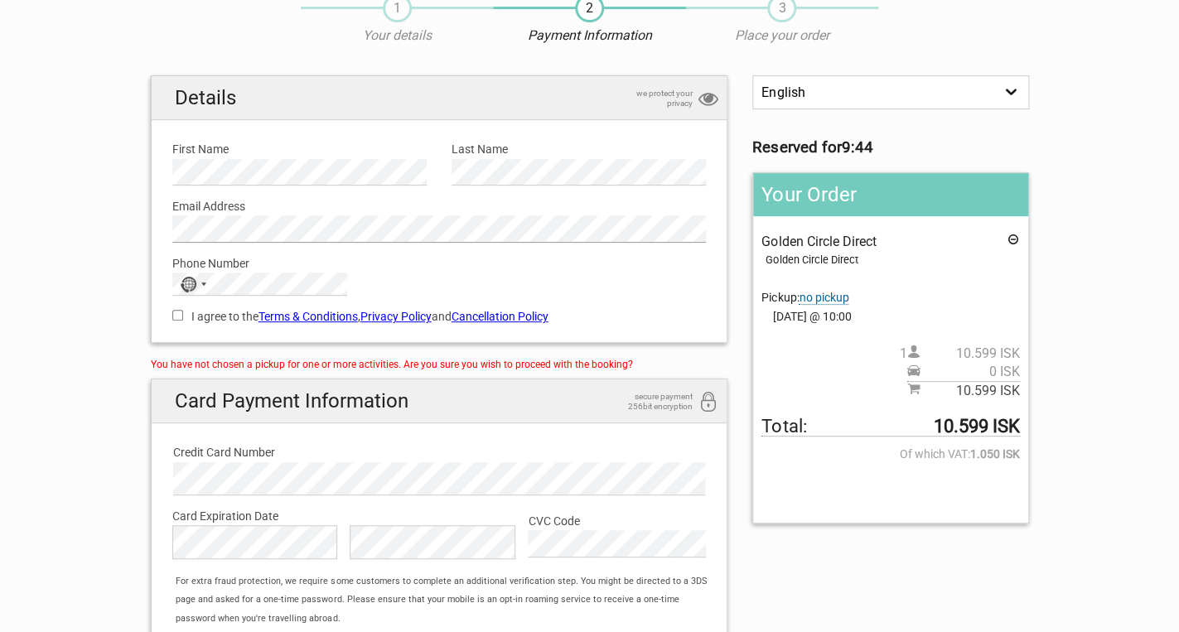
scroll to position [73, 0]
type input "+32"
click at [226, 346] on span "[GEOGRAPHIC_DATA]" at bounding box center [257, 337] width 112 height 18
click at [180, 312] on input "I agree to the Terms & Conditions , Privacy Policy and Cancellation Policy" at bounding box center [177, 314] width 11 height 11
checkbox input "true"
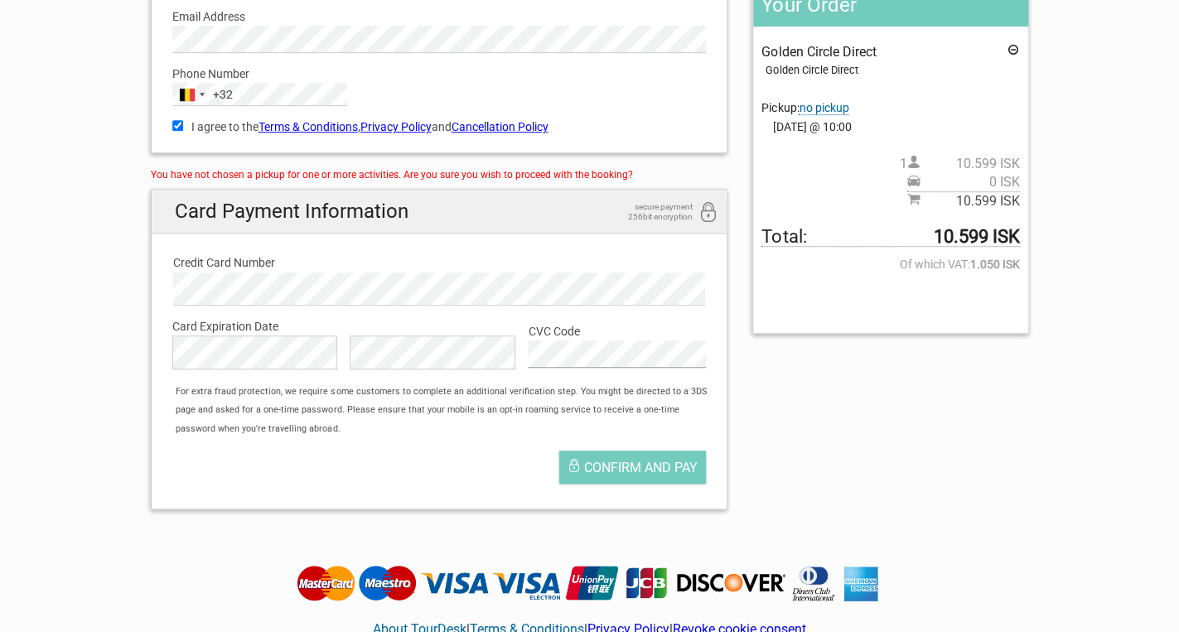
scroll to position [248, 0]
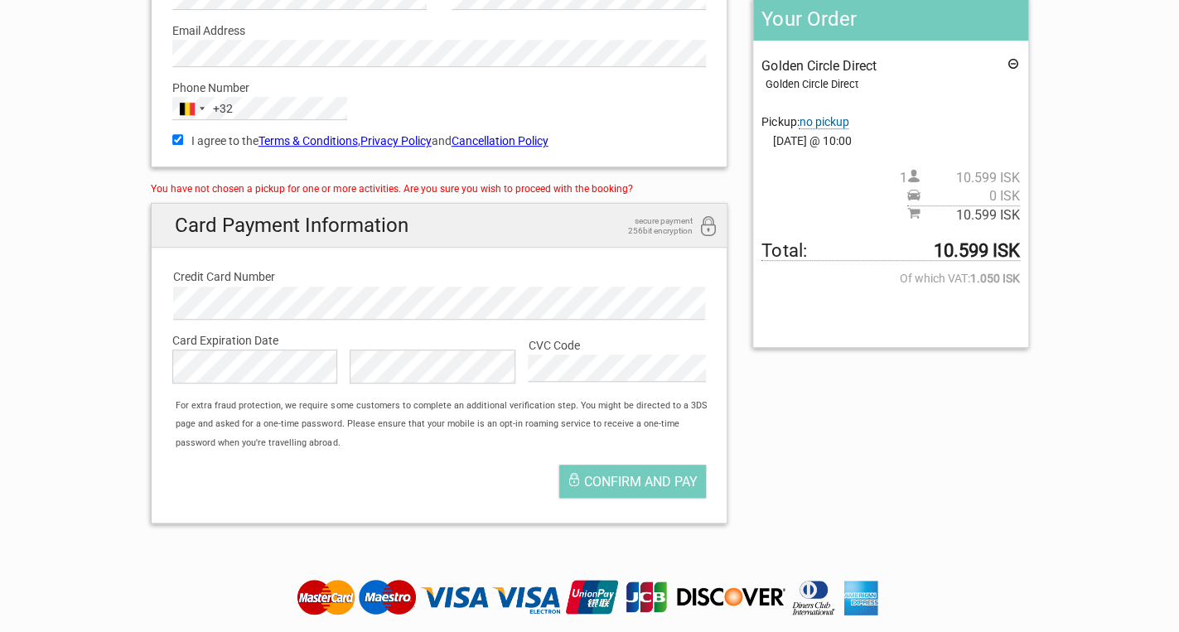
click at [831, 124] on span "no pickup" at bounding box center [824, 122] width 50 height 14
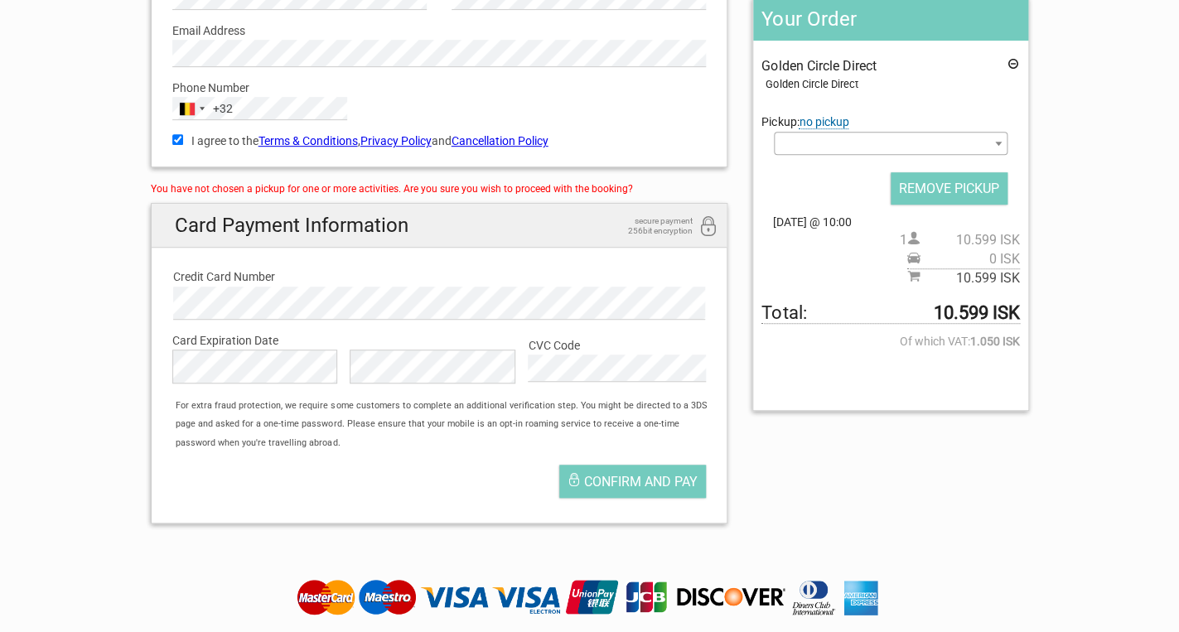
click at [995, 144] on b at bounding box center [998, 144] width 7 height 4
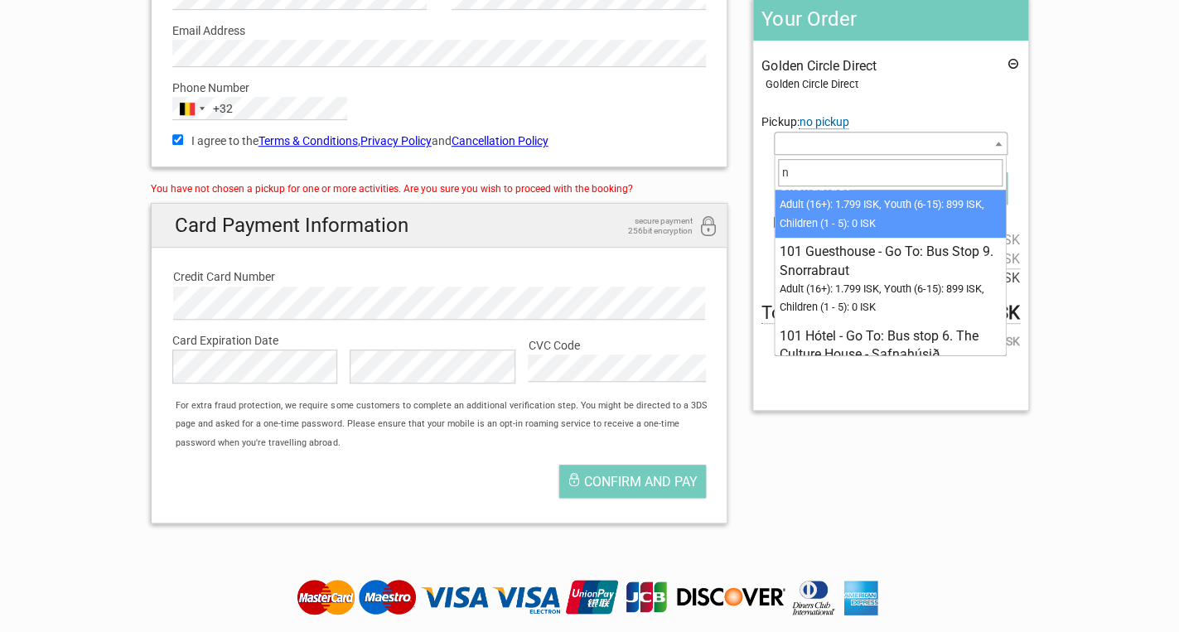
scroll to position [0, 0]
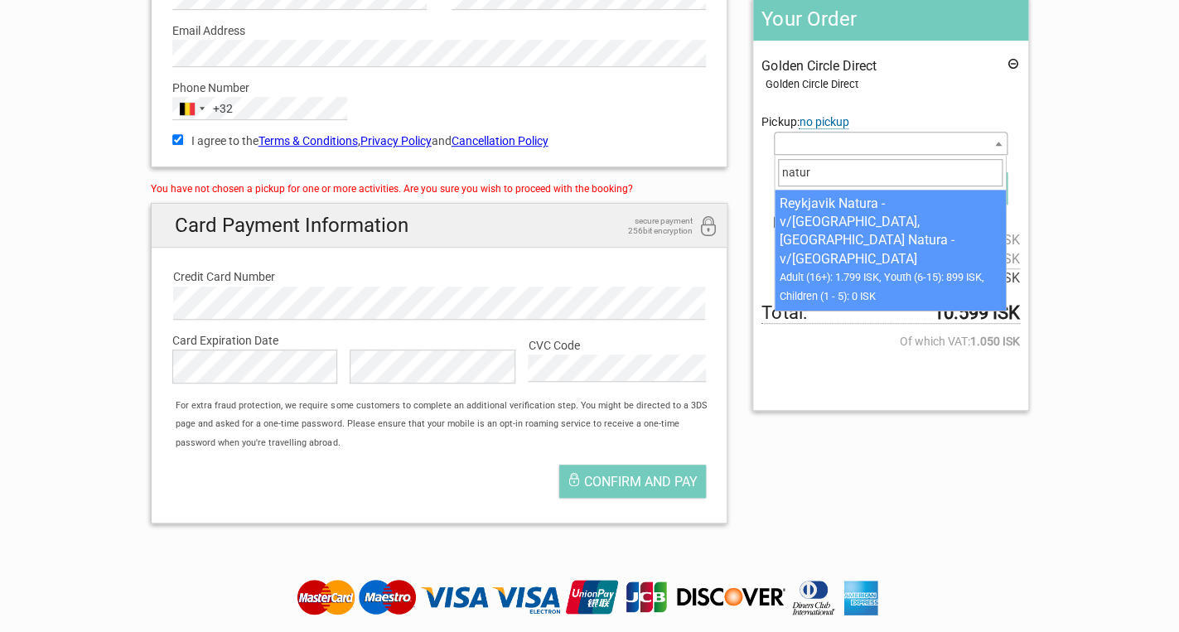
type input "natur"
select select "1093223"
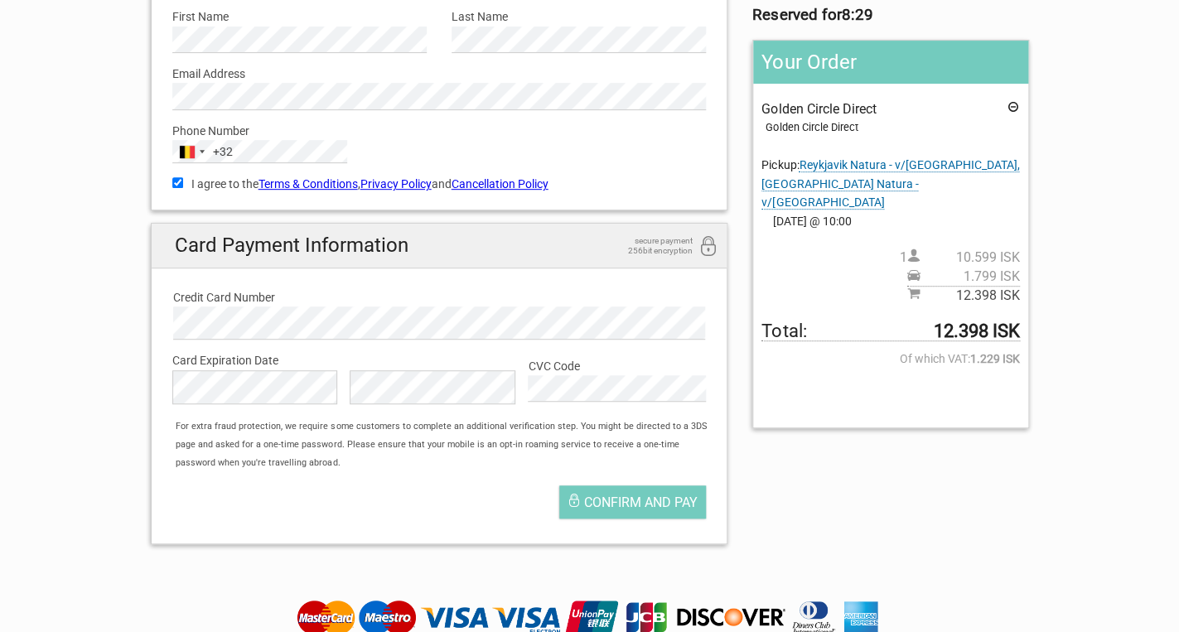
scroll to position [203, 0]
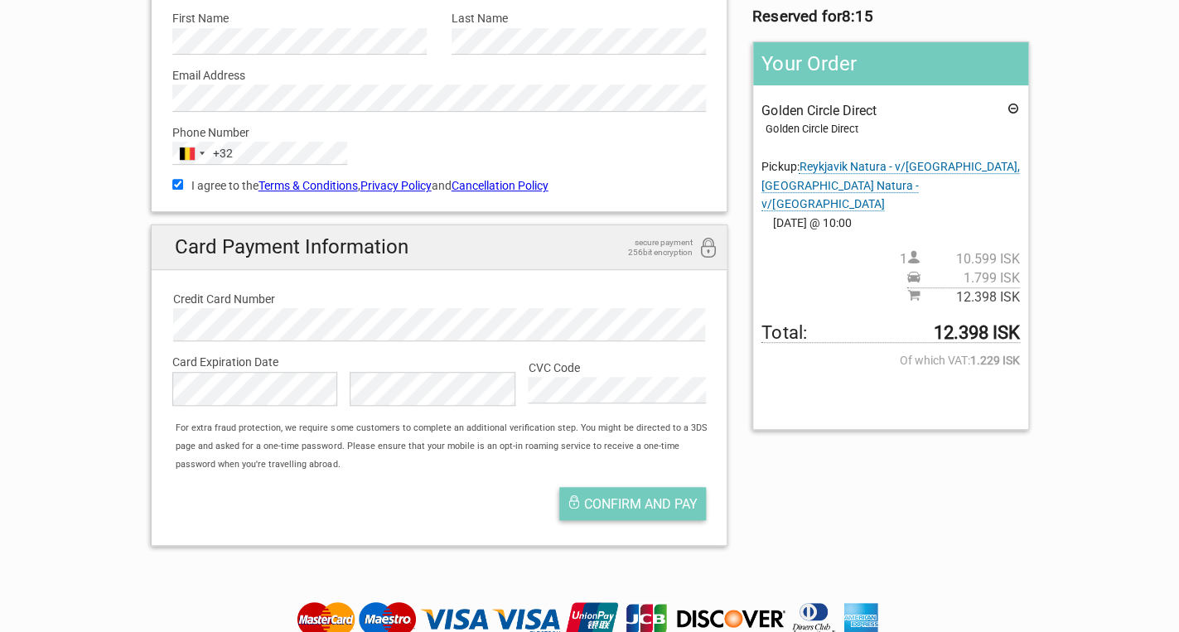
click at [611, 502] on span "Confirm and pay" at bounding box center [641, 504] width 114 height 16
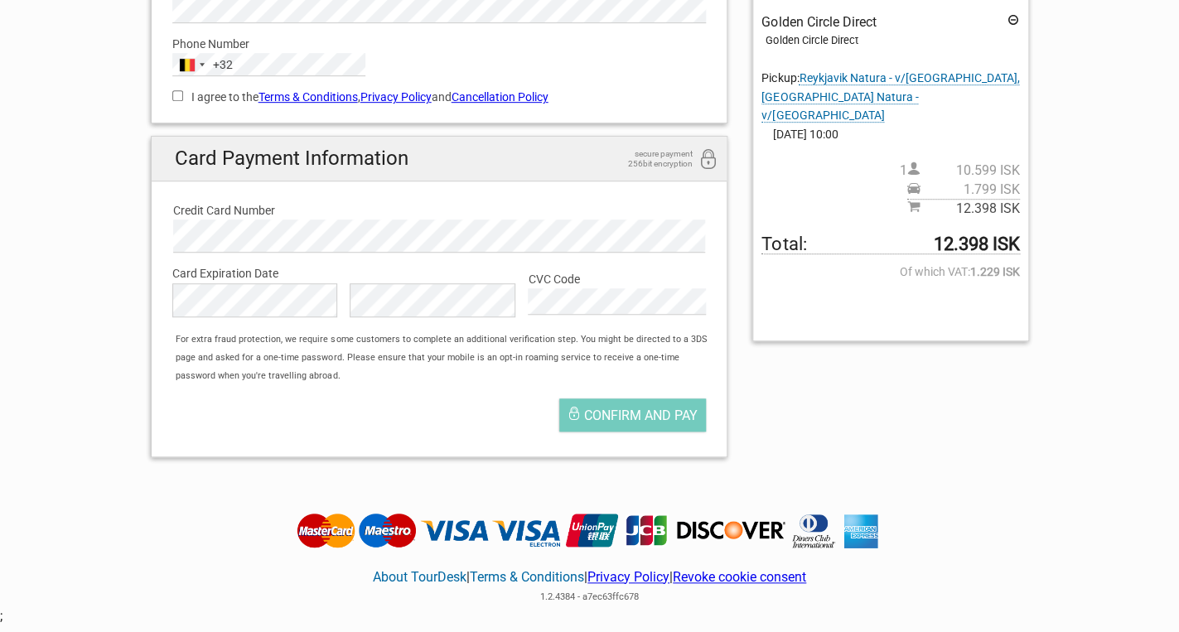
scroll to position [293, 0]
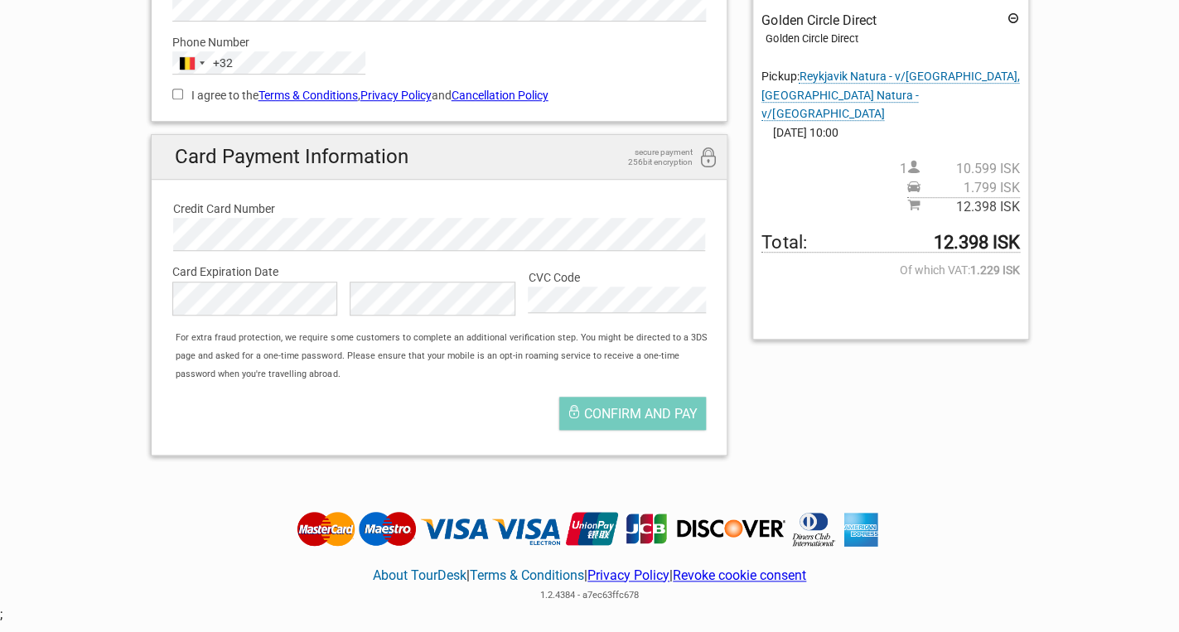
click at [178, 96] on input "I agree to the Terms & Conditions , Privacy Policy and Cancellation Policy" at bounding box center [177, 94] width 11 height 11
checkbox input "true"
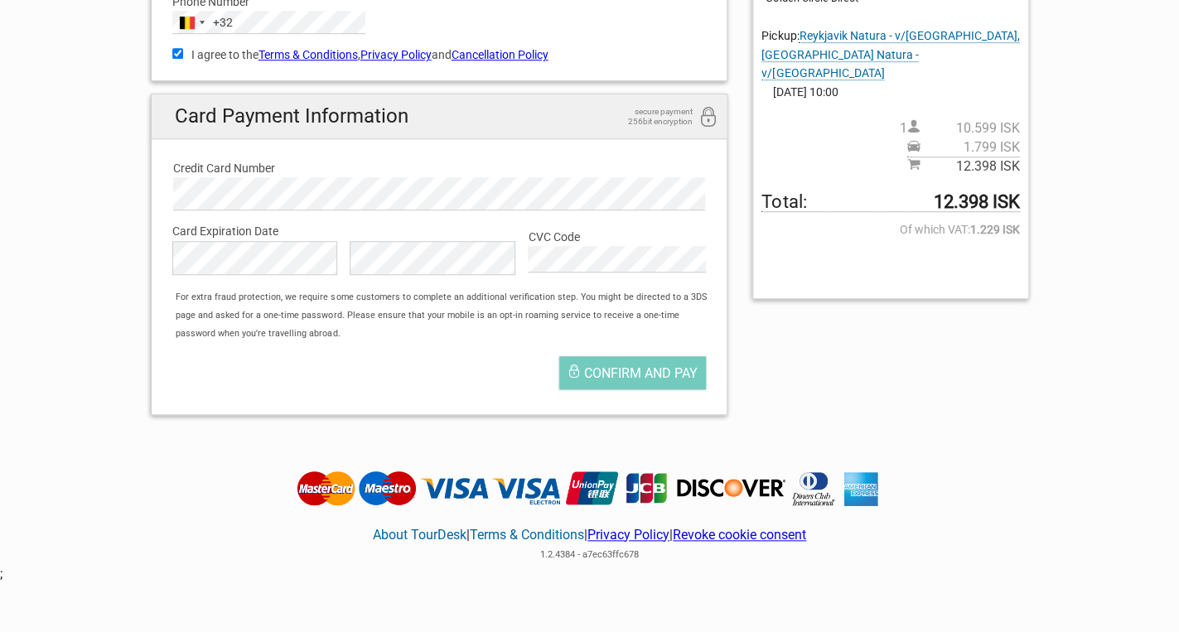
scroll to position [346, 0]
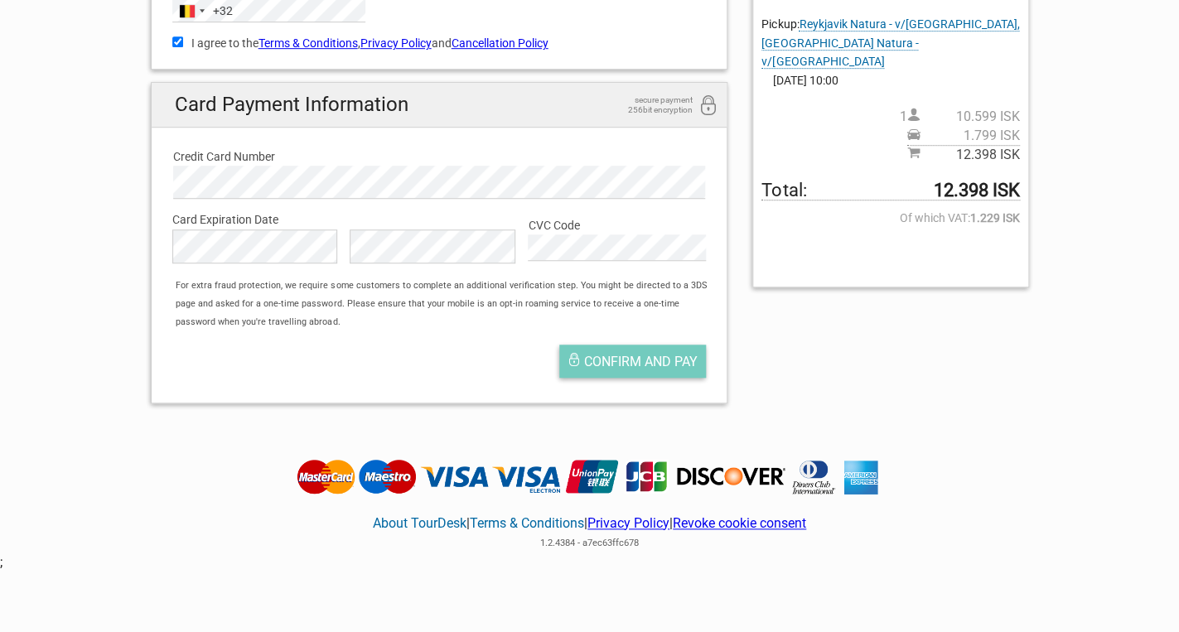
click at [643, 365] on span "Confirm and pay" at bounding box center [641, 362] width 114 height 16
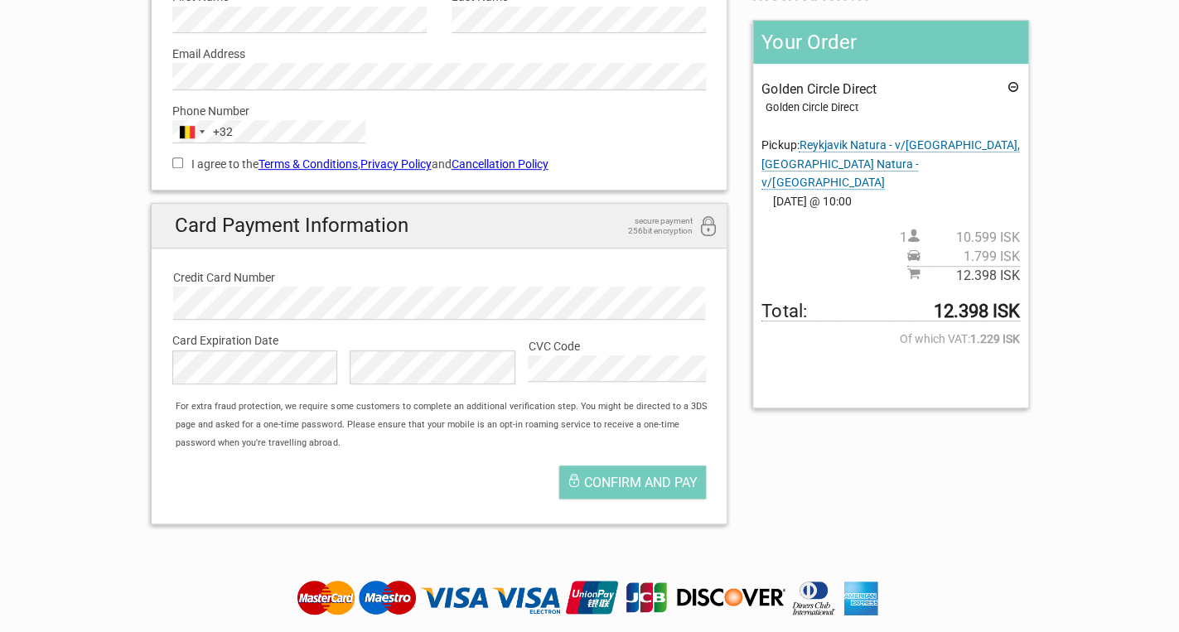
click at [173, 164] on input "I agree to the Terms & Conditions , Privacy Policy and Cancellation Policy" at bounding box center [177, 162] width 11 height 11
checkbox input "true"
click at [822, 148] on span "Reykjavik Natura - v/[GEOGRAPHIC_DATA], [GEOGRAPHIC_DATA] Natura - v/[GEOGRAPHI…" at bounding box center [891, 163] width 258 height 51
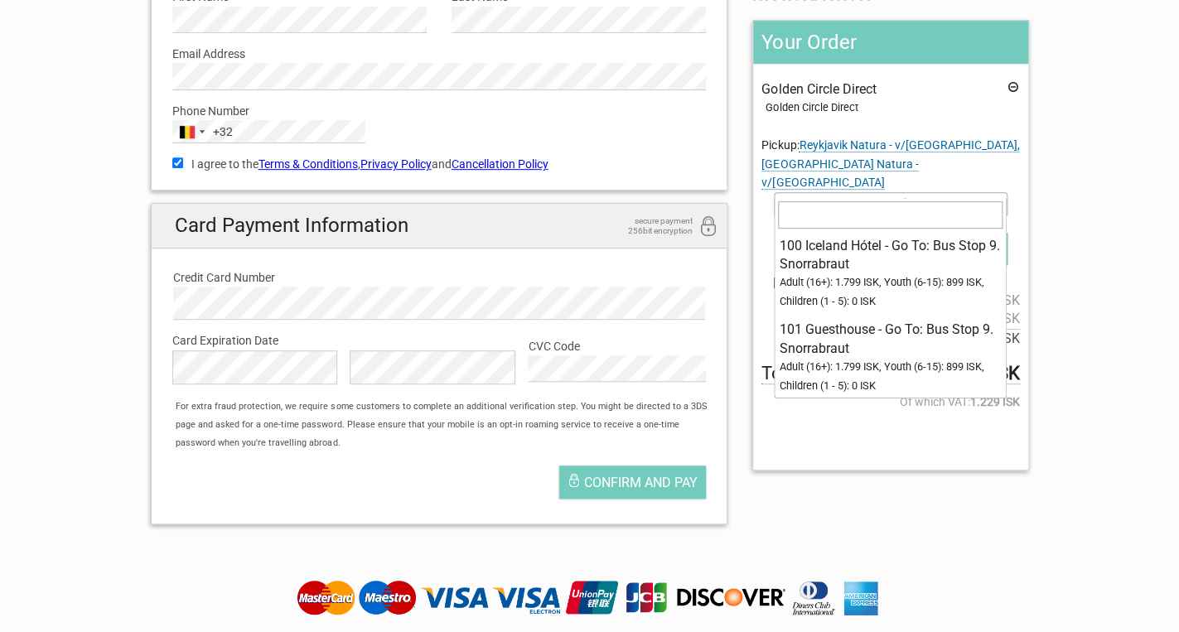
click at [1002, 193] on span at bounding box center [998, 204] width 17 height 22
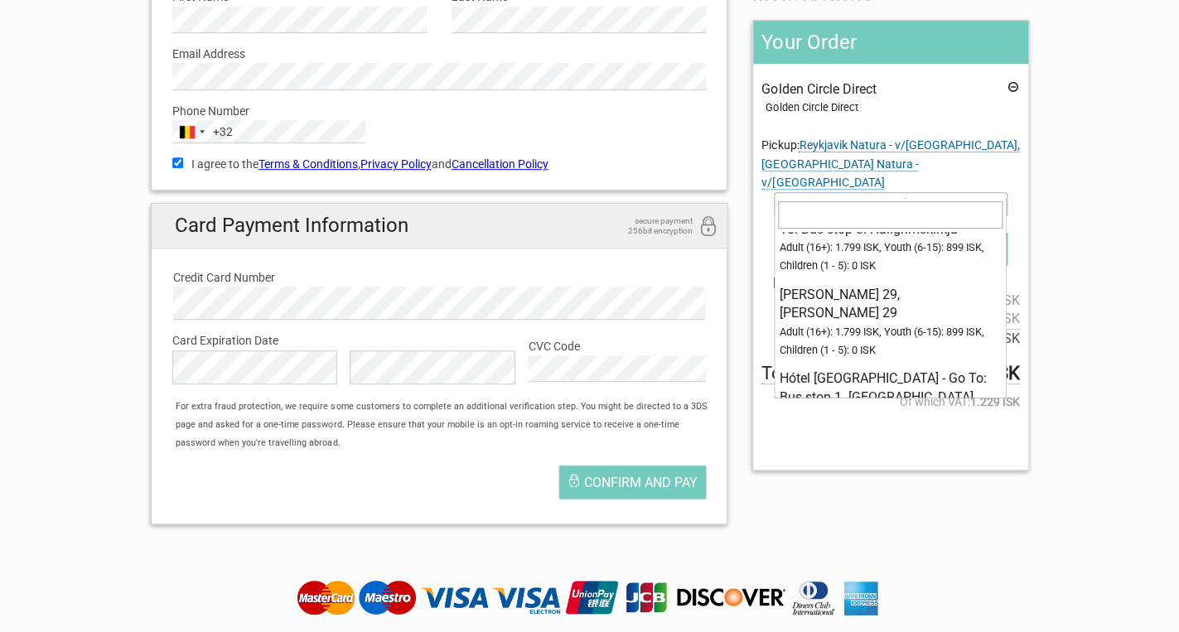
scroll to position [9965, 0]
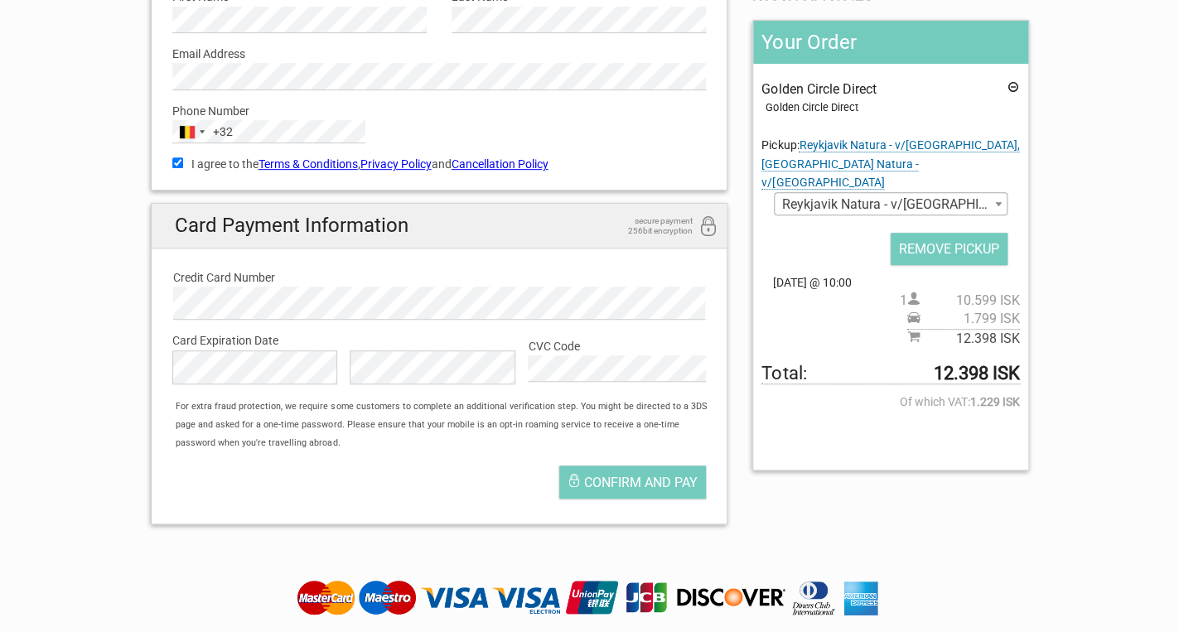
click at [914, 193] on span "Reykjavik Natura - v/[GEOGRAPHIC_DATA], [GEOGRAPHIC_DATA] Natura - v/[GEOGRAPHI…" at bounding box center [890, 204] width 231 height 23
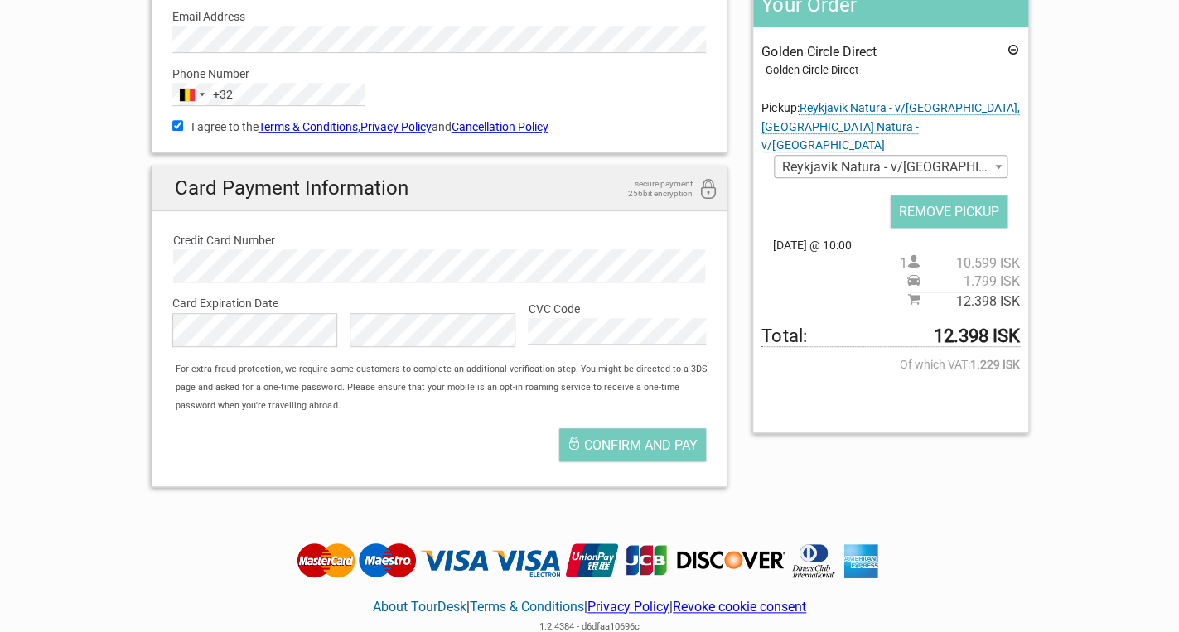
scroll to position [286, 0]
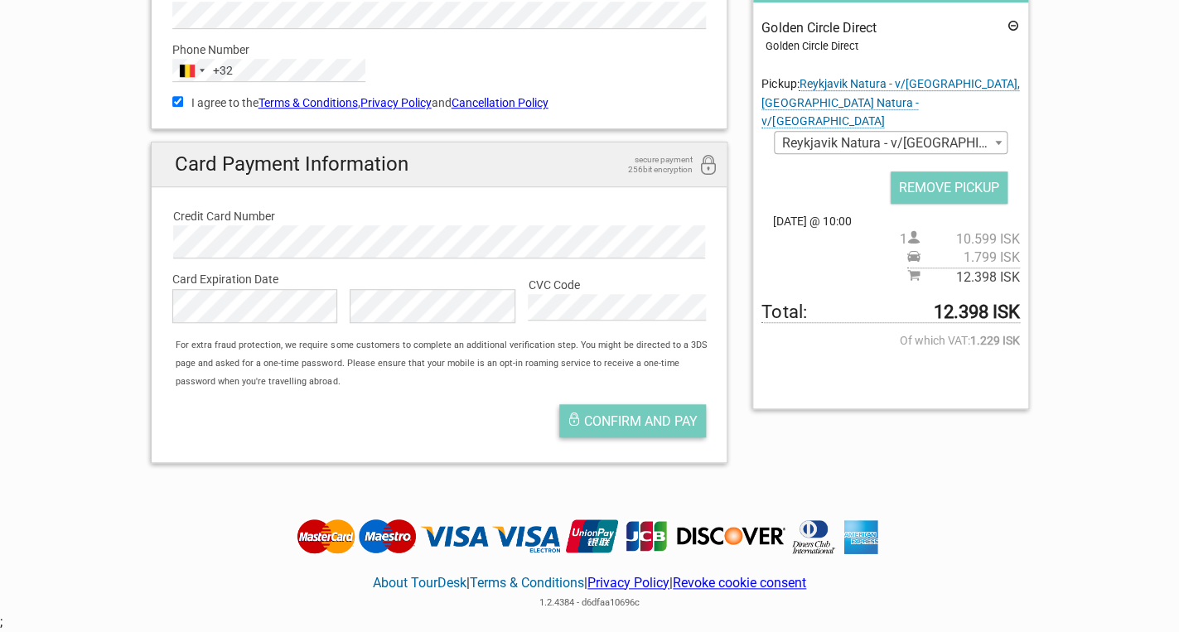
click at [646, 423] on span "Confirm and pay" at bounding box center [641, 422] width 114 height 16
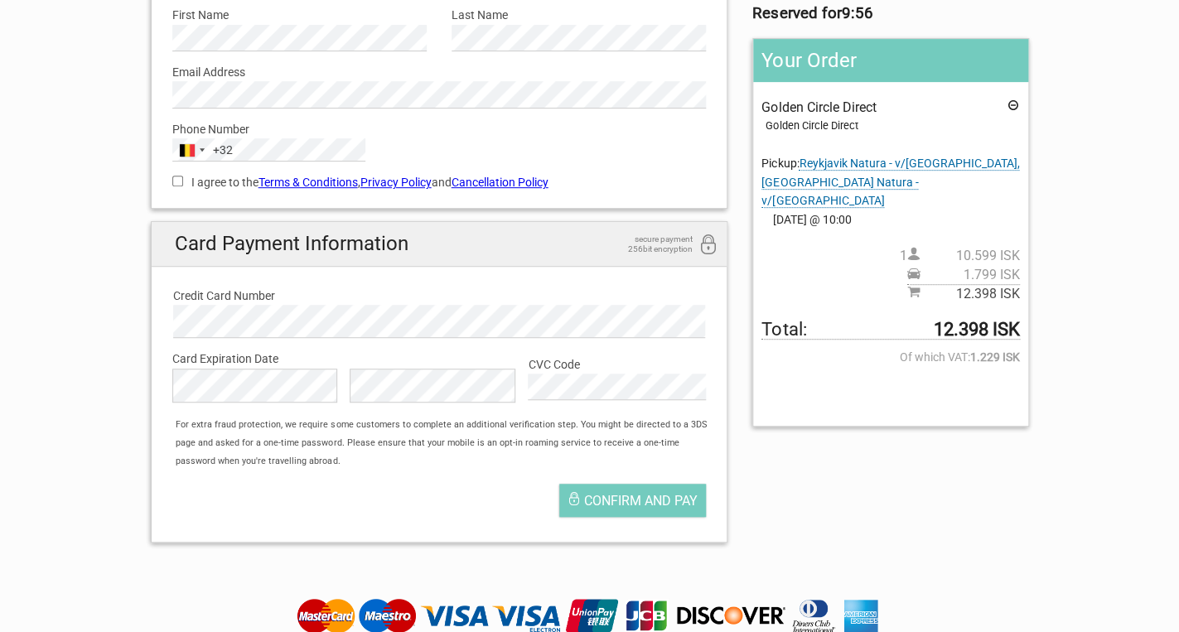
click at [298, 305] on label "Credit Card Number" at bounding box center [439, 296] width 533 height 18
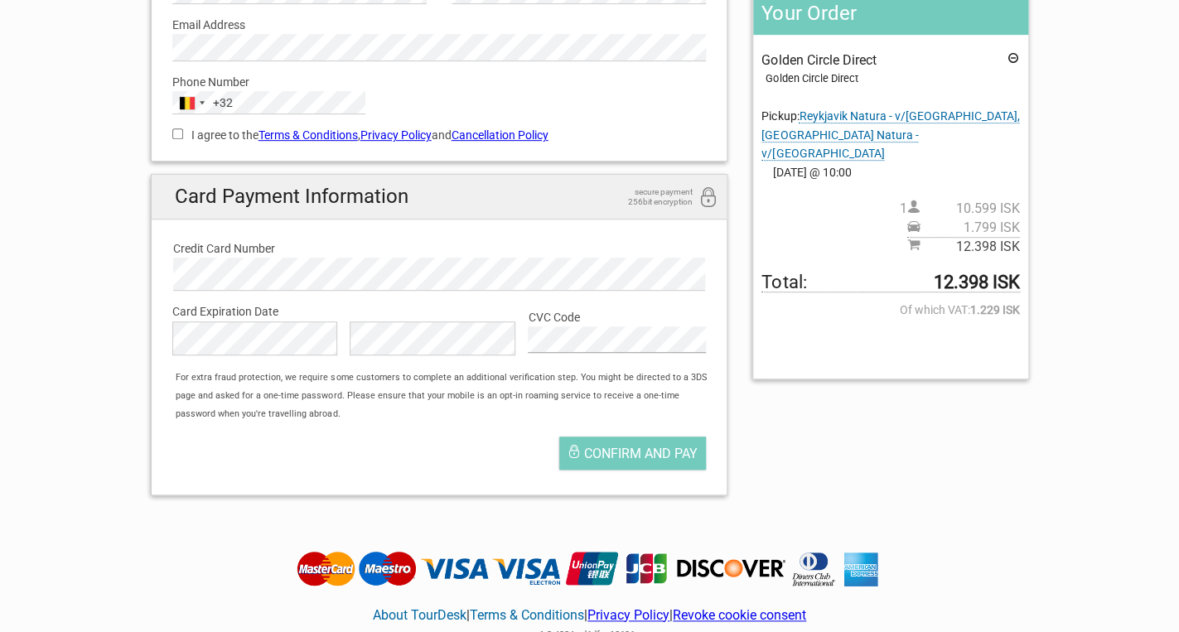
scroll to position [267, 0]
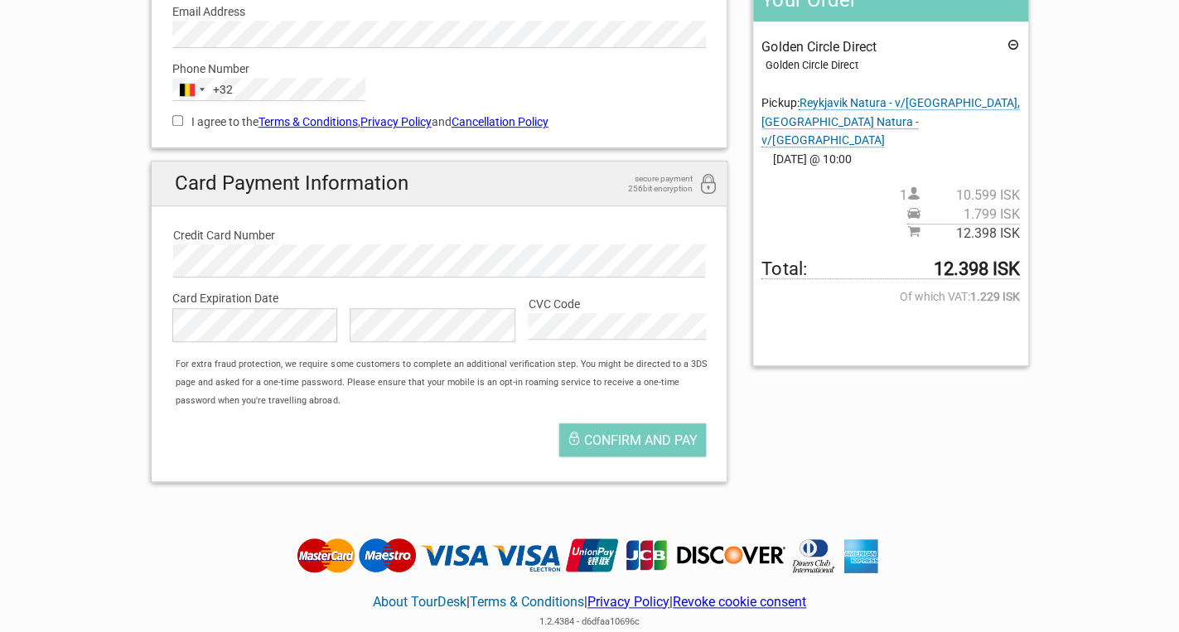
click at [27, 354] on section "1 Your details 2 Payment Information 3 Place your order English Español Deutsch…" at bounding box center [589, 139] width 1179 height 713
click at [628, 431] on button "Confirm and pay" at bounding box center [632, 439] width 147 height 33
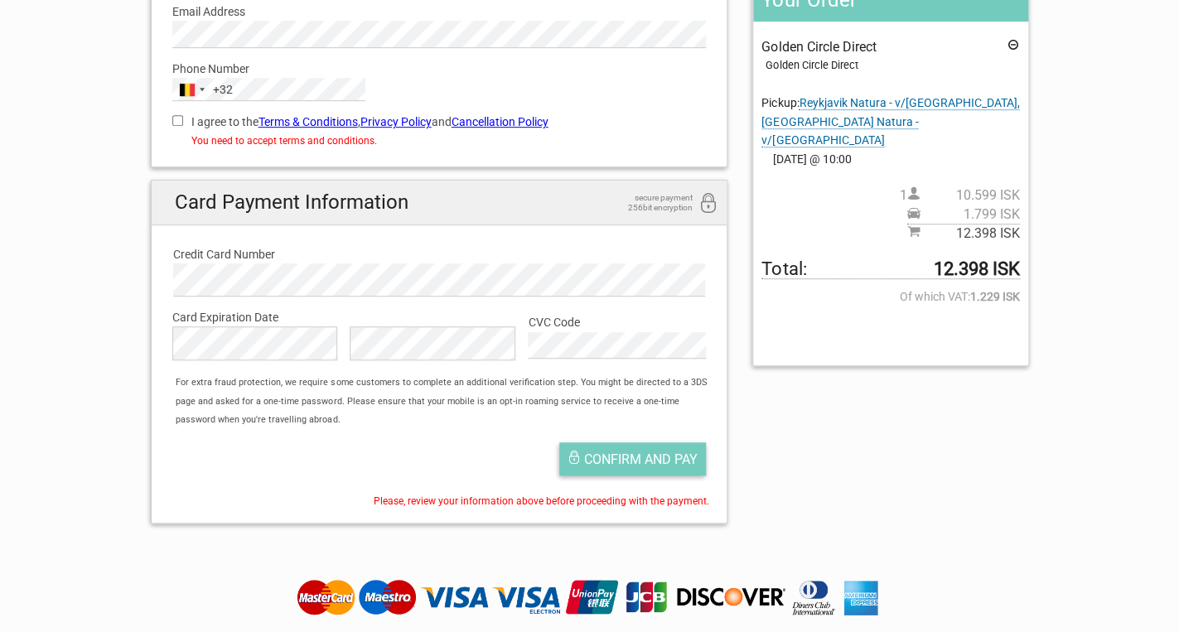
click at [636, 462] on span "Confirm and pay" at bounding box center [641, 460] width 114 height 16
click at [174, 123] on input "I agree to the Terms & Conditions , Privacy Policy and Cancellation Policy" at bounding box center [177, 120] width 11 height 11
checkbox input "true"
click at [671, 462] on span "Confirm and pay" at bounding box center [641, 460] width 114 height 16
